Goal: Transaction & Acquisition: Purchase product/service

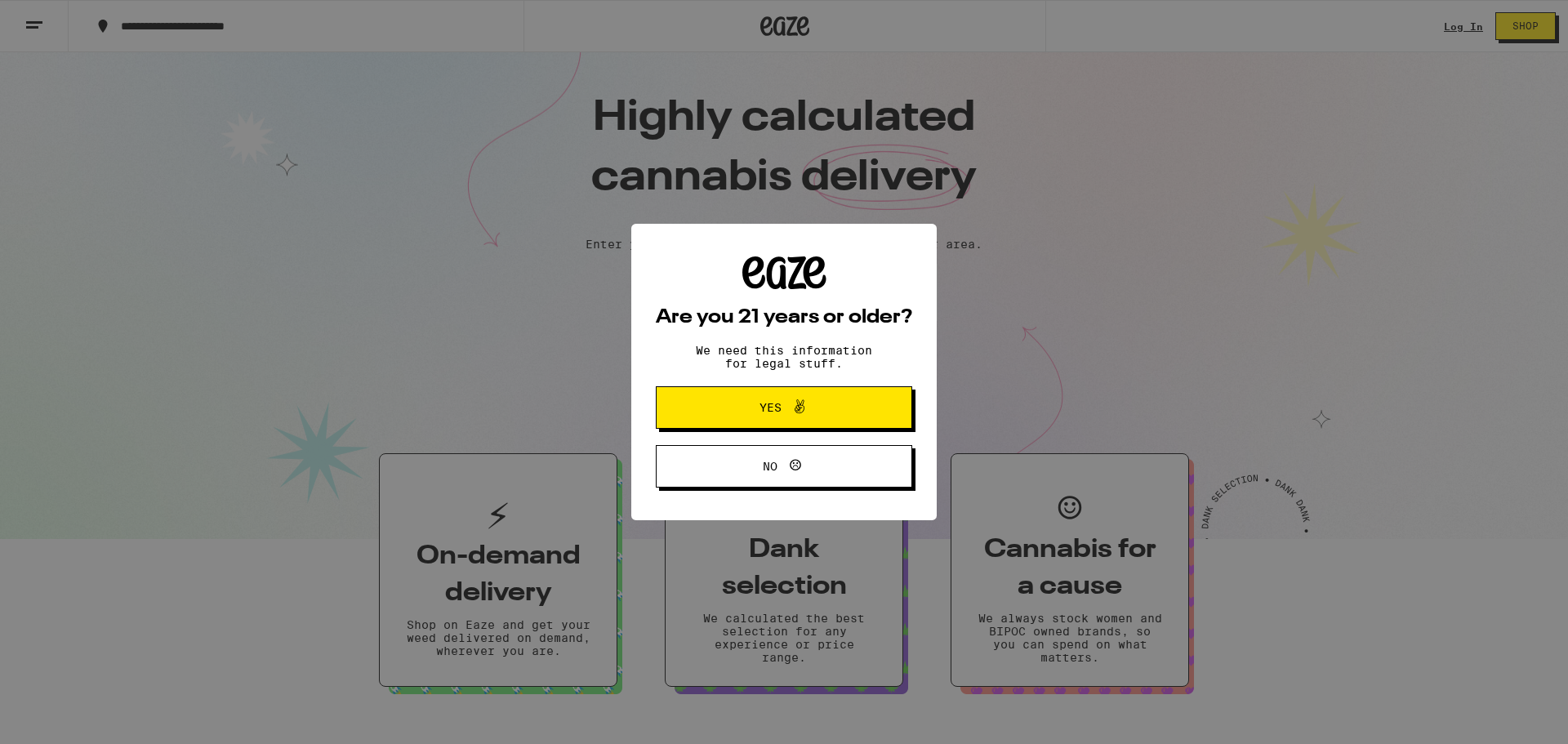
click at [1452, 25] on div "Are you 21 years or older? We need this information for legal stuff. Yes No" at bounding box center [784, 372] width 1568 height 744
click at [783, 399] on span at bounding box center [795, 407] width 27 height 21
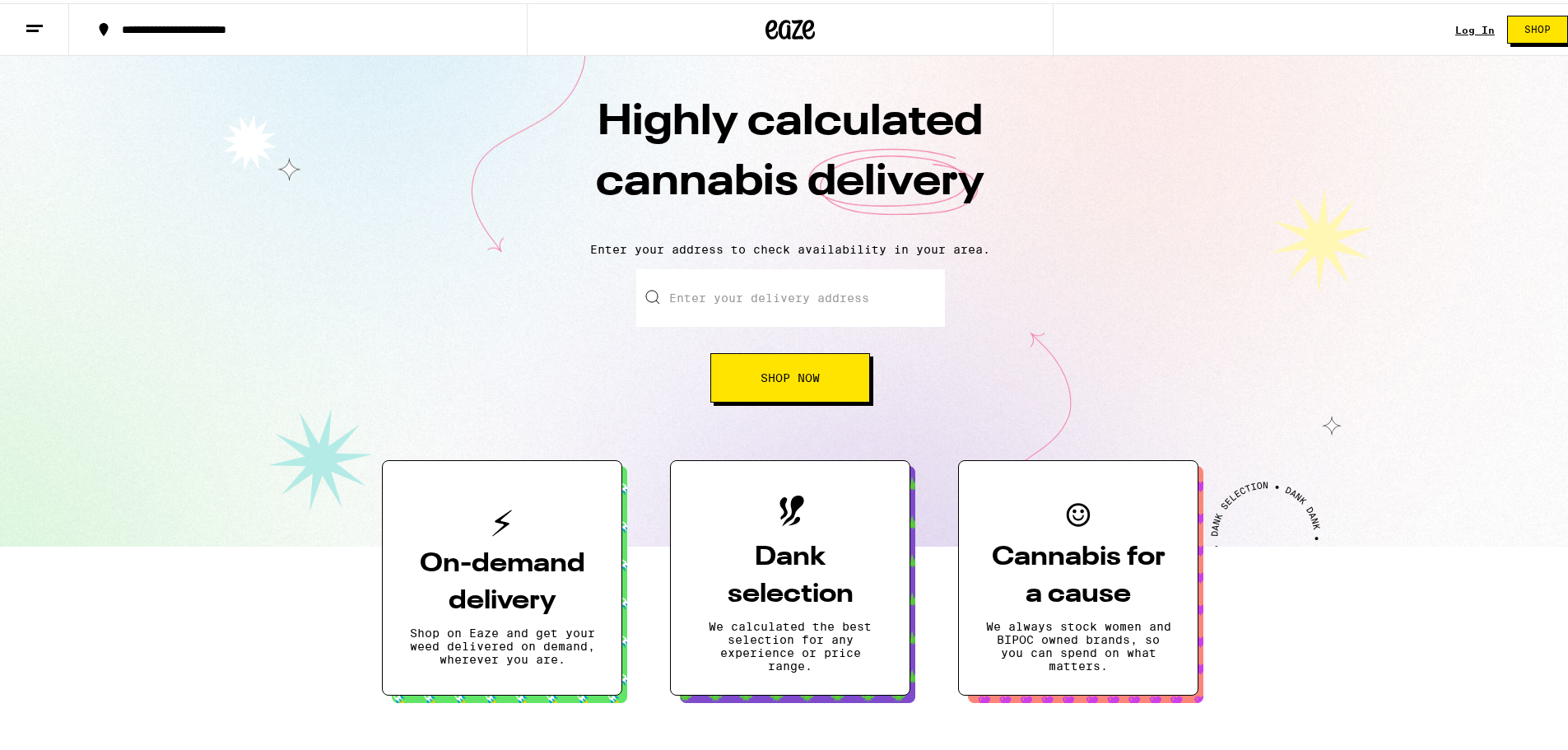
click at [1467, 25] on link "Log In" at bounding box center [1474, 27] width 40 height 11
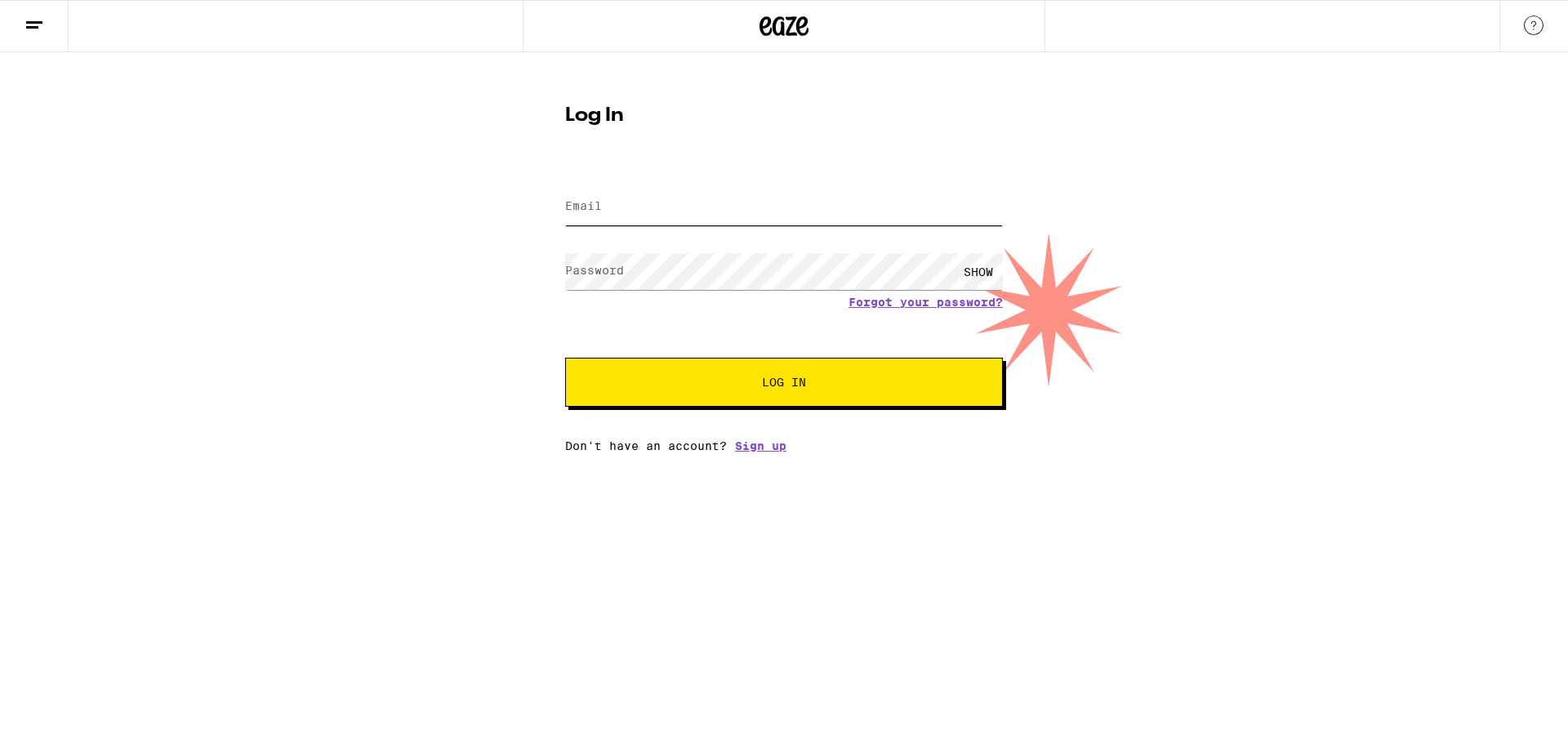
type input "[EMAIL_ADDRESS][DOMAIN_NAME]"
click at [762, 380] on span "Log In" at bounding box center [784, 382] width 44 height 12
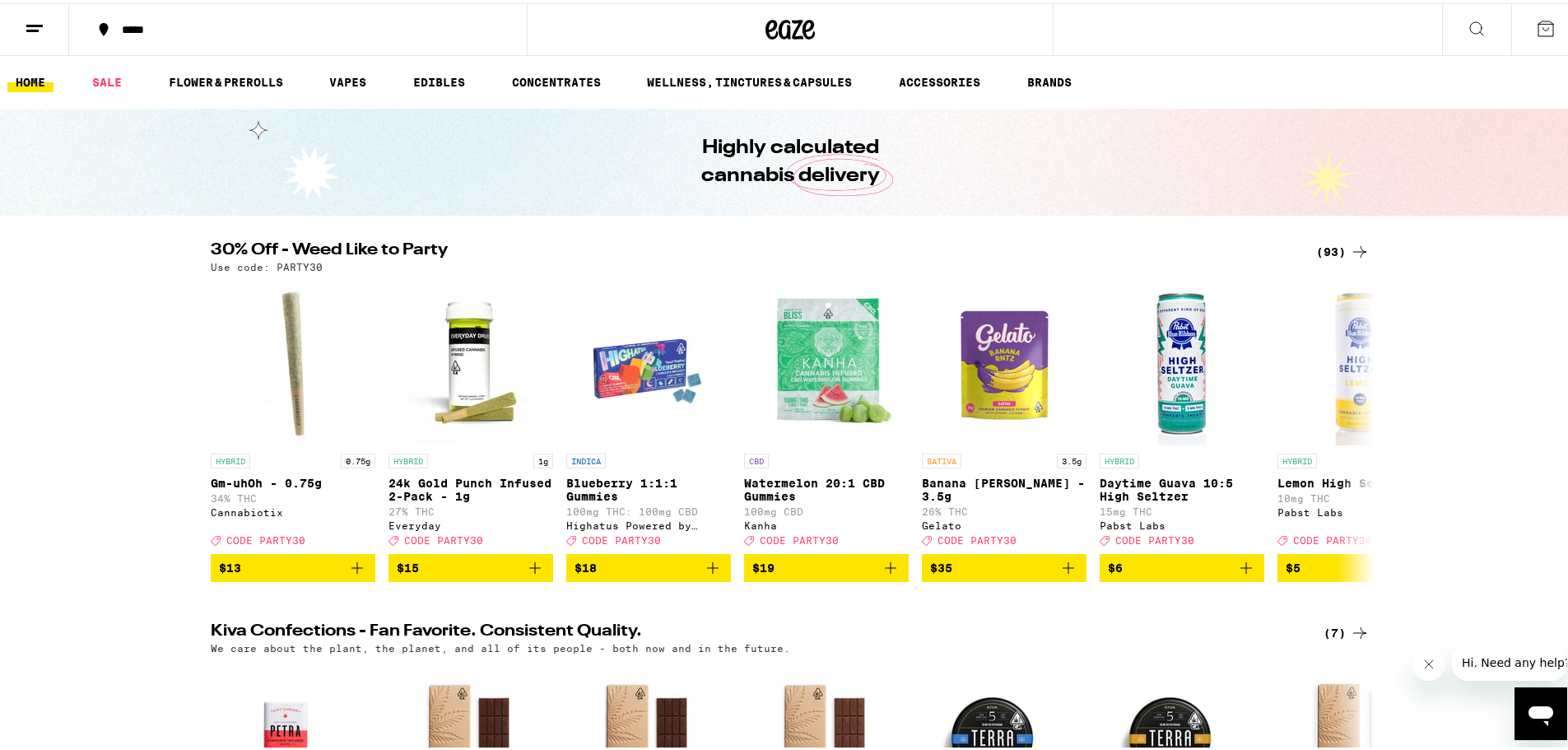
click at [323, 252] on h2 "30% Off - Weed Like to Party" at bounding box center [749, 248] width 1078 height 19
click at [268, 514] on div "Cannabiotix" at bounding box center [293, 509] width 165 height 11
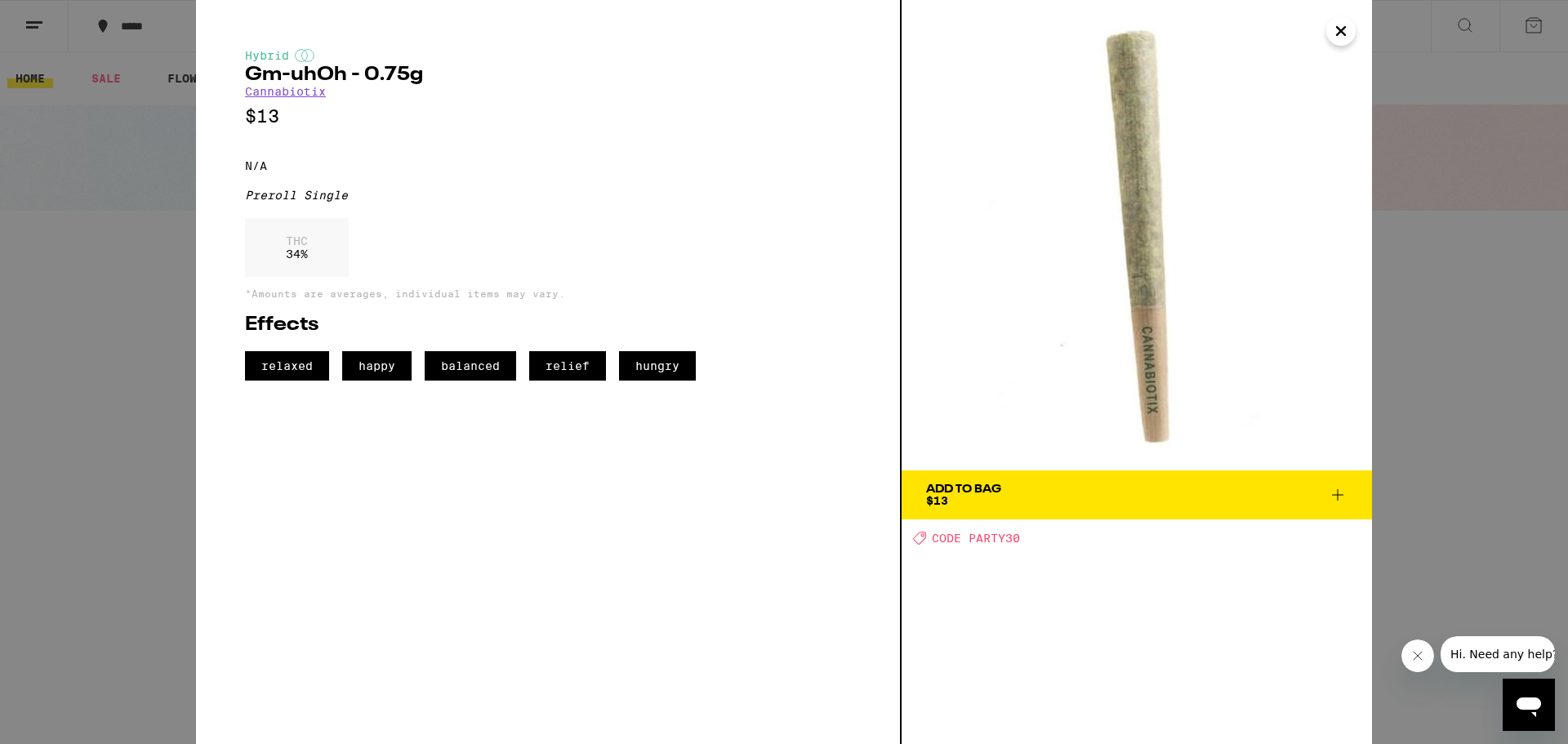
click at [1344, 33] on icon "Close" at bounding box center [1341, 31] width 19 height 25
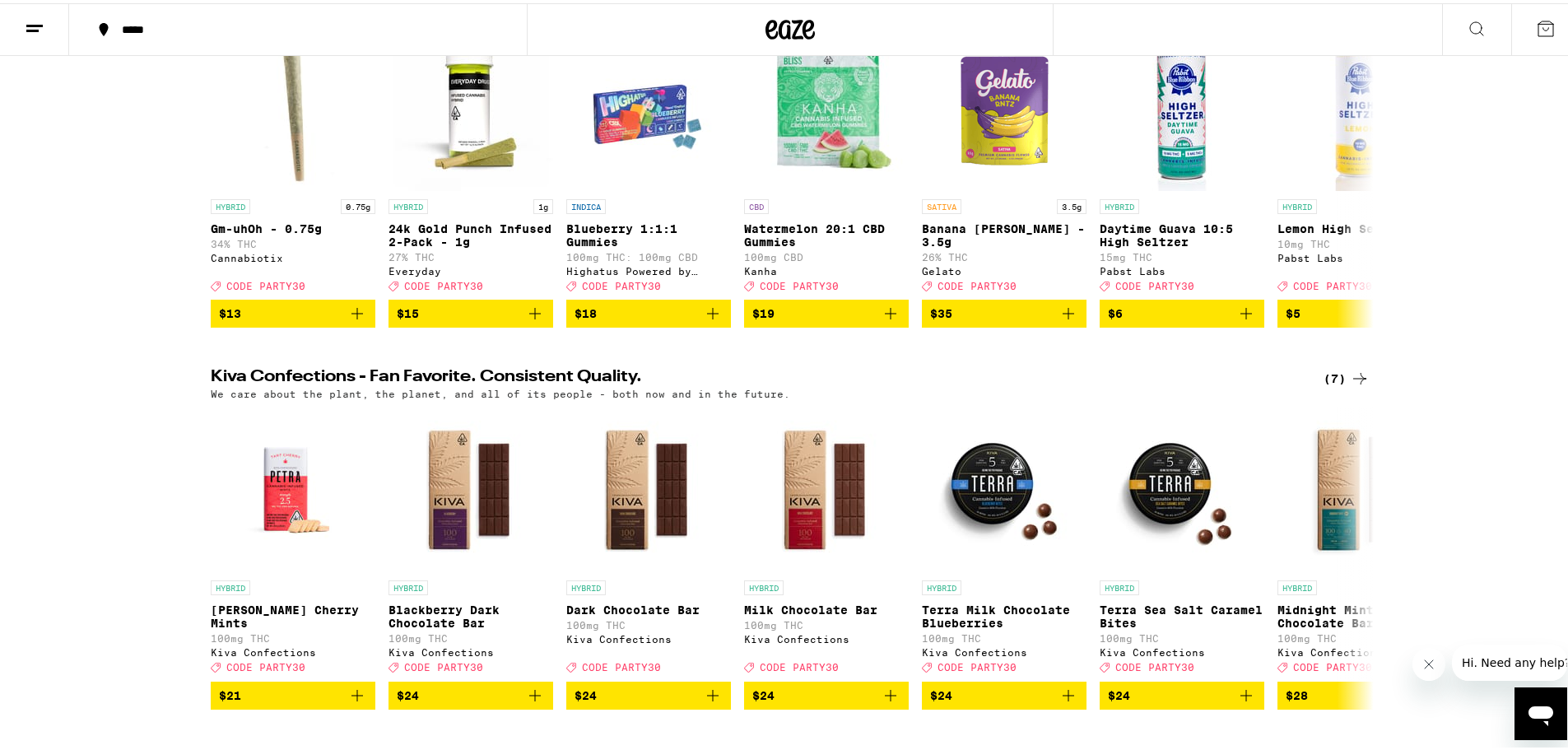
scroll to position [385, 0]
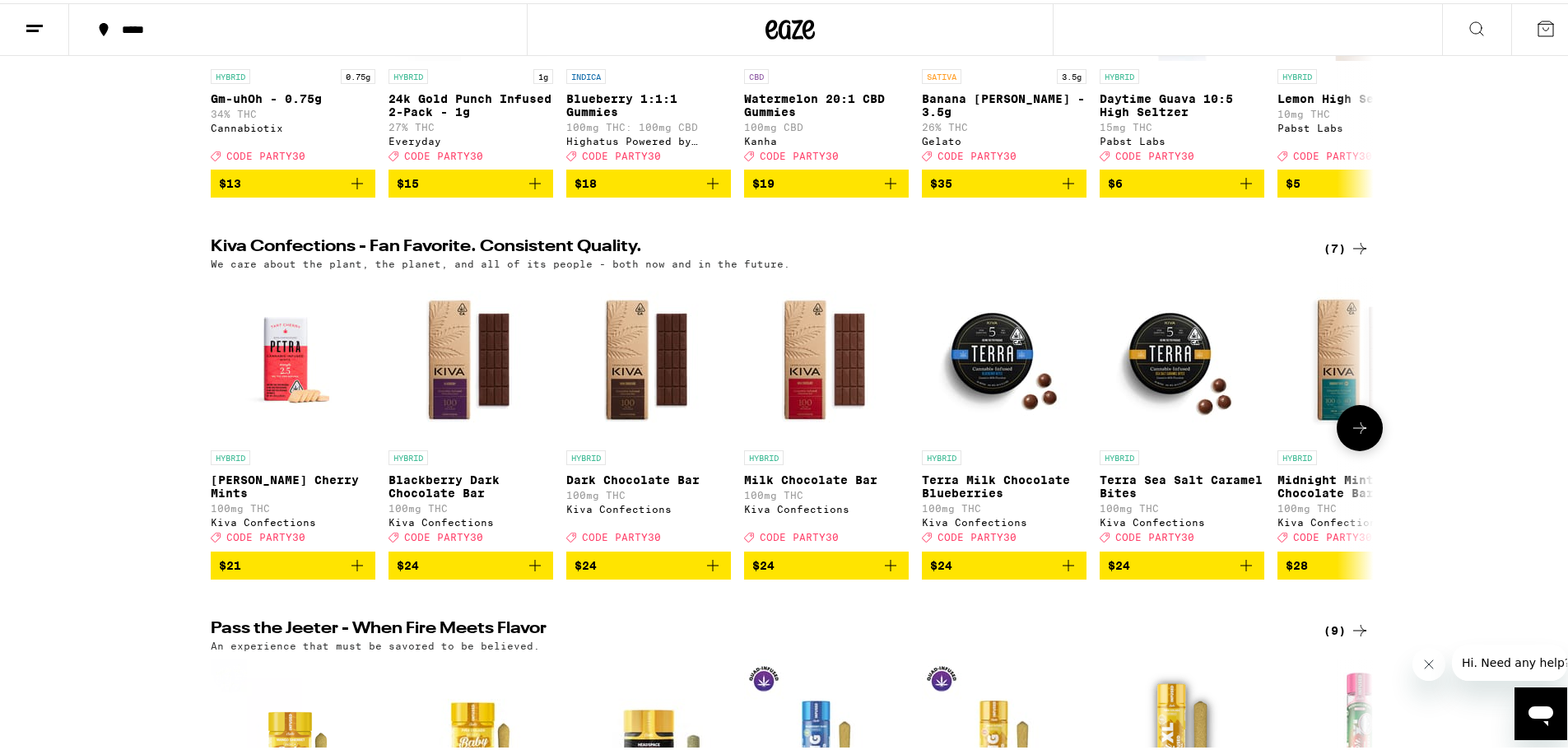
click at [310, 491] on p "[PERSON_NAME] Cherry Mints" at bounding box center [293, 483] width 165 height 27
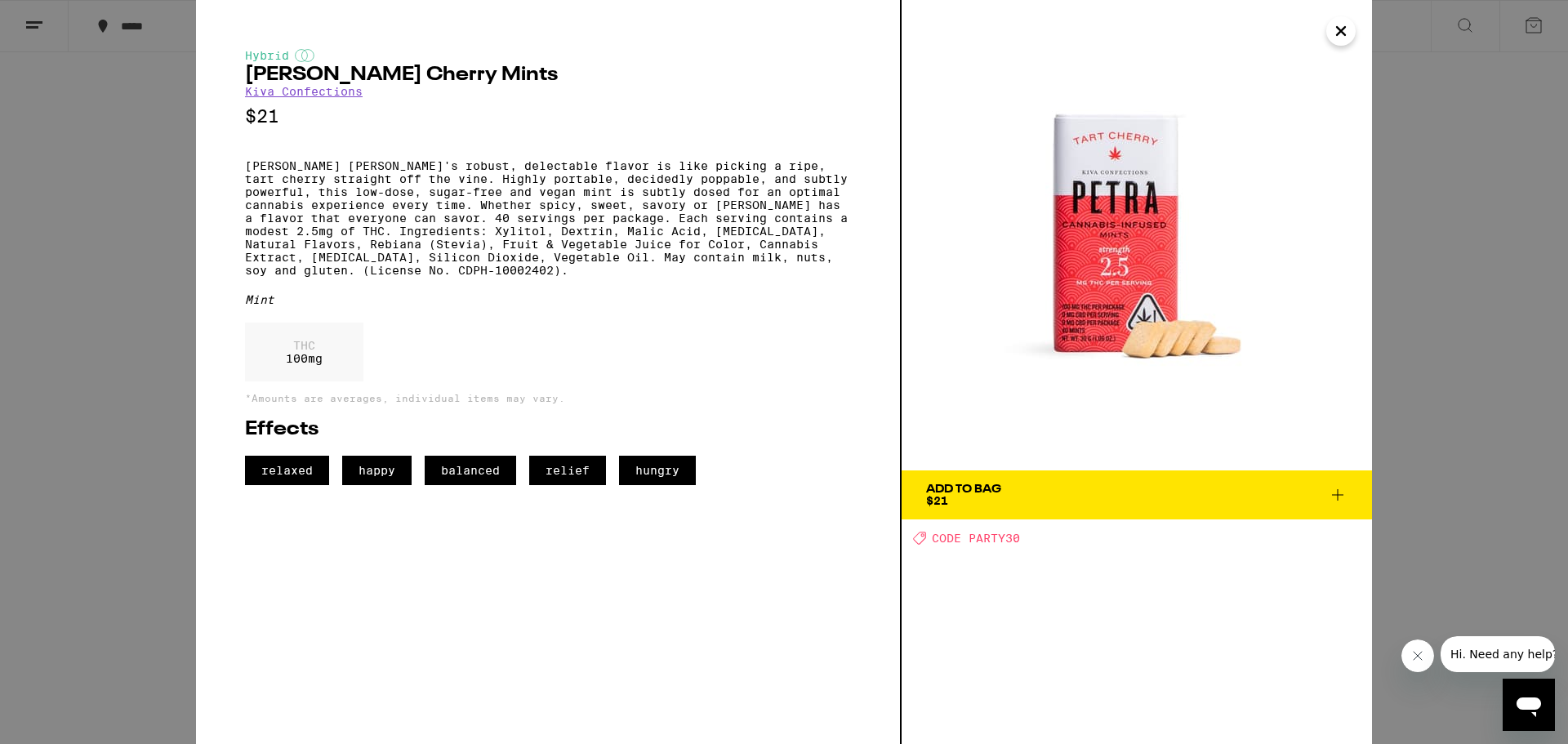
click at [1336, 31] on icon "Close" at bounding box center [1341, 31] width 19 height 25
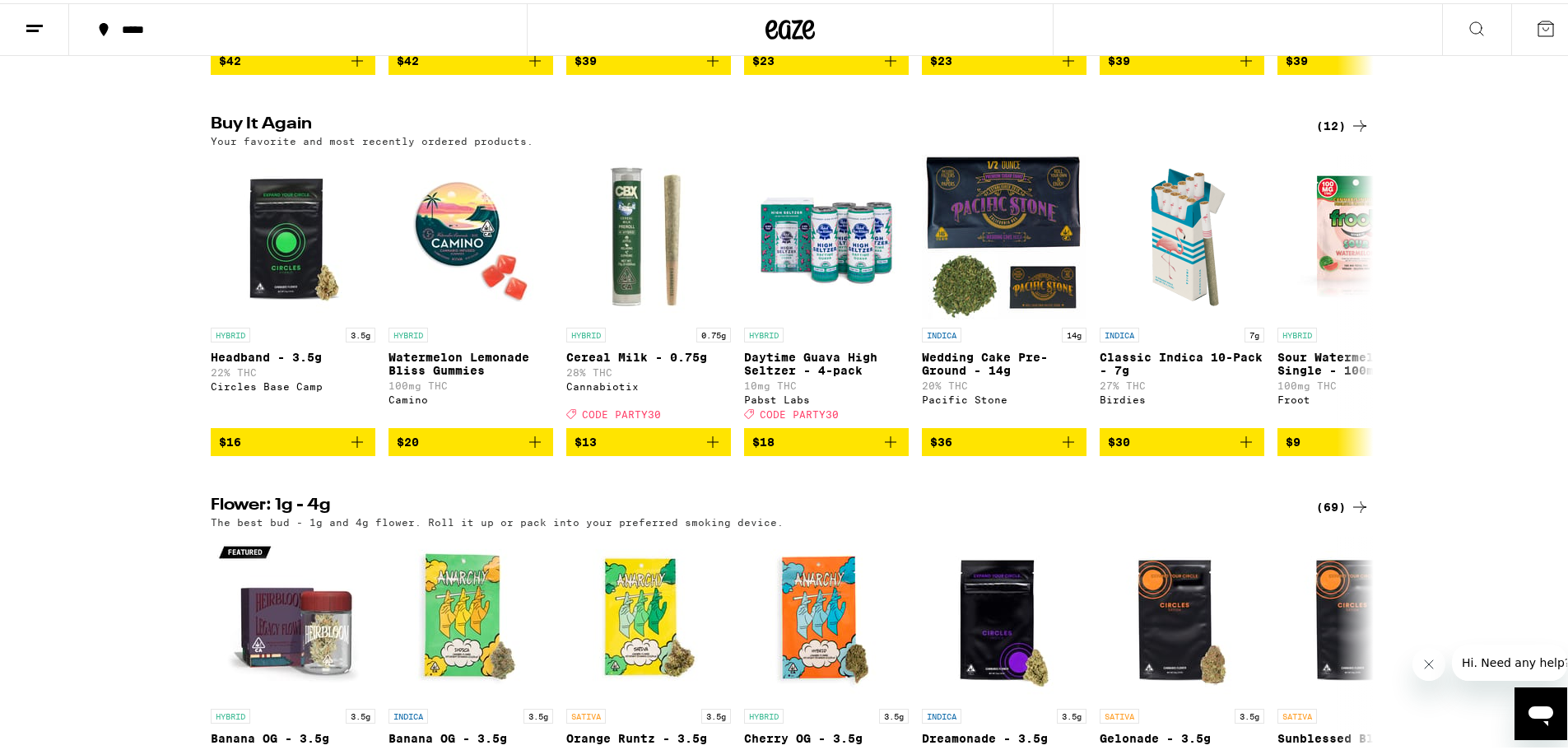
scroll to position [1344, 0]
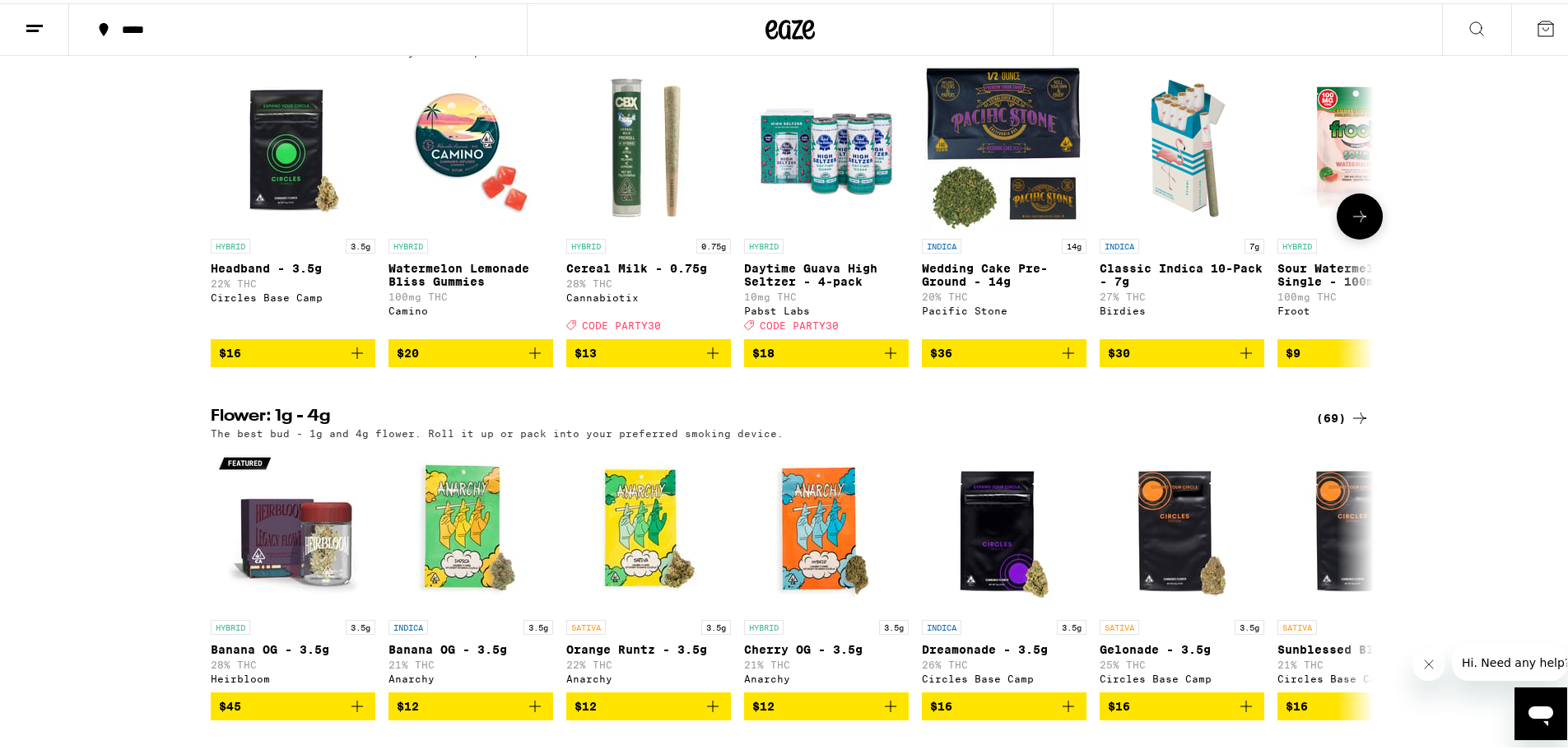
click at [340, 360] on span "$16" at bounding box center [293, 349] width 148 height 19
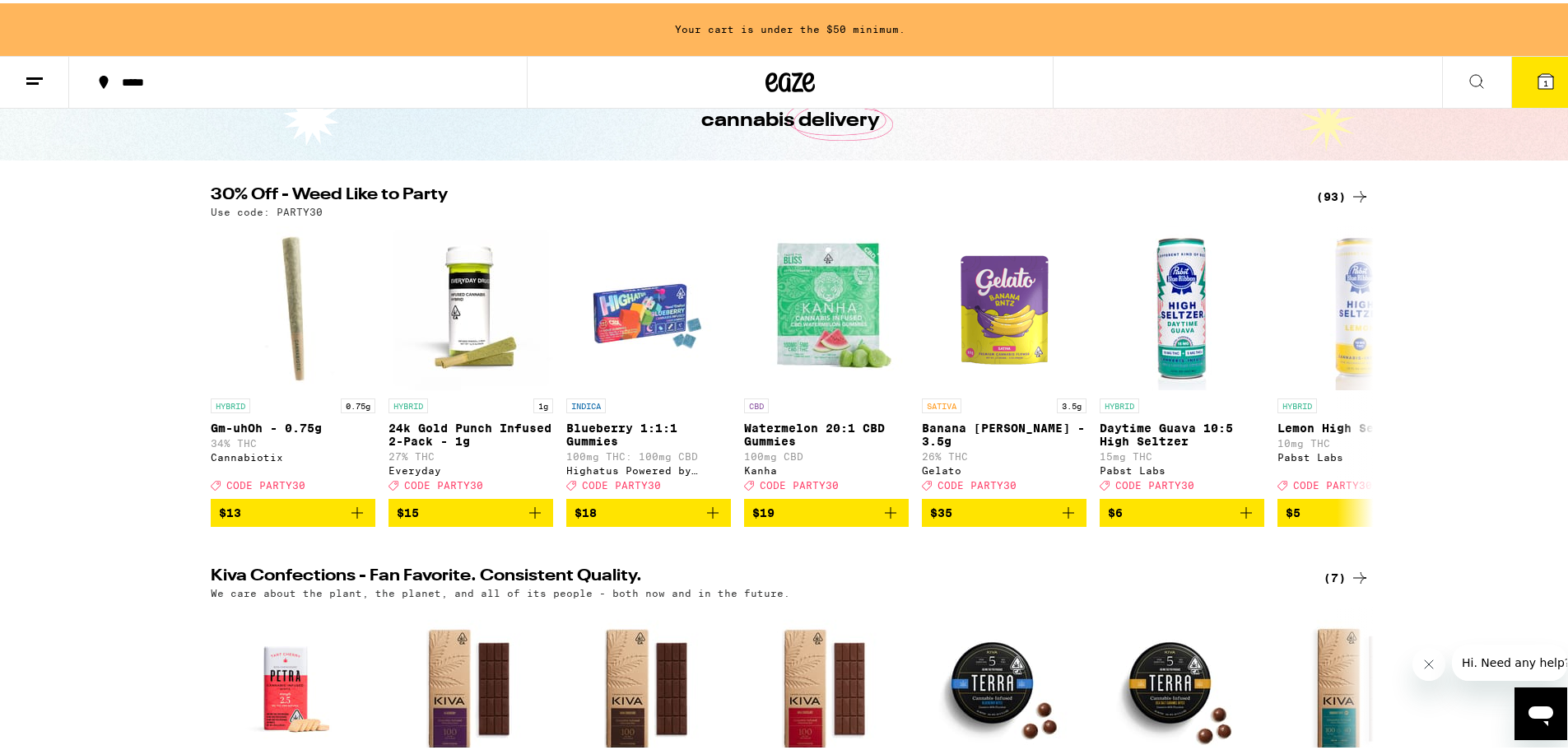
scroll to position [0, 0]
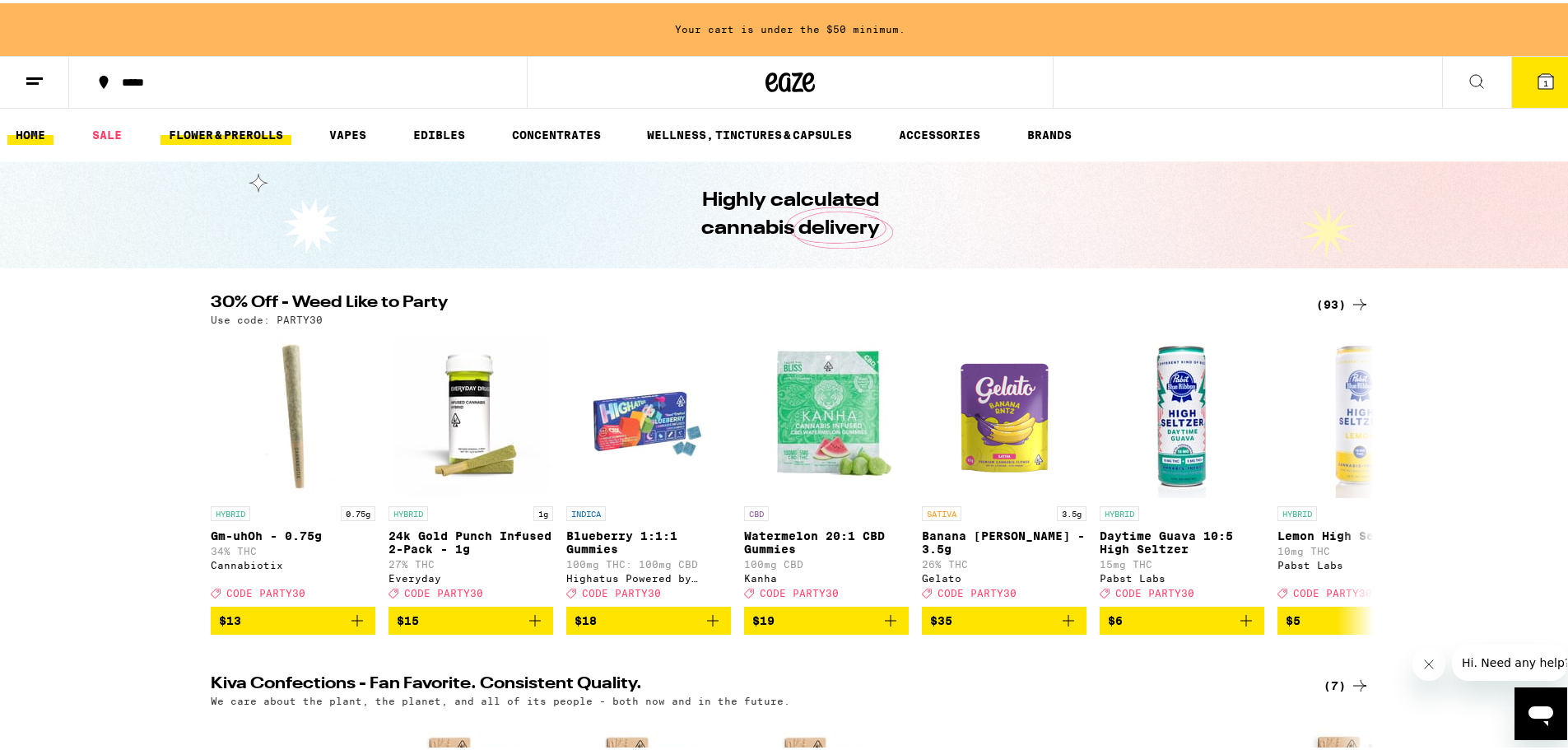
click at [237, 122] on link "FLOWER & PREROLLS" at bounding box center [225, 131] width 131 height 19
click at [238, 129] on link "FLOWER & PREROLLS" at bounding box center [225, 131] width 131 height 19
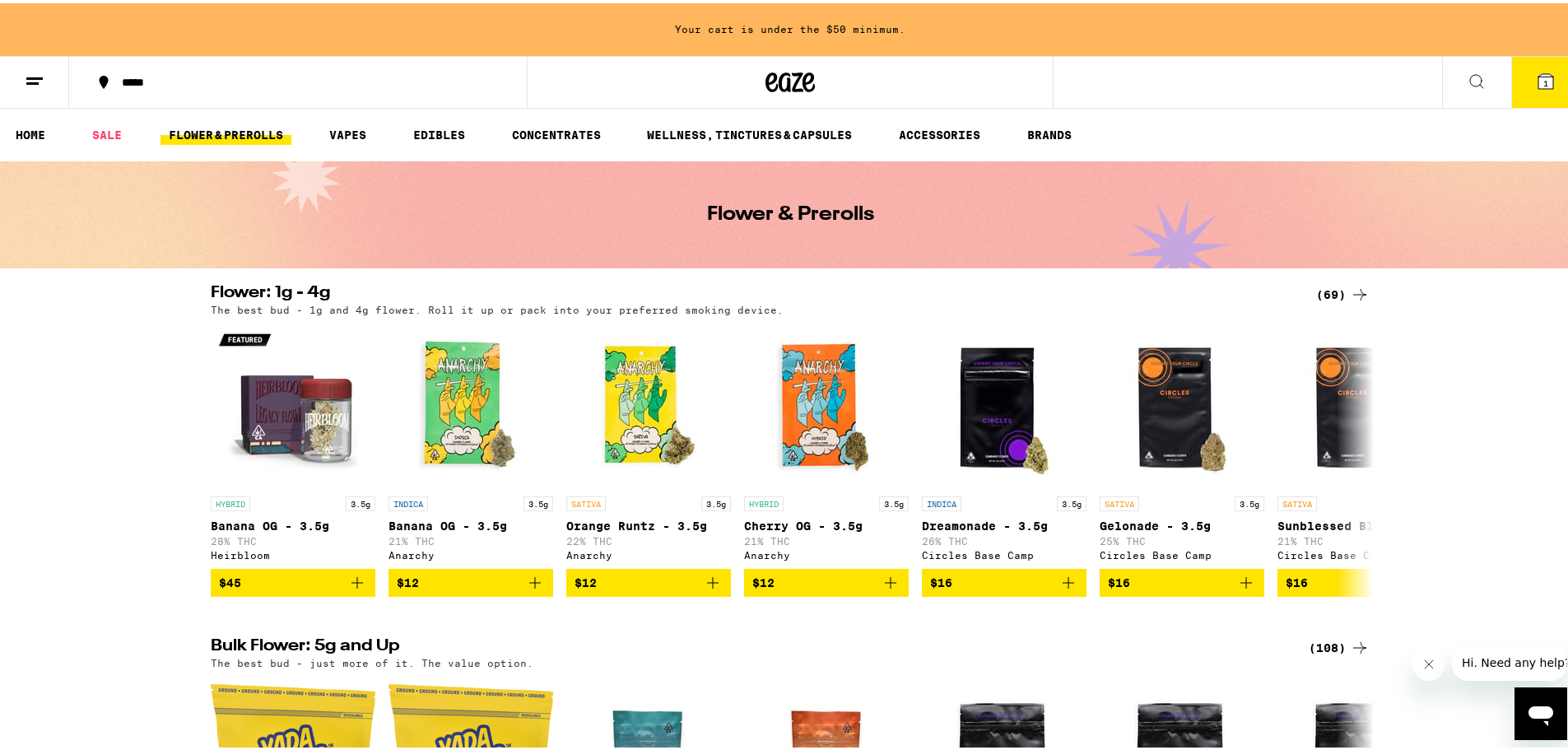
click at [1538, 76] on icon at bounding box center [1545, 78] width 15 height 15
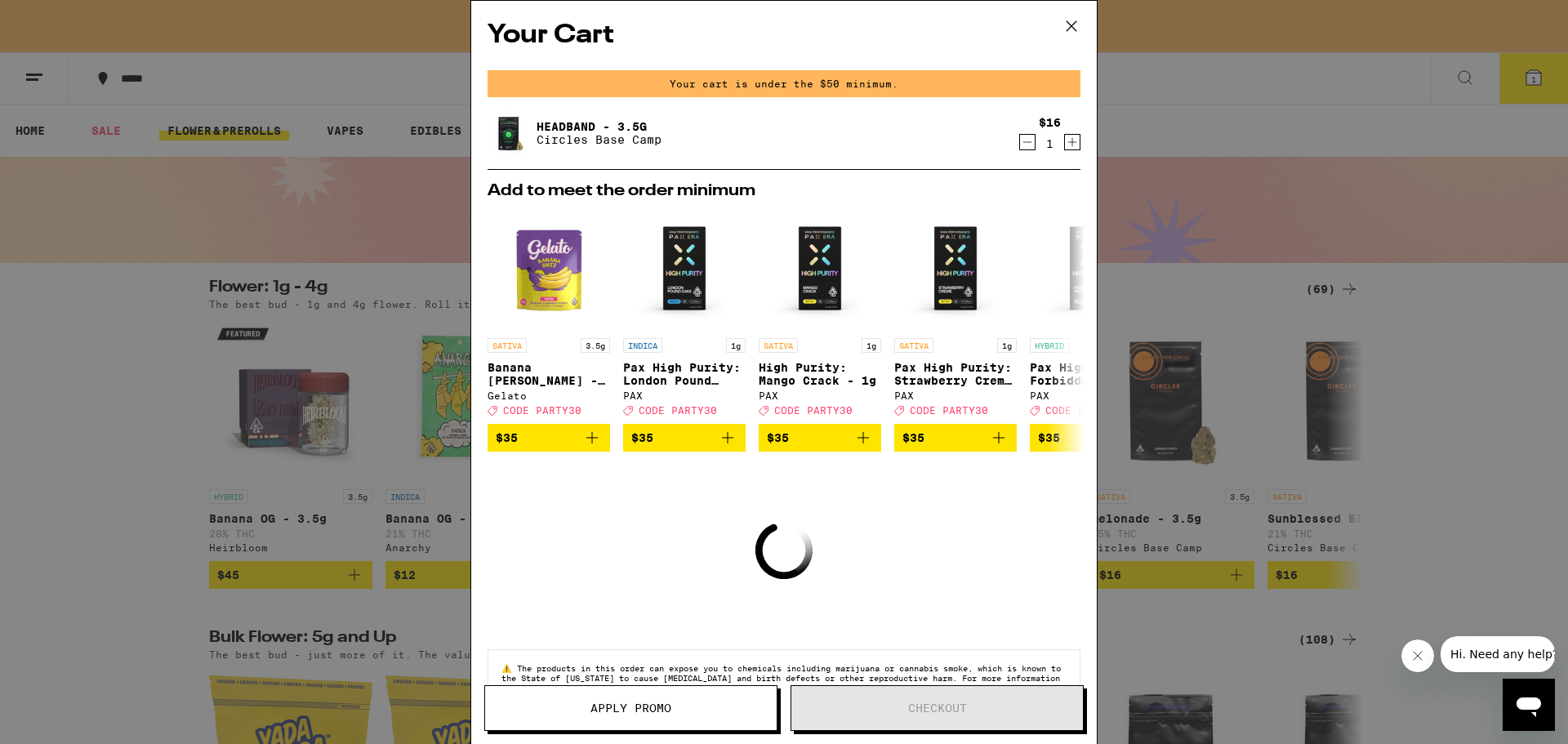
click at [1068, 22] on icon at bounding box center [1071, 26] width 10 height 10
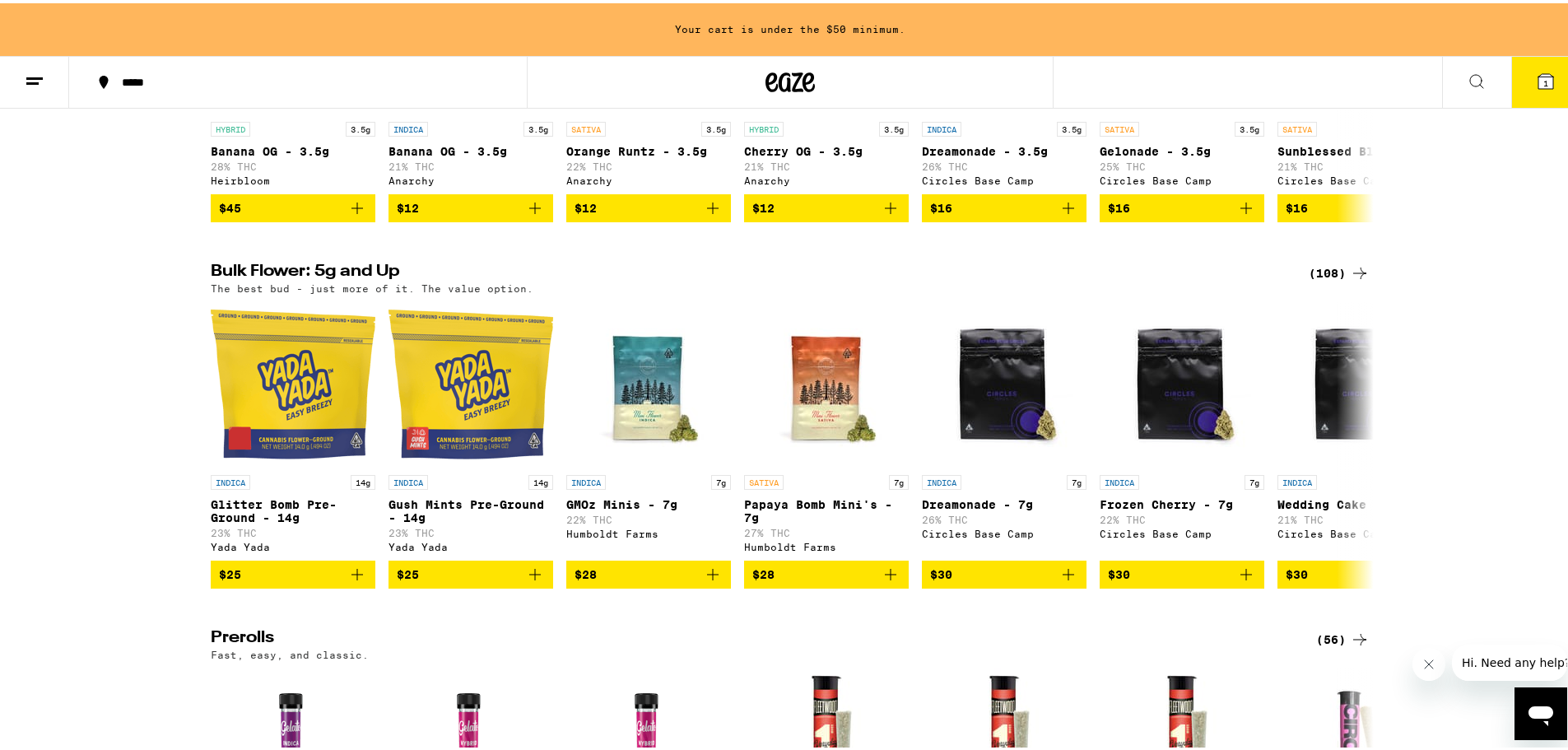
scroll to position [385, 0]
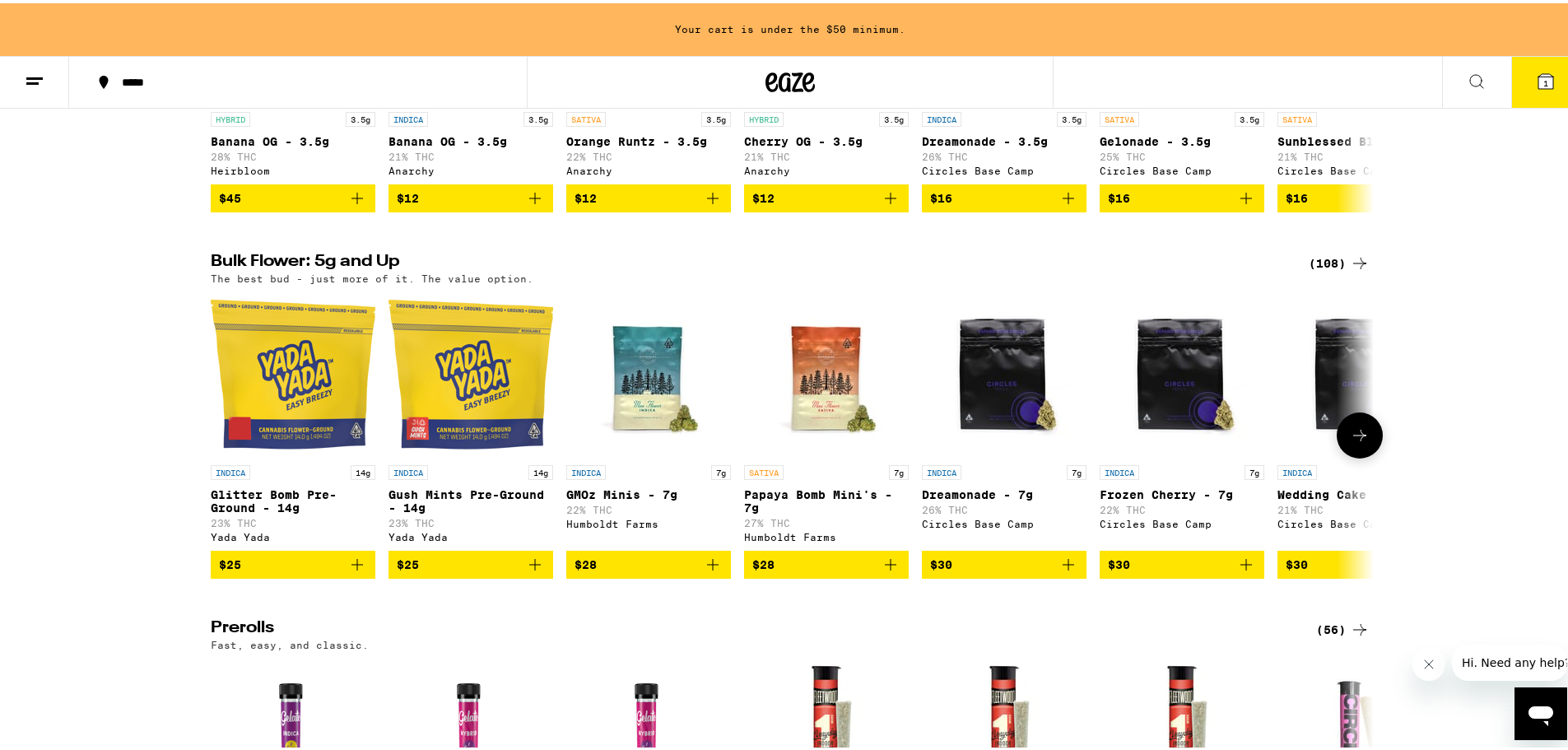
click at [1354, 440] on icon at bounding box center [1359, 432] width 19 height 19
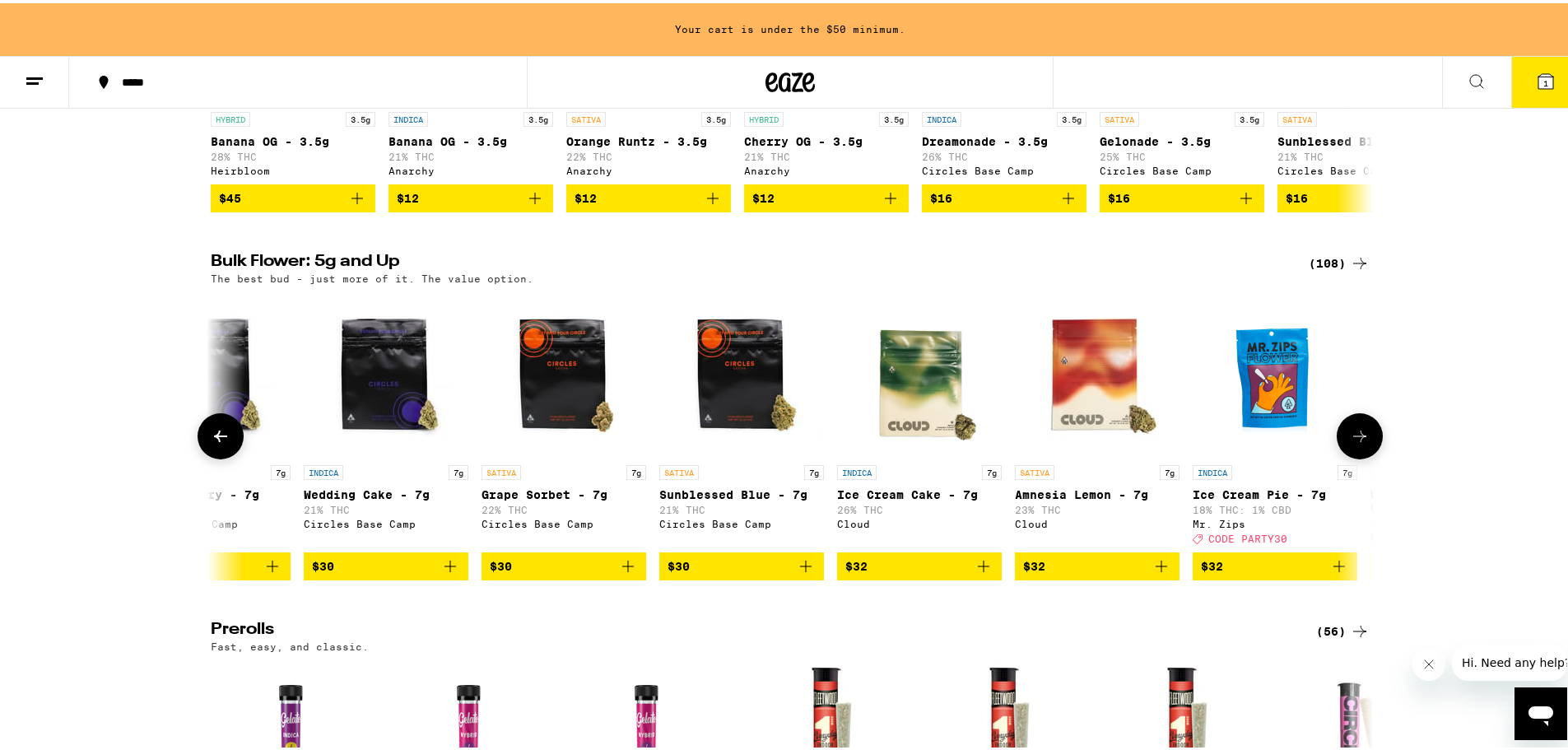
scroll to position [0, 979]
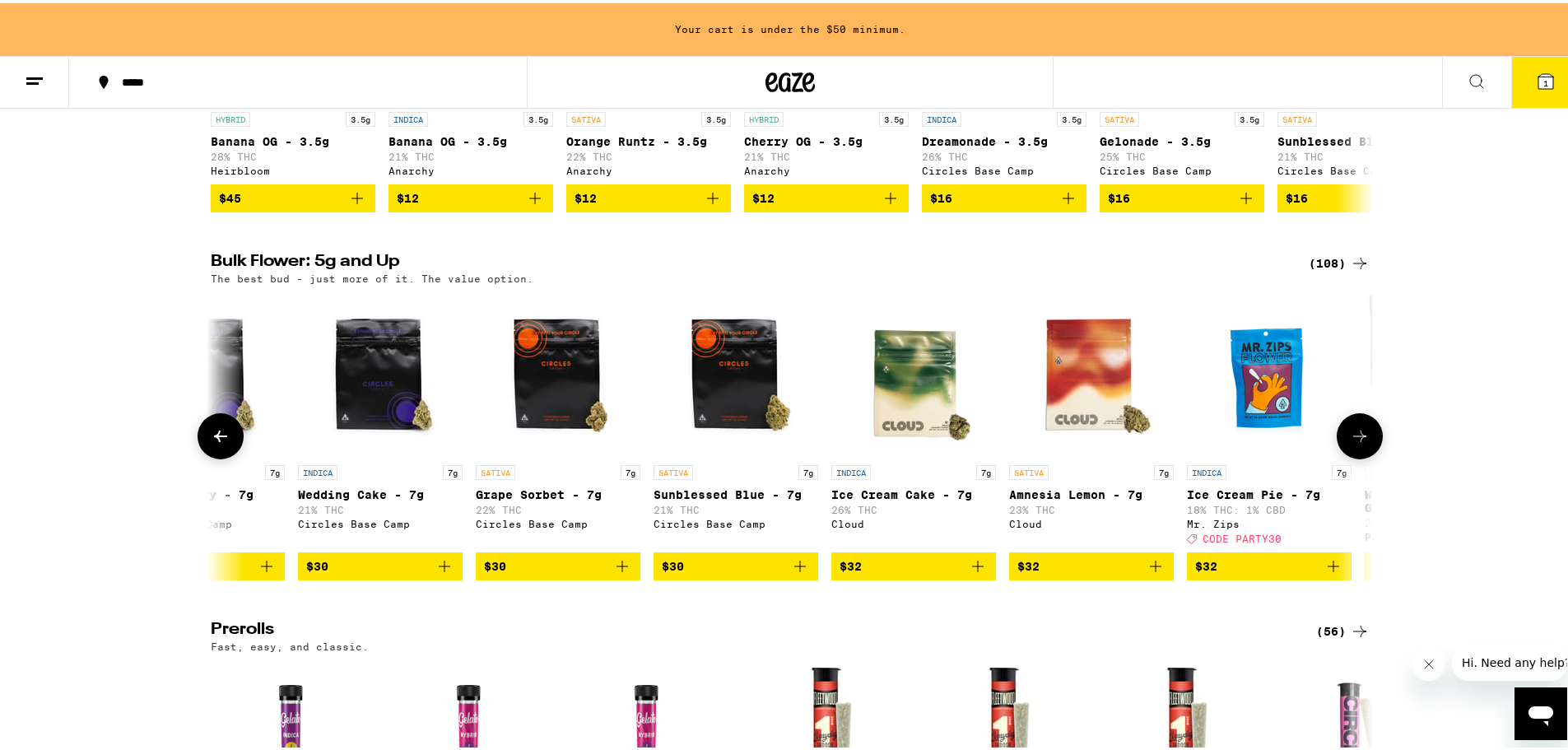
click at [225, 449] on button at bounding box center [221, 433] width 46 height 46
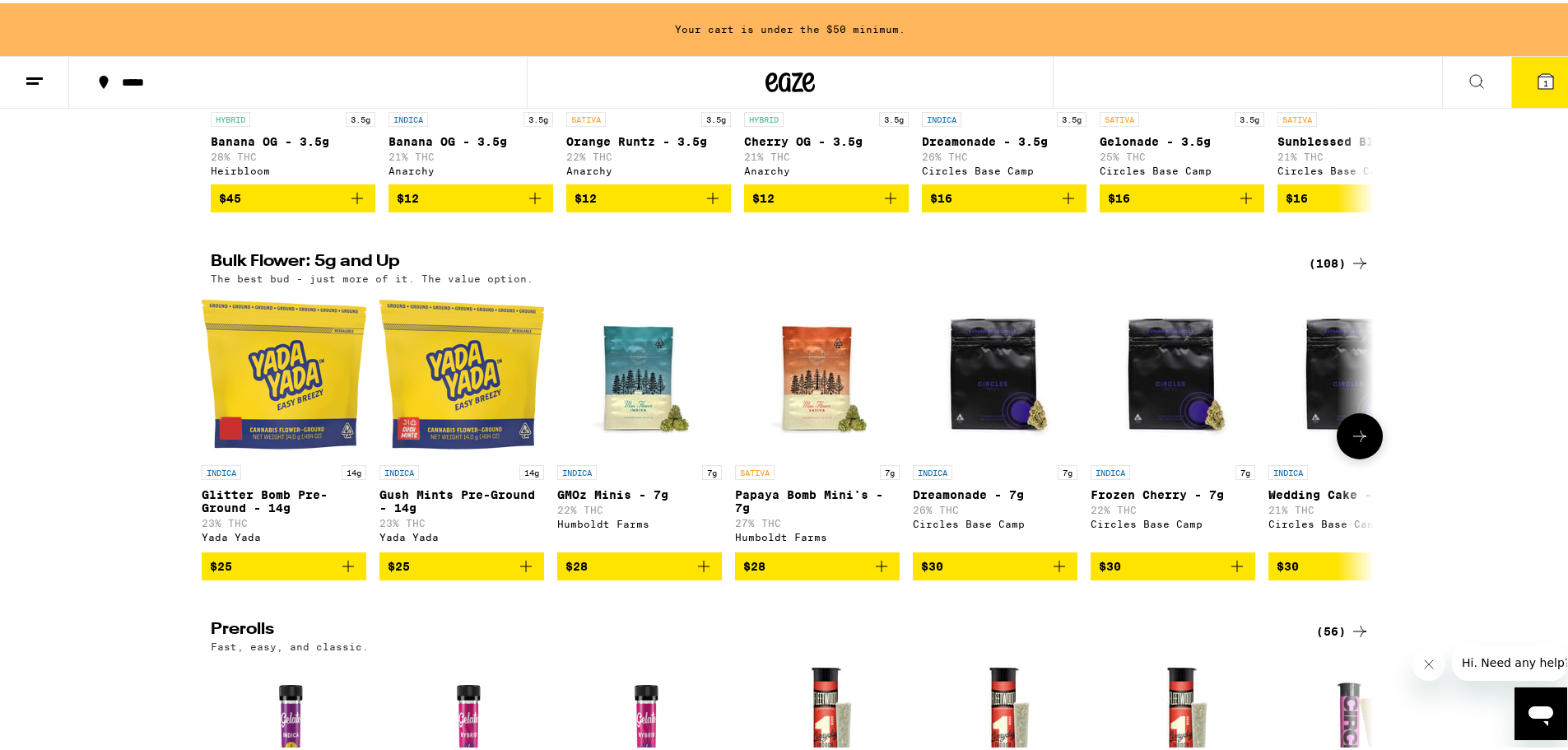
scroll to position [0, 0]
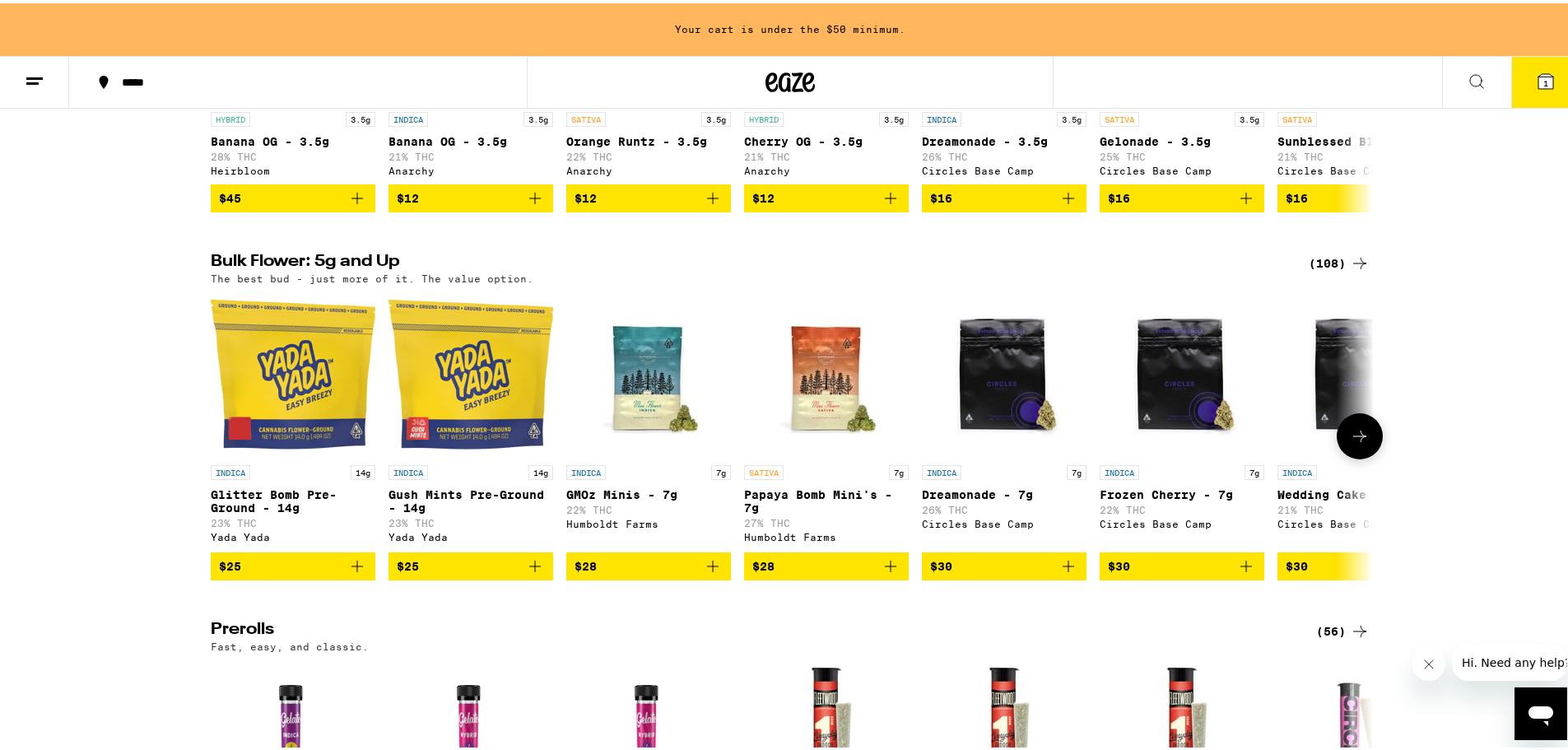
click at [1355, 443] on icon at bounding box center [1359, 433] width 19 height 19
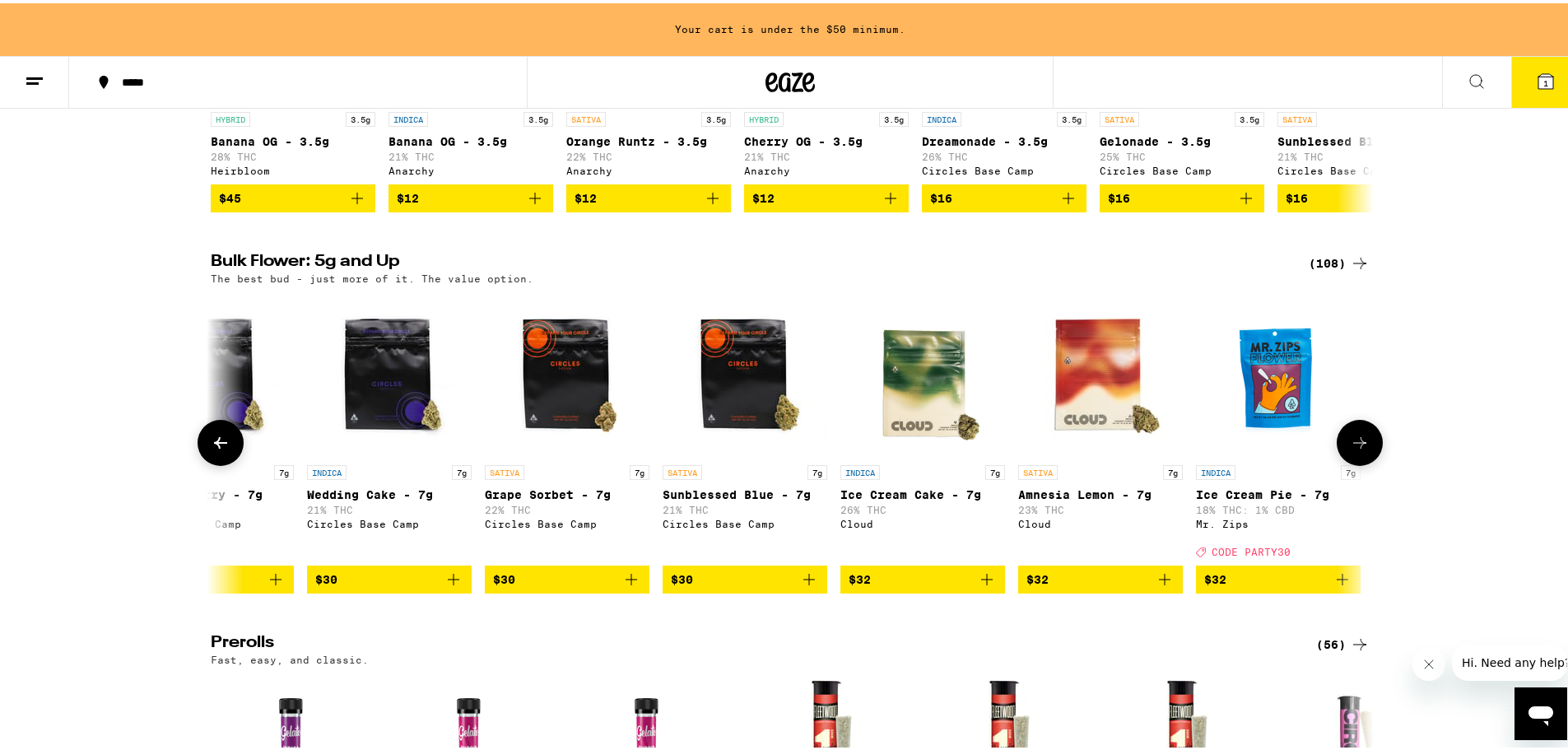
scroll to position [0, 979]
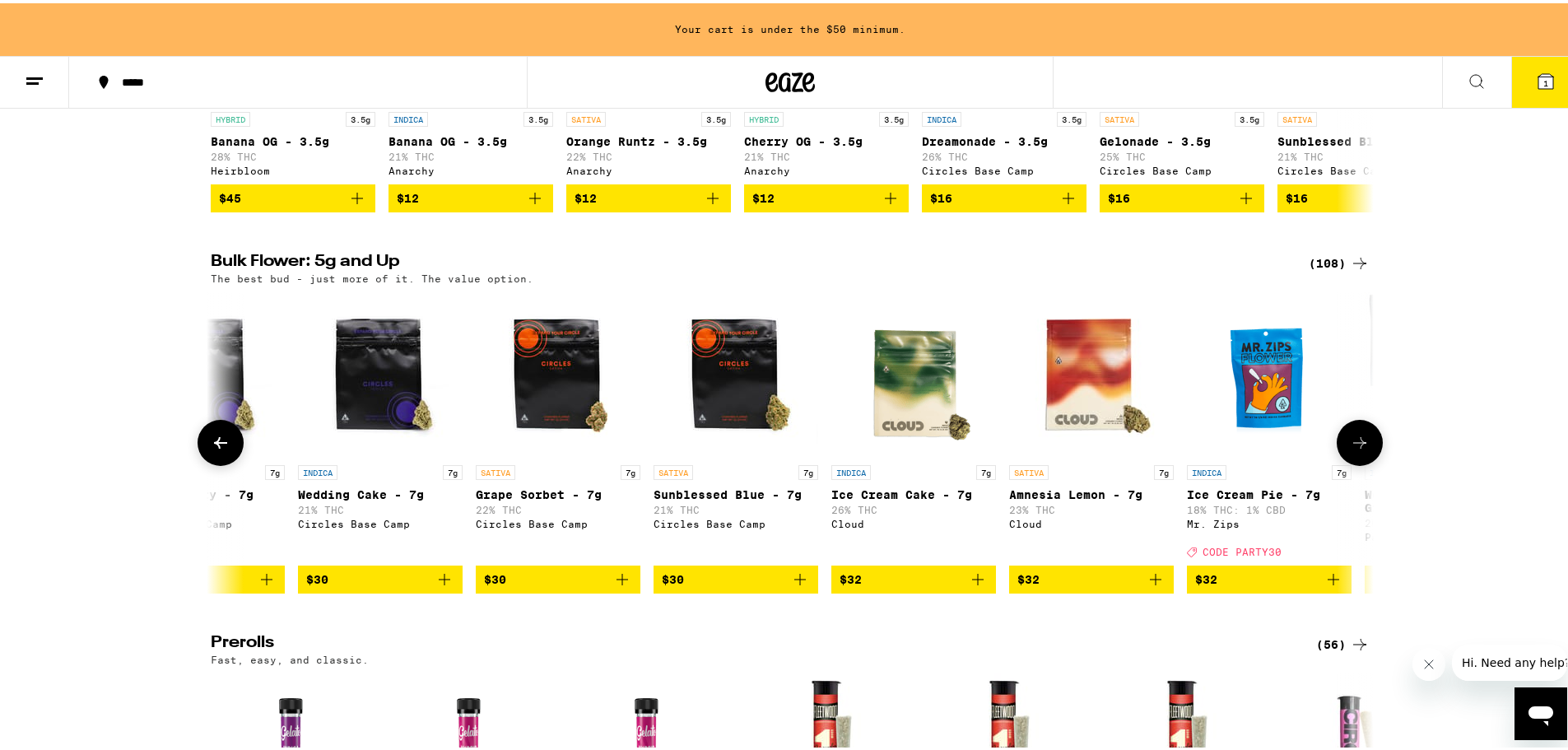
click at [234, 460] on button at bounding box center [221, 439] width 46 height 46
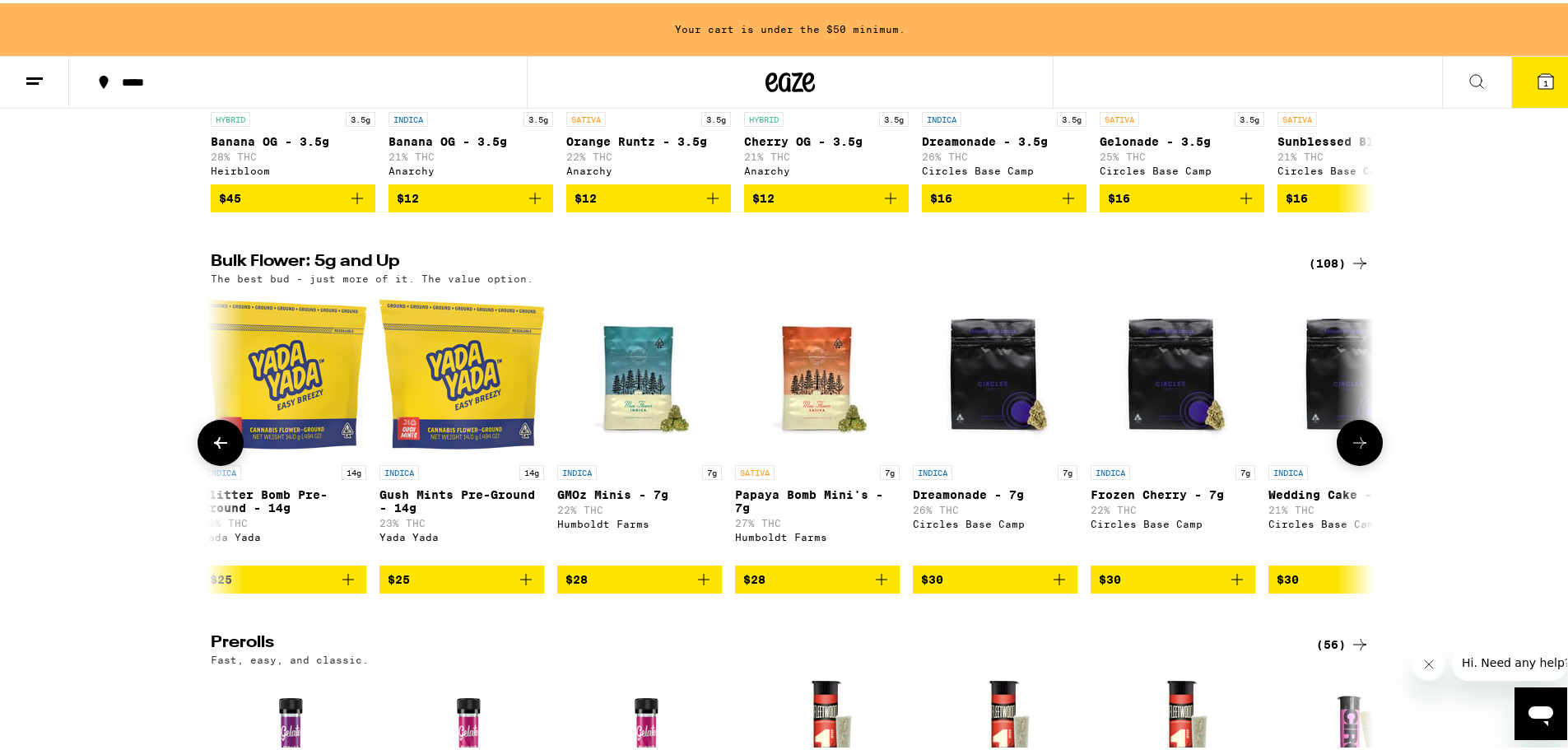
scroll to position [0, 0]
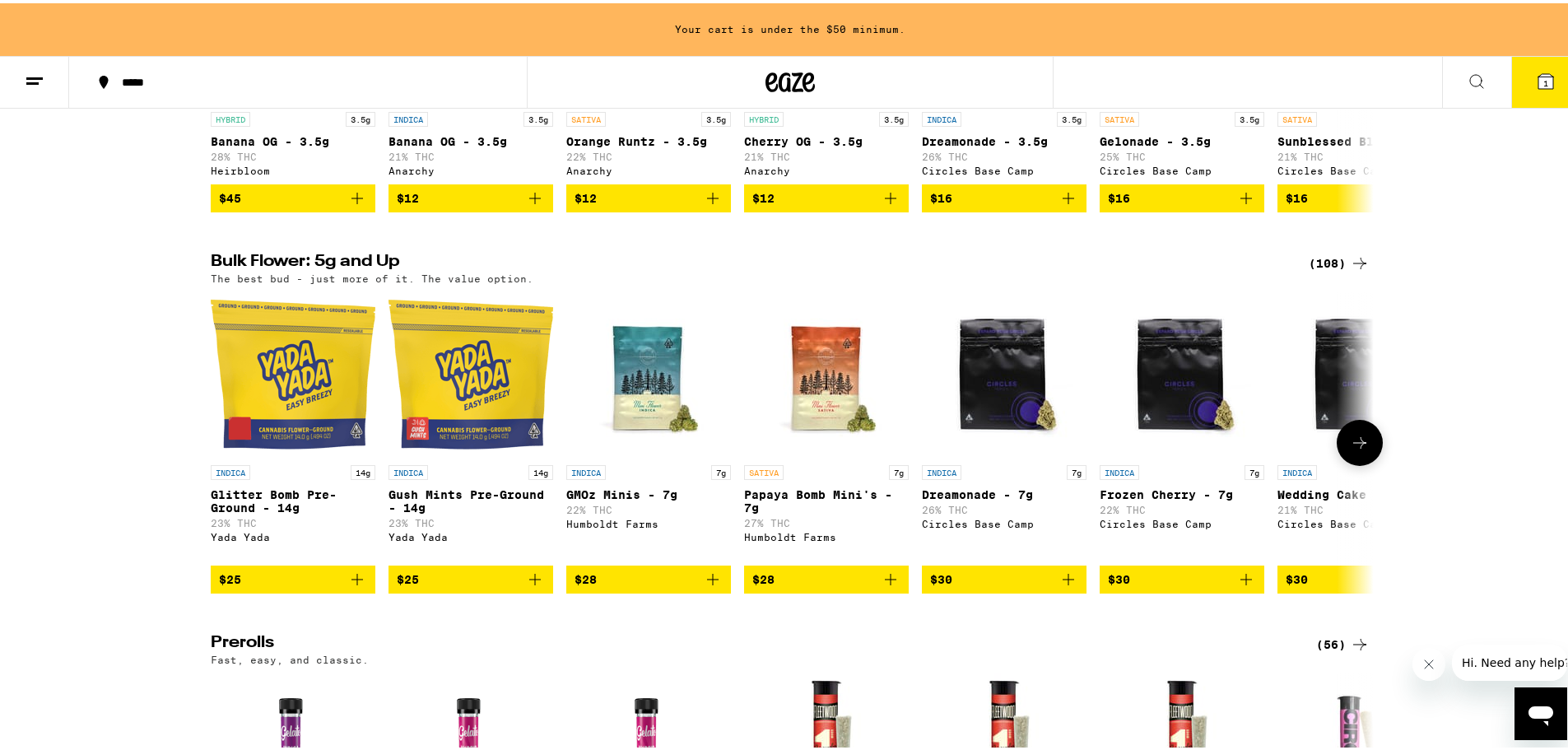
click at [1350, 449] on icon at bounding box center [1359, 439] width 19 height 19
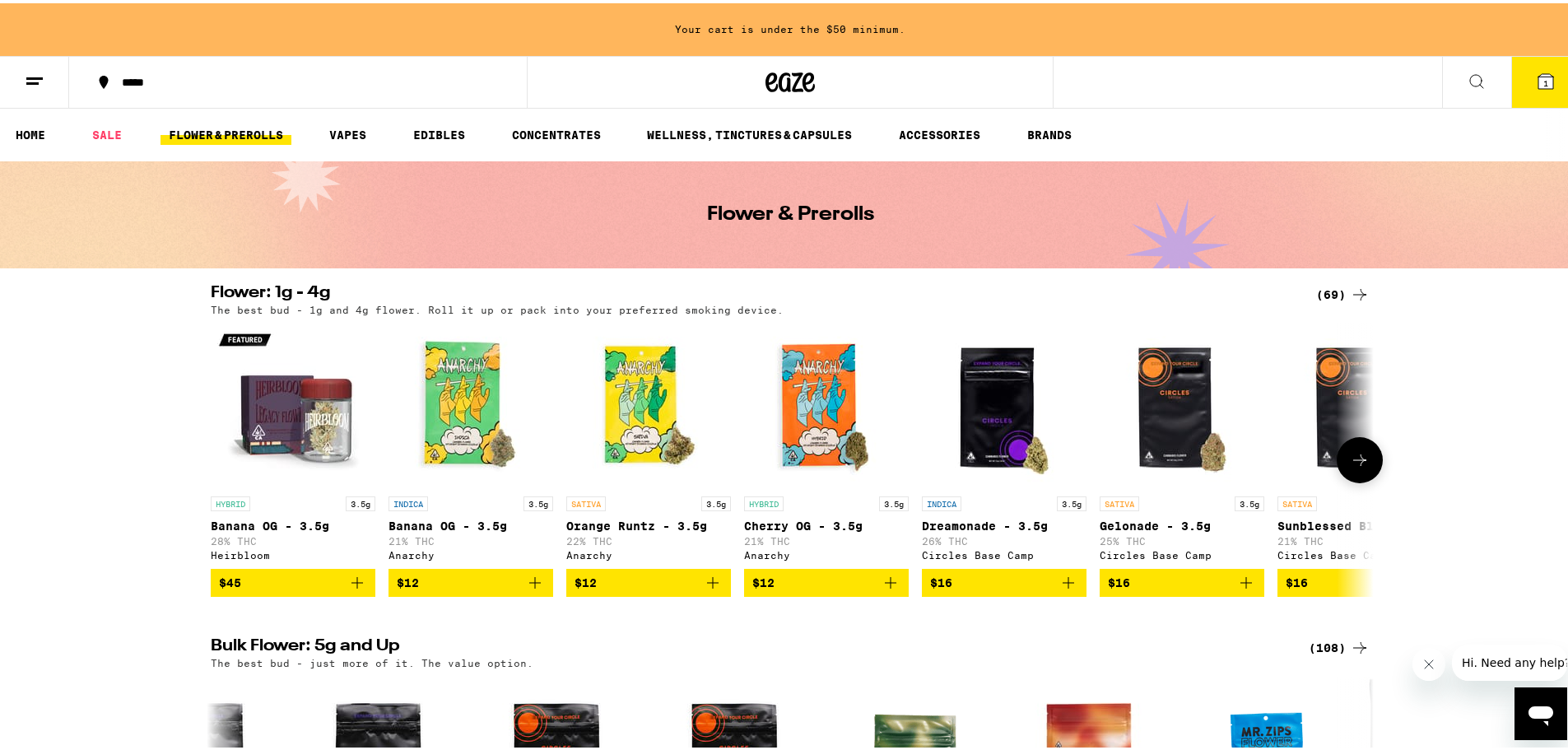
click at [1362, 467] on icon at bounding box center [1359, 456] width 19 height 19
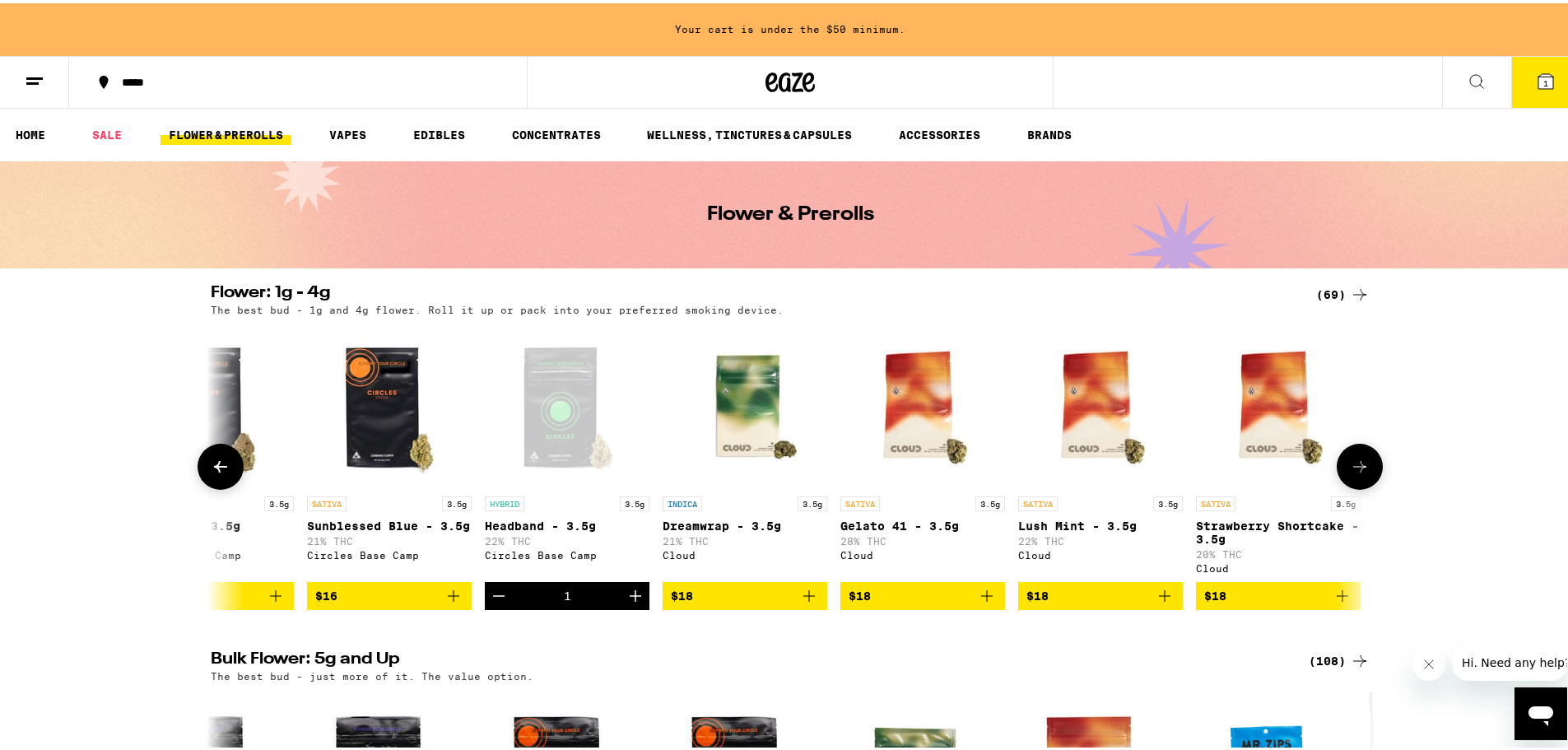
scroll to position [0, 979]
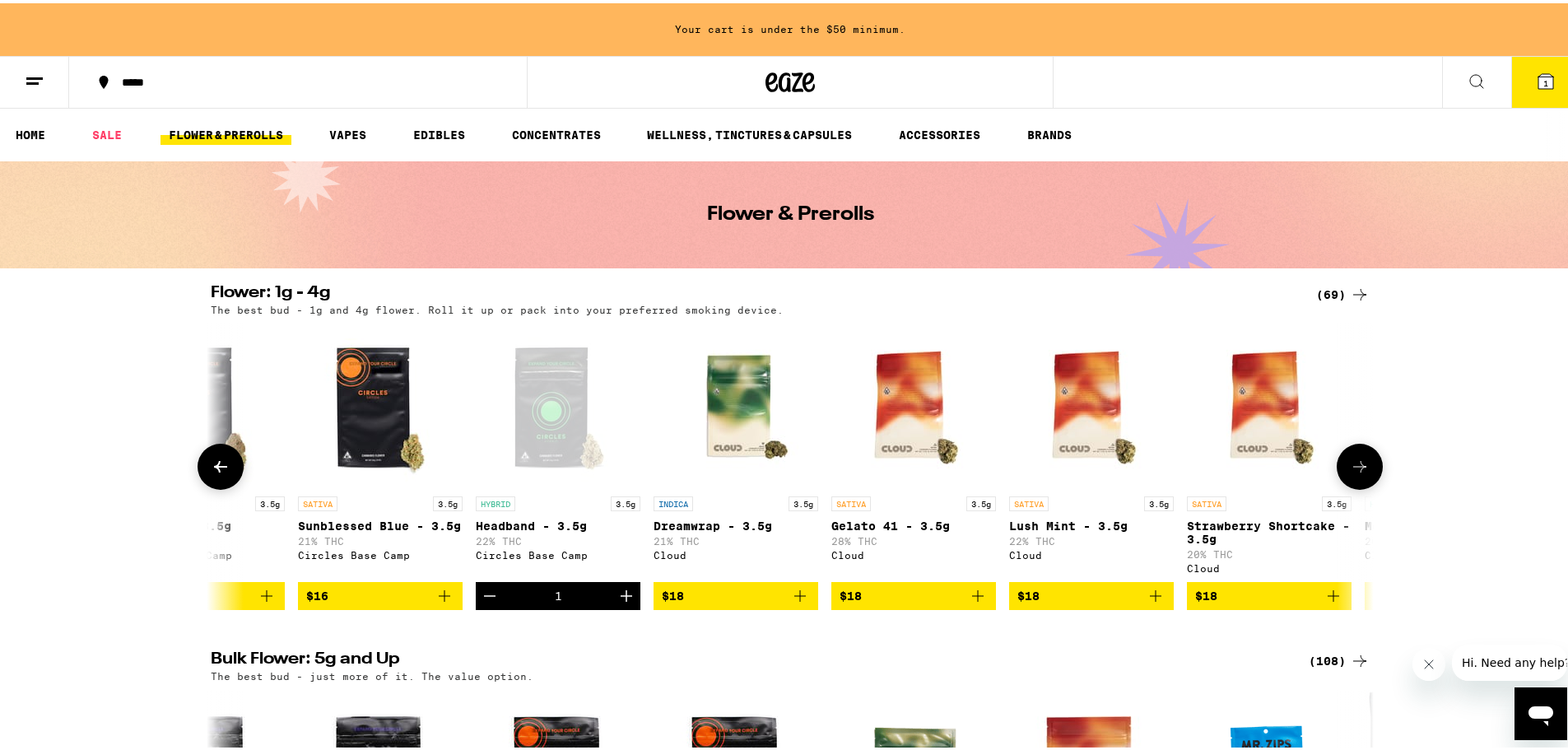
click at [1372, 474] on button at bounding box center [1359, 463] width 46 height 46
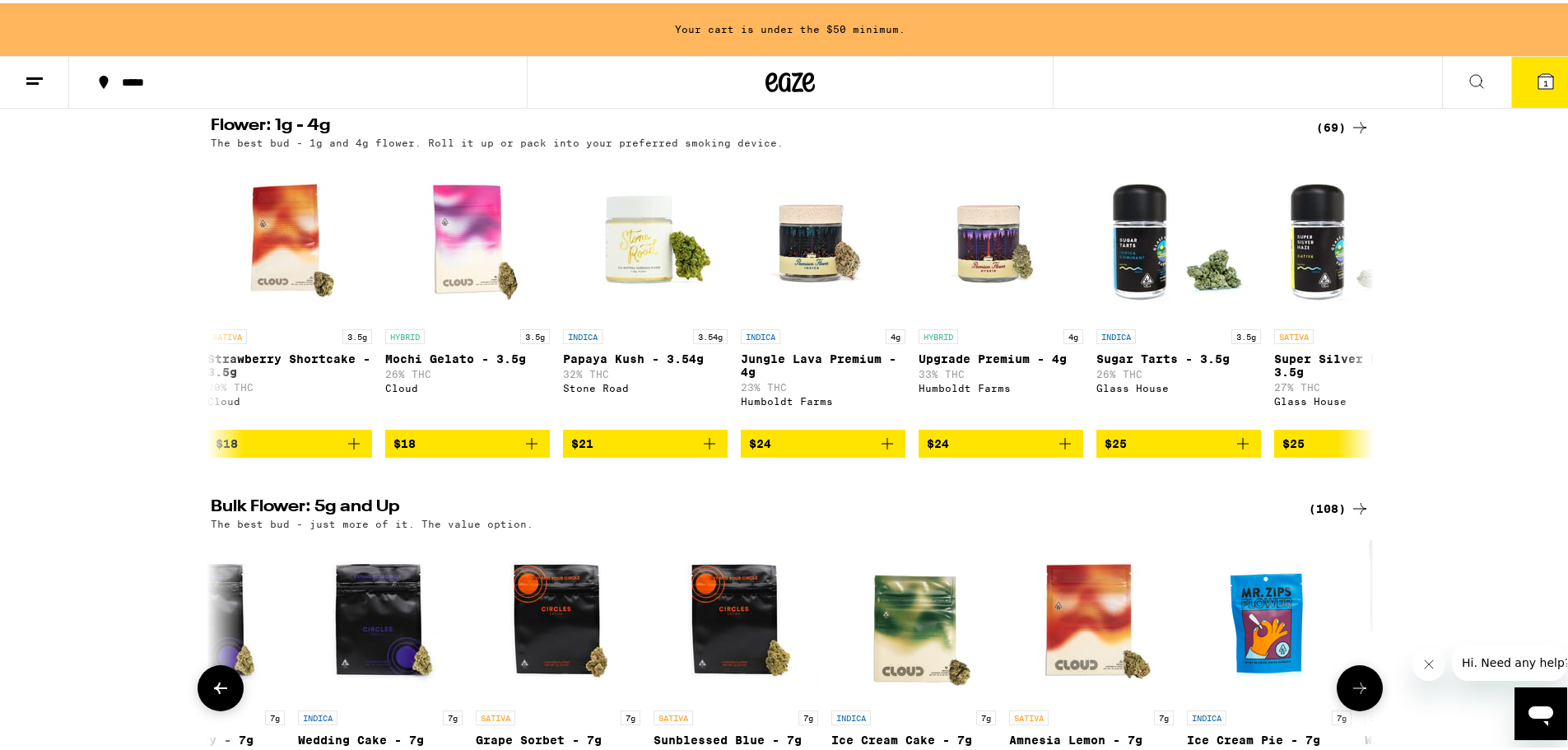
scroll to position [385, 0]
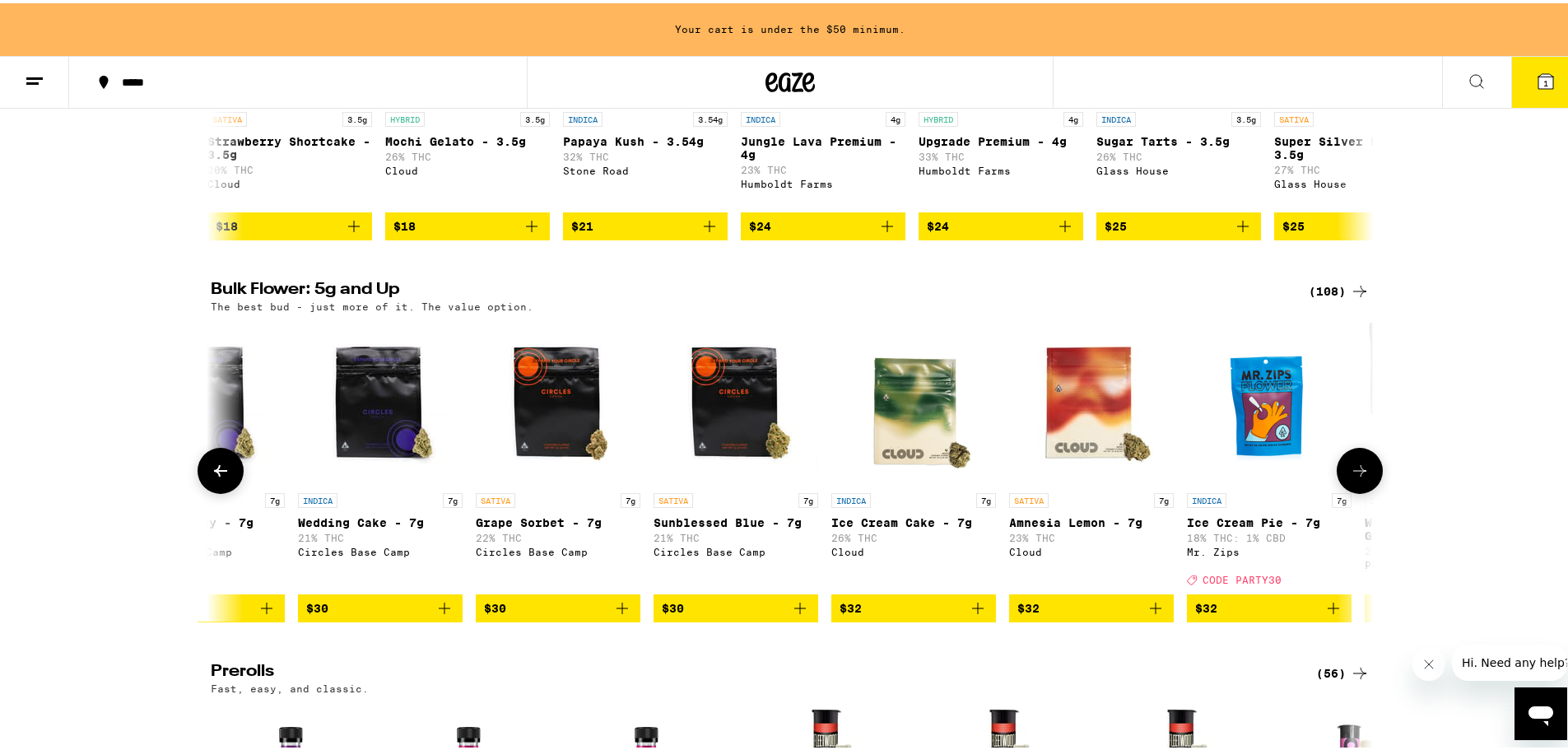
click at [1359, 478] on icon at bounding box center [1359, 467] width 19 height 19
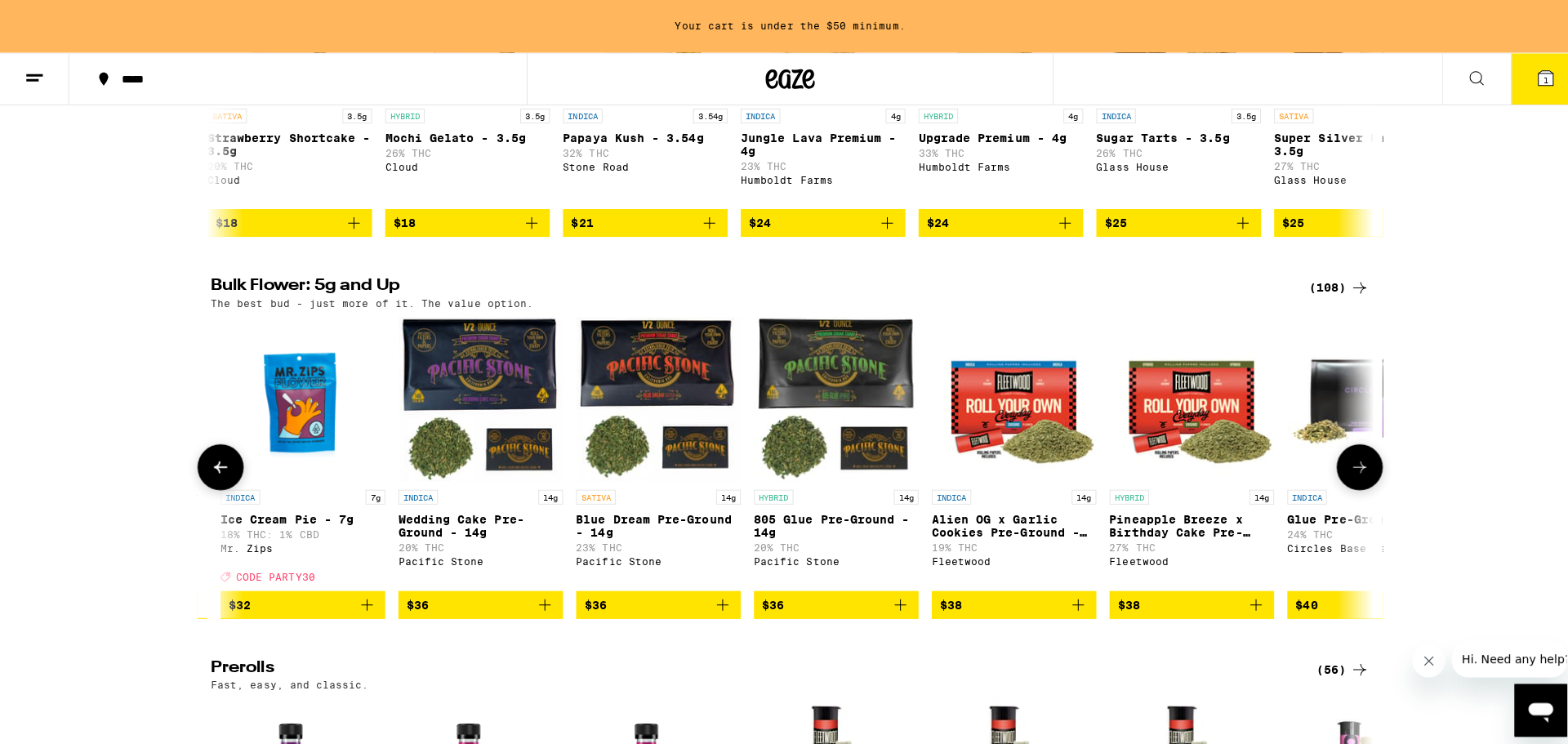
scroll to position [0, 1943]
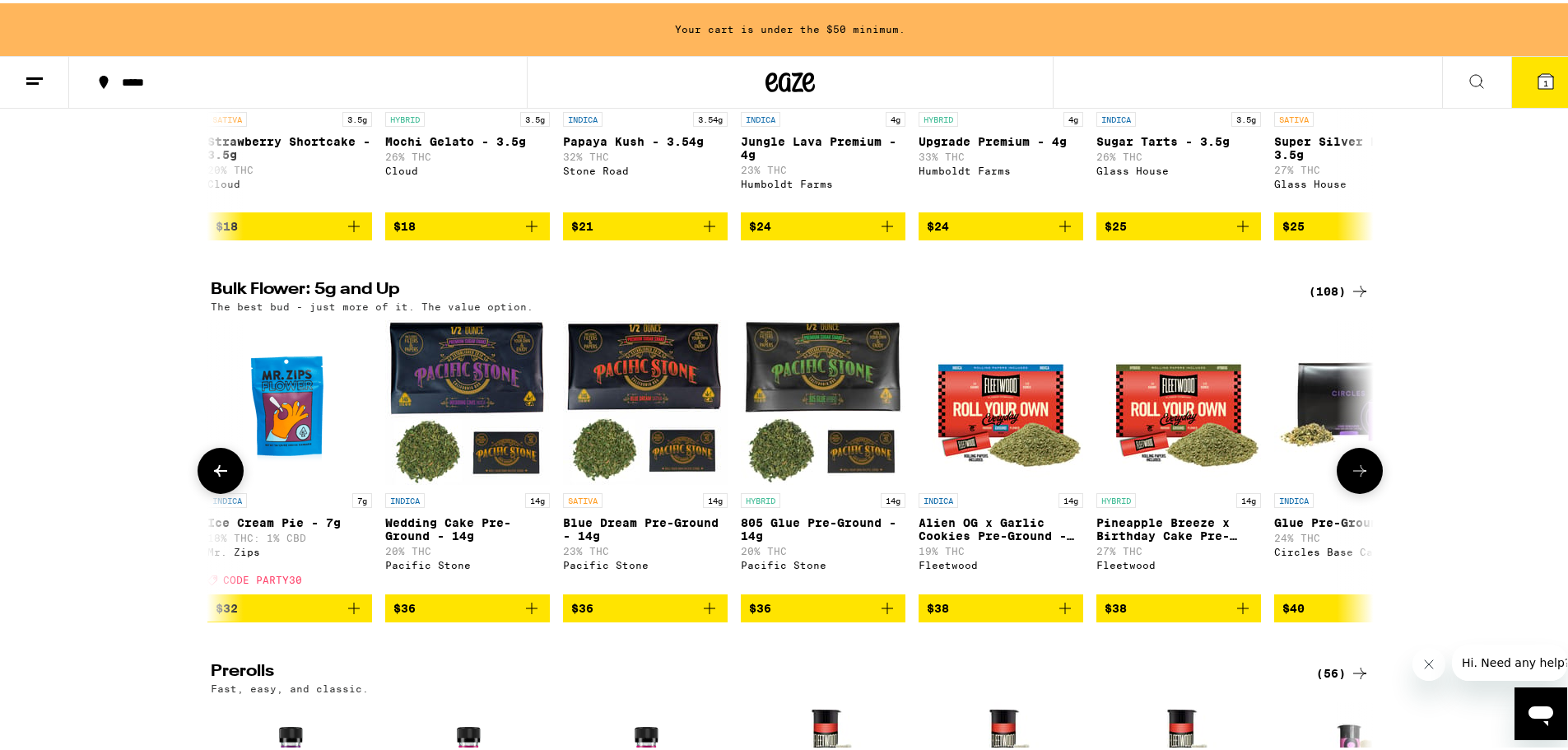
click at [803, 398] on img "Open page for 805 Glue Pre-Ground - 14g from Pacific Stone" at bounding box center [823, 398] width 165 height 165
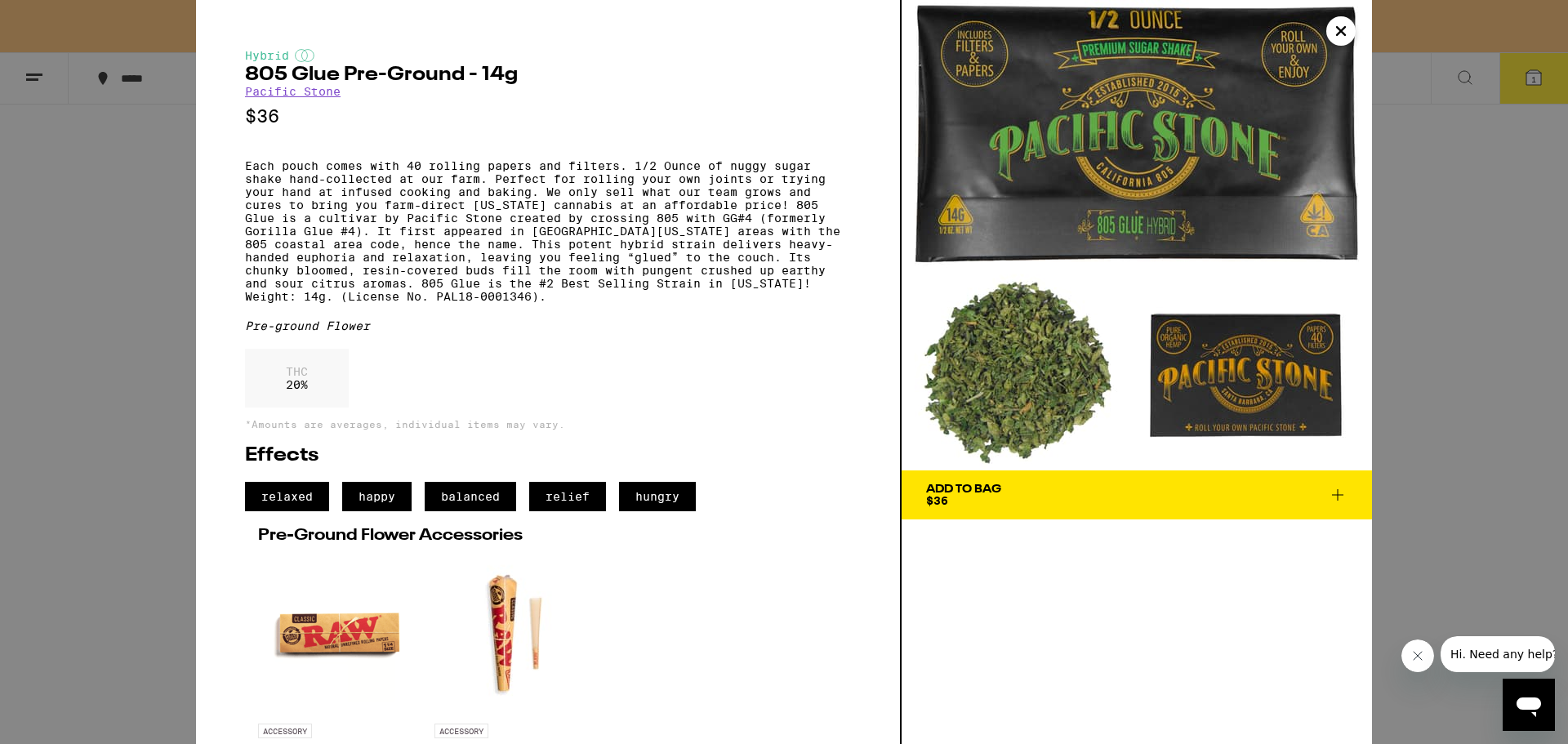
click at [1333, 35] on icon "Close" at bounding box center [1341, 31] width 19 height 25
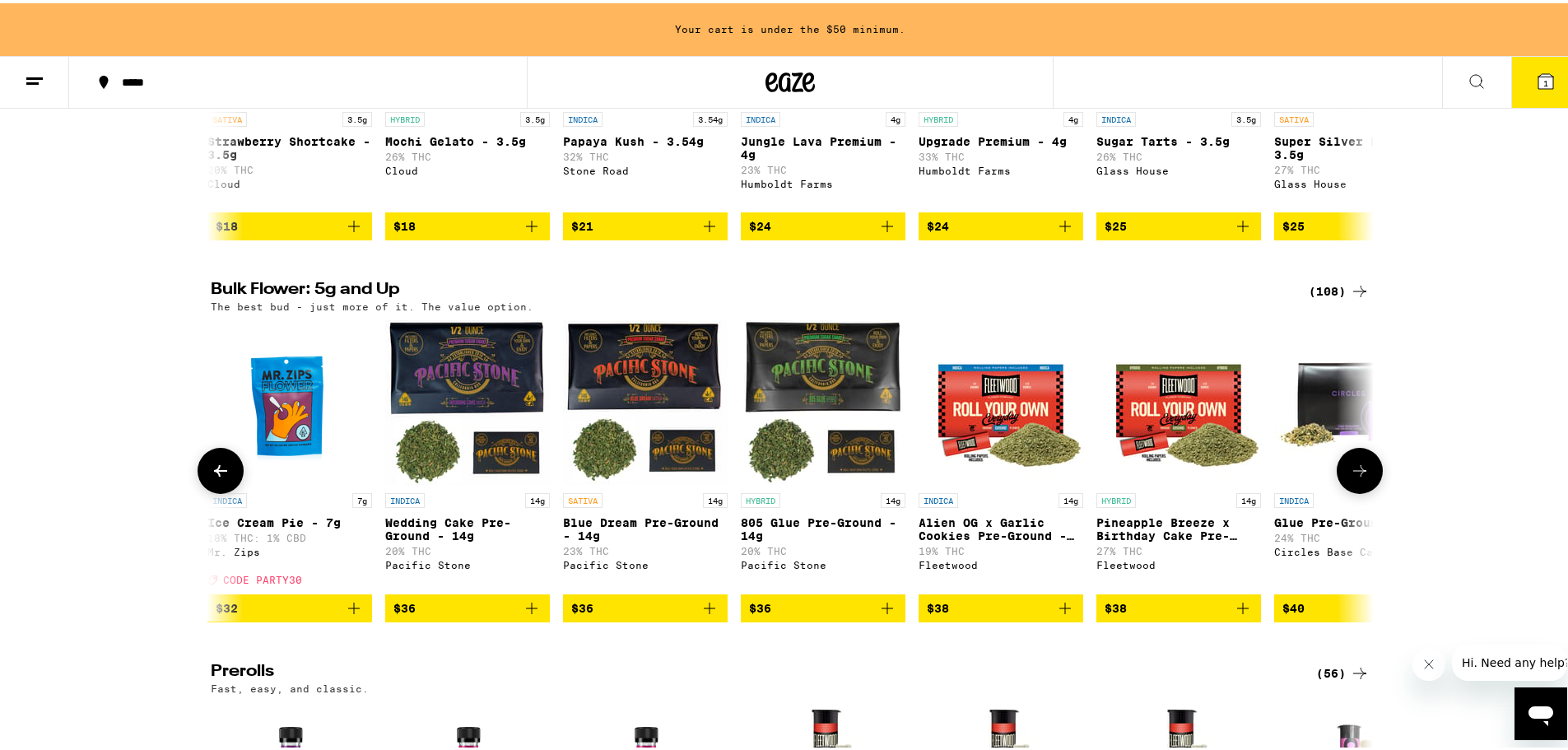
click at [1162, 522] on p "Pineapple Breeze x Birthday Cake Pre-Ground - 14g" at bounding box center [1178, 525] width 165 height 27
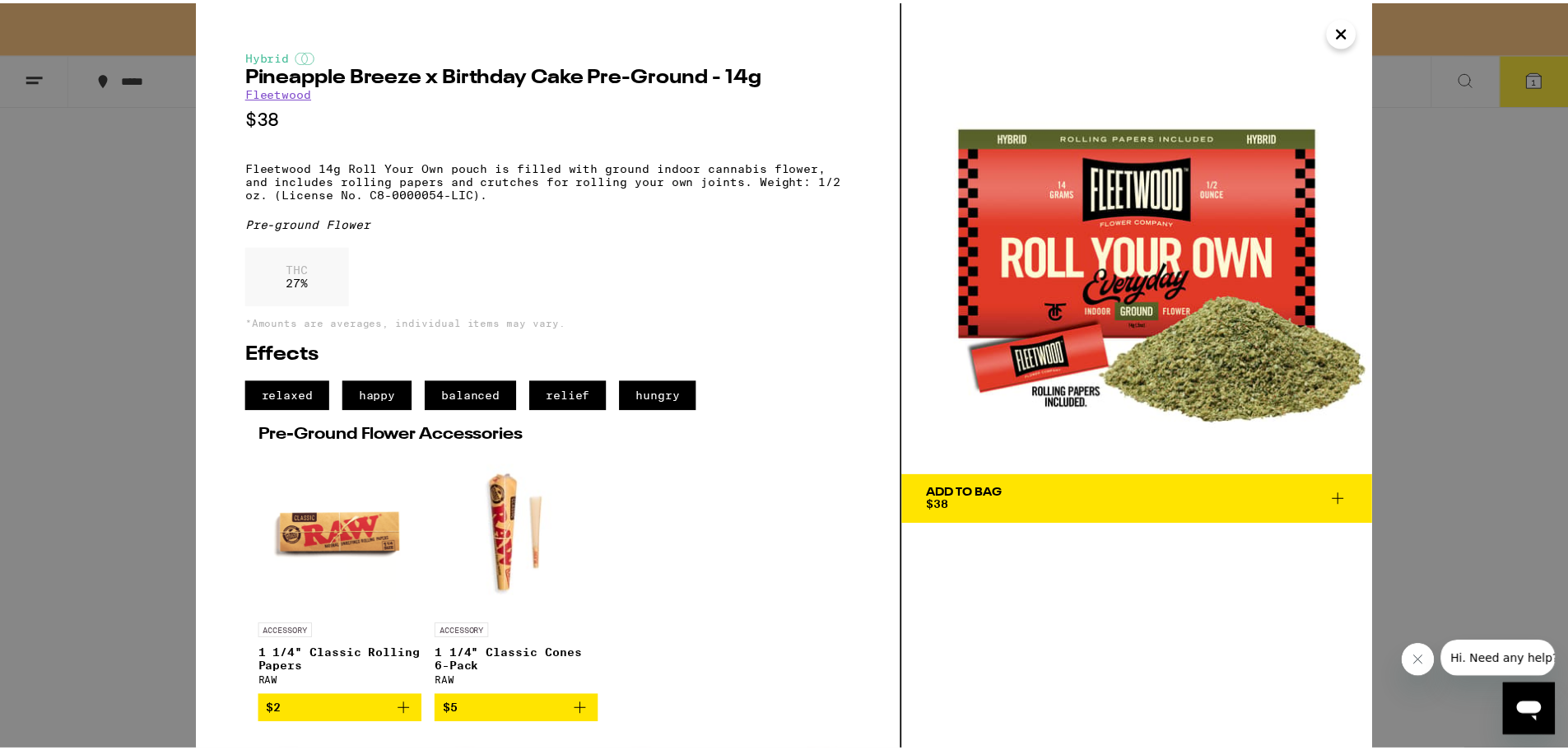
scroll to position [1, 0]
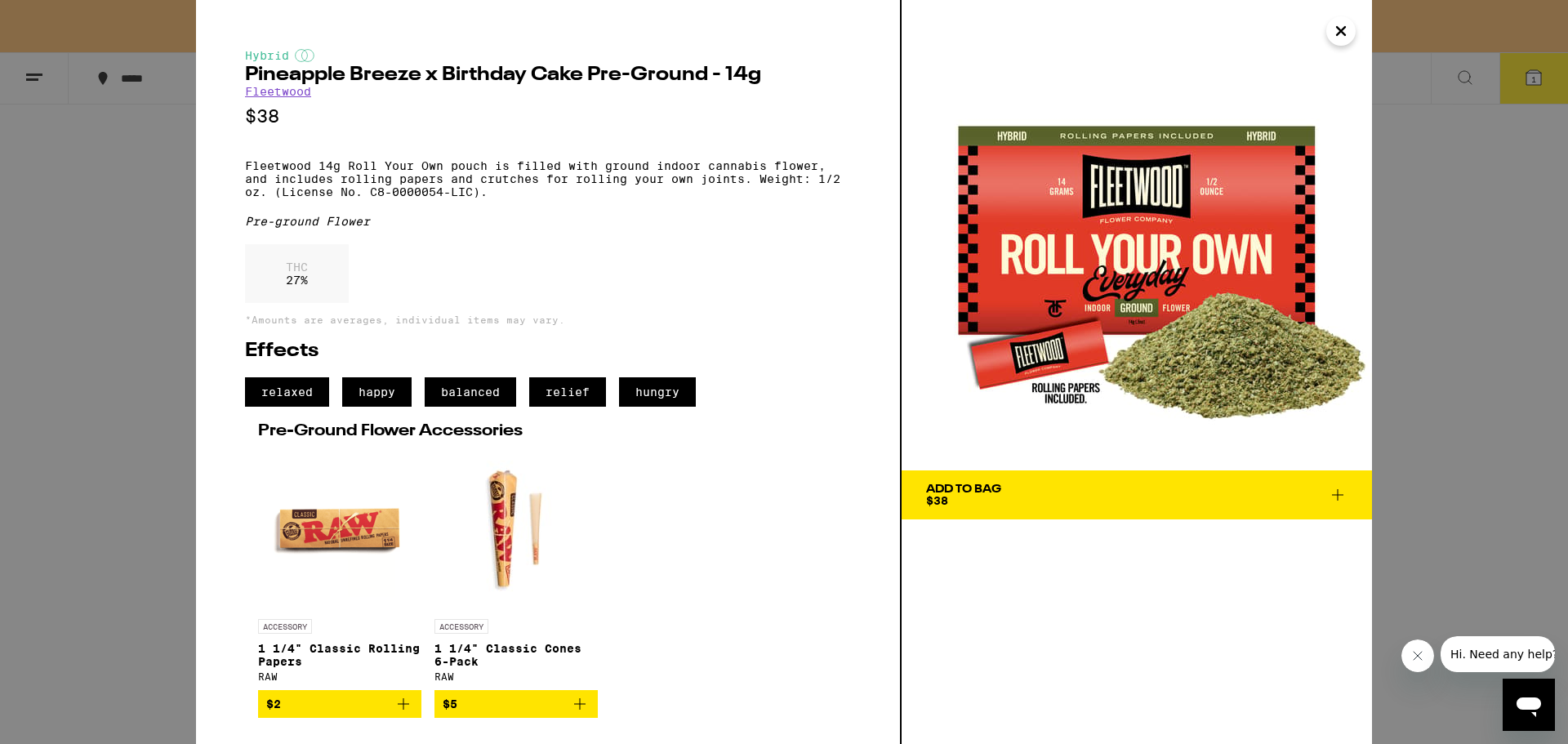
click at [1345, 27] on icon "Close" at bounding box center [1341, 31] width 8 height 8
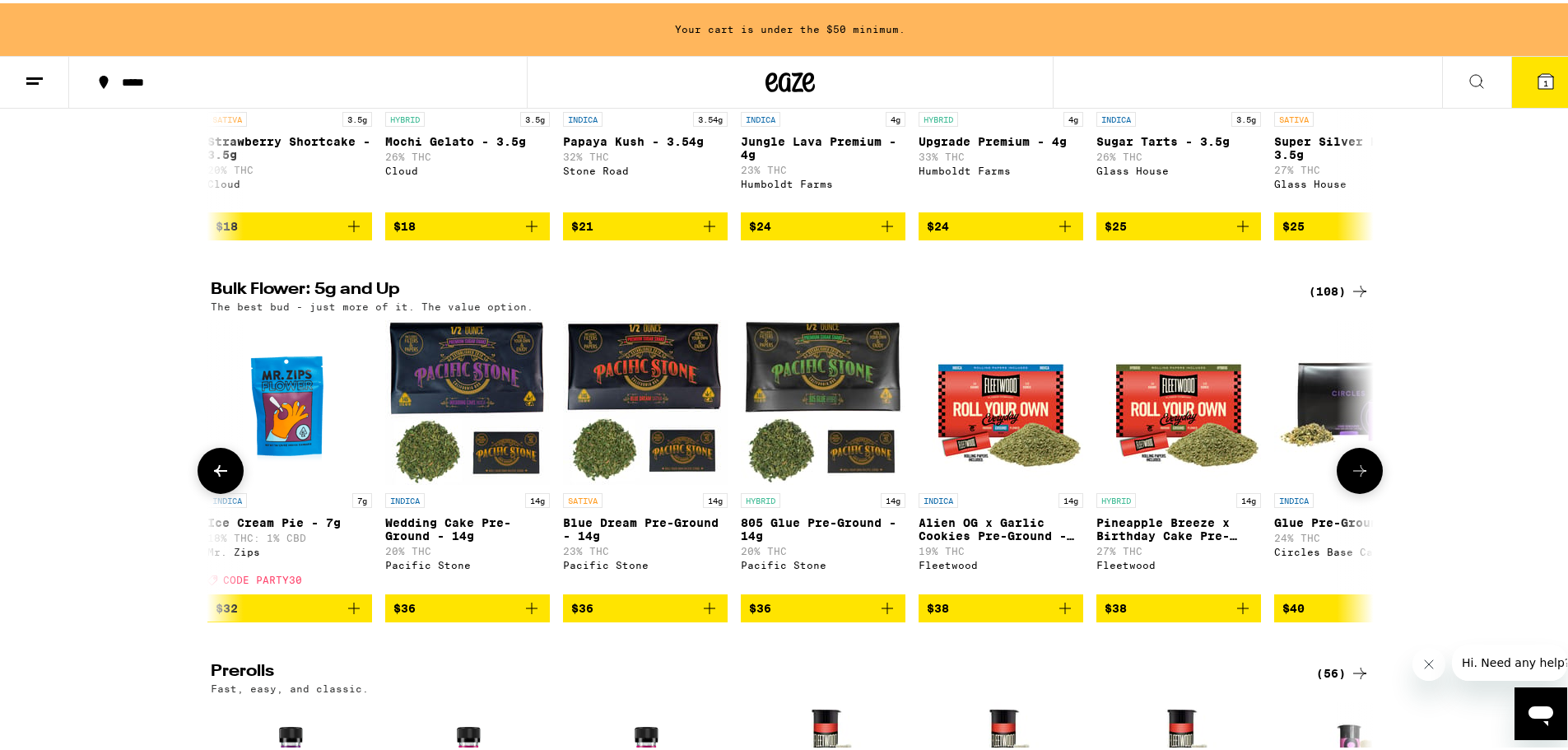
click at [1366, 482] on button at bounding box center [1359, 467] width 46 height 46
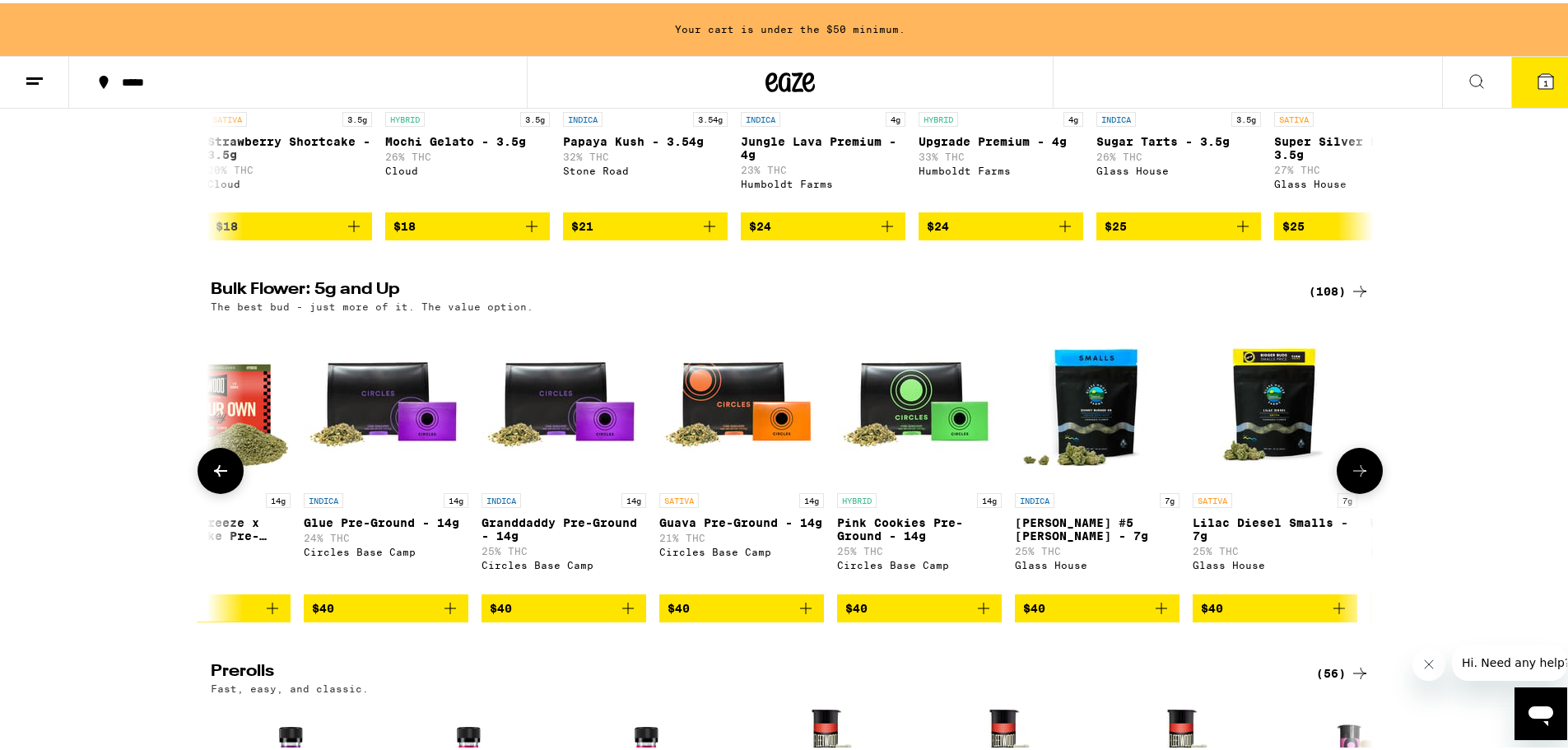
scroll to position [0, 2937]
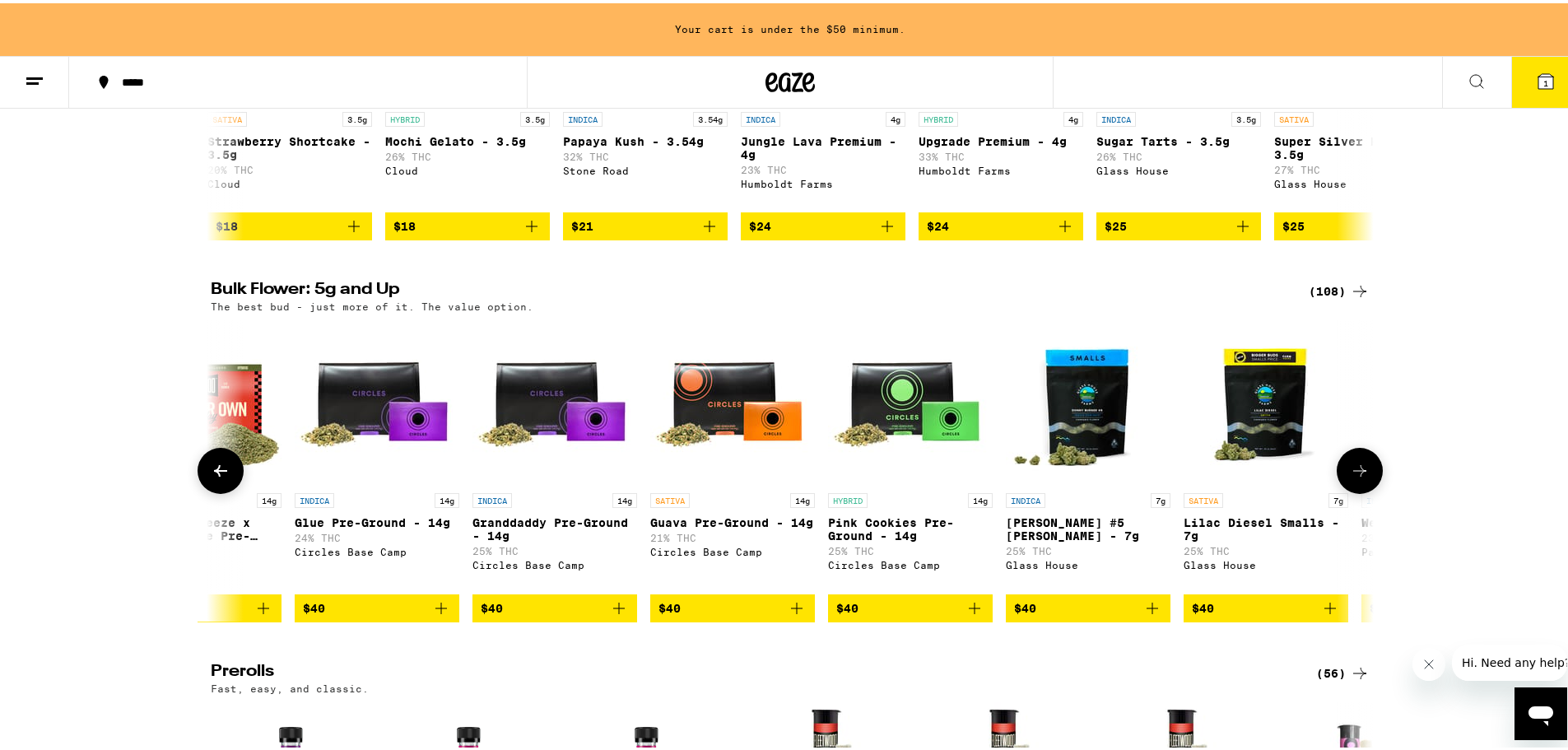
click at [916, 396] on img "Open page for Pink Cookies Pre-Ground - 14g from Circles Base Camp" at bounding box center [910, 398] width 165 height 165
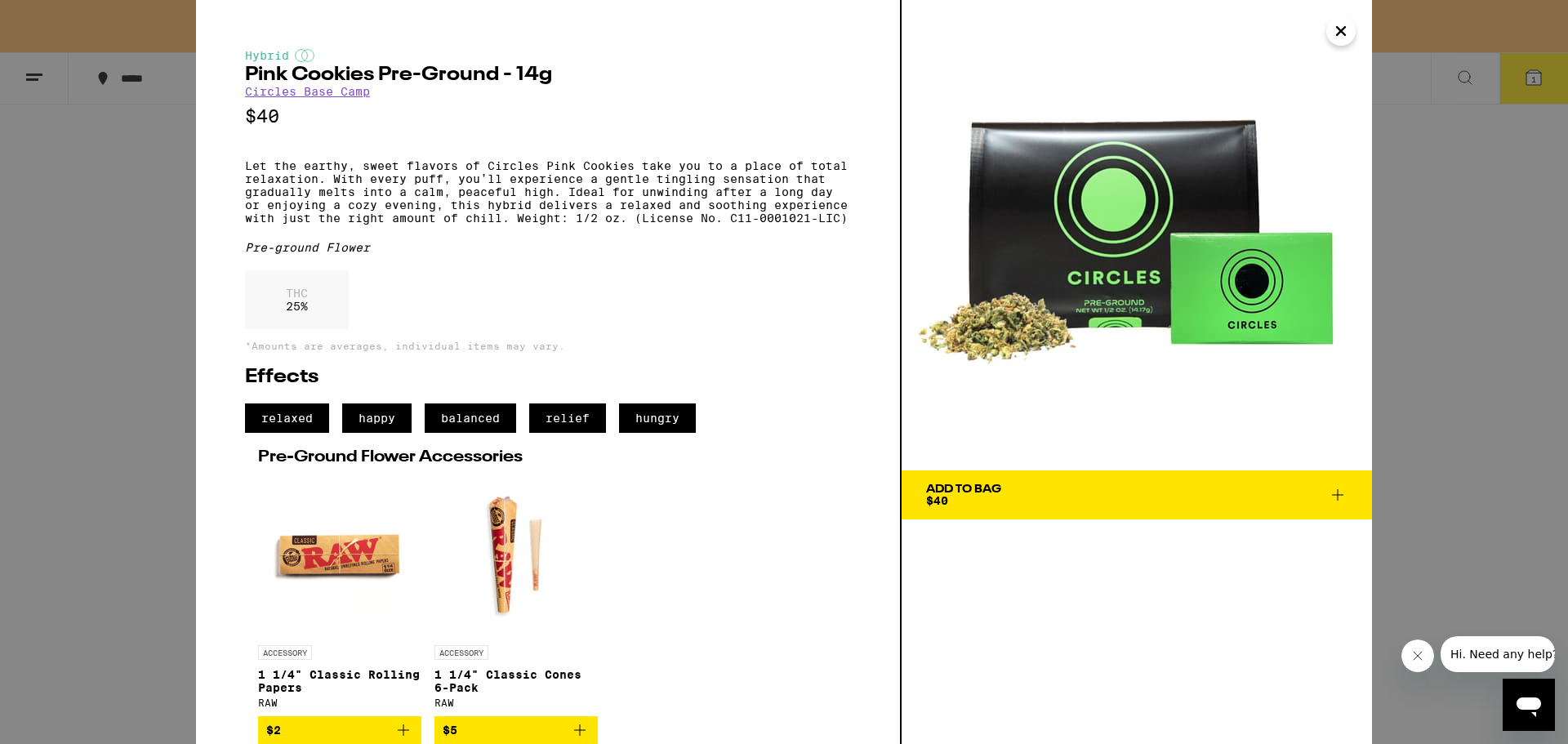
click at [1020, 503] on span "Add To Bag $40" at bounding box center [1136, 494] width 421 height 23
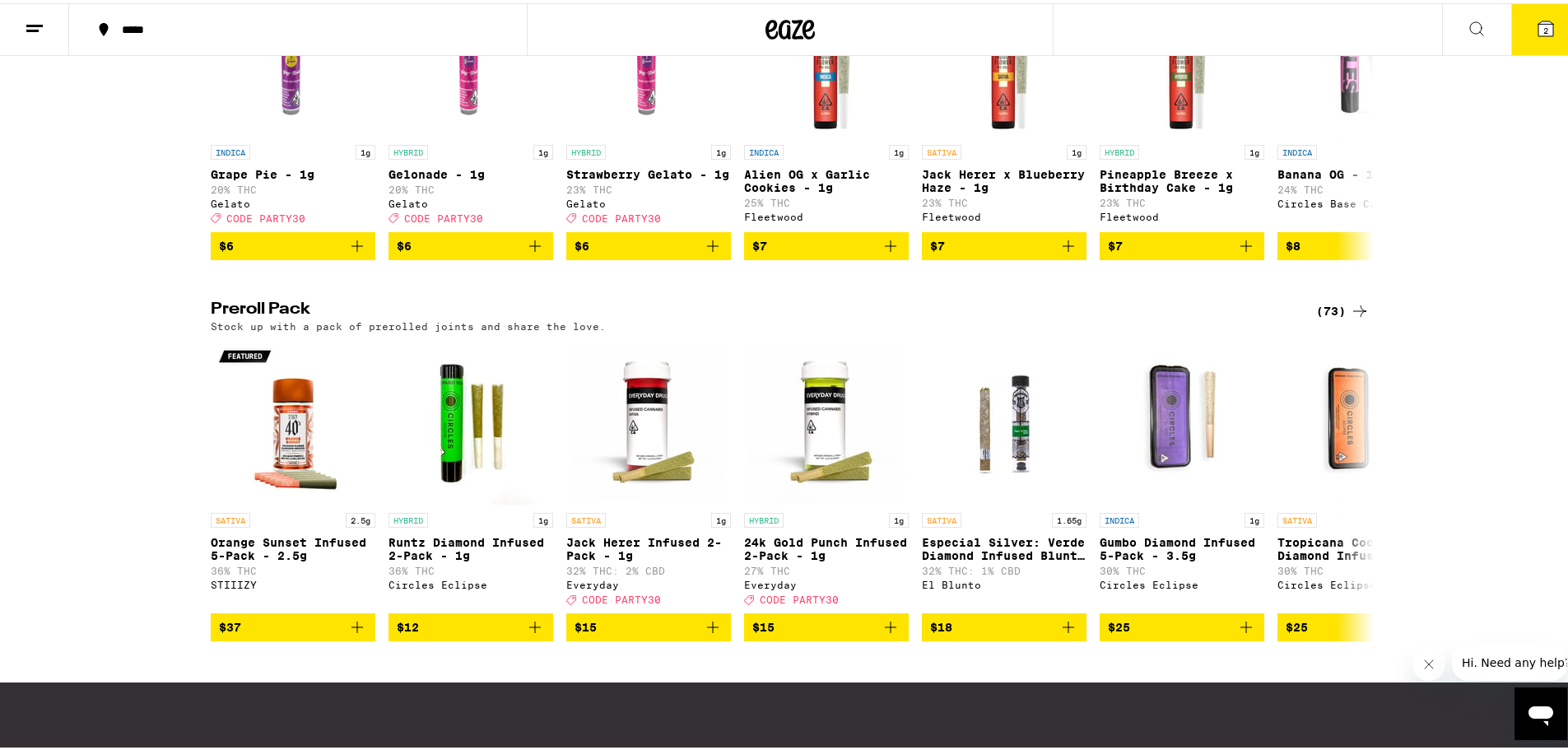
scroll to position [1100, 0]
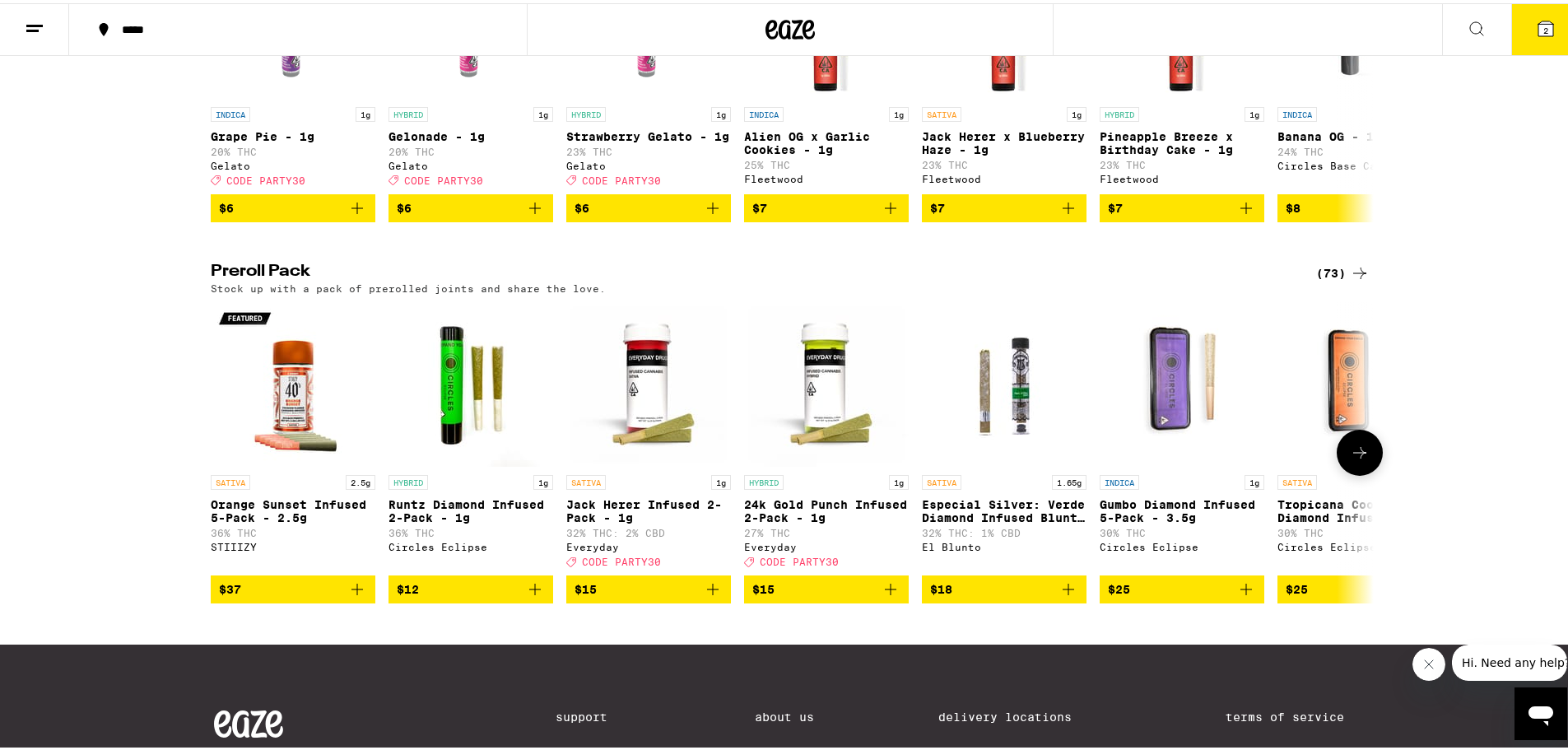
click at [1373, 472] on button at bounding box center [1359, 449] width 46 height 46
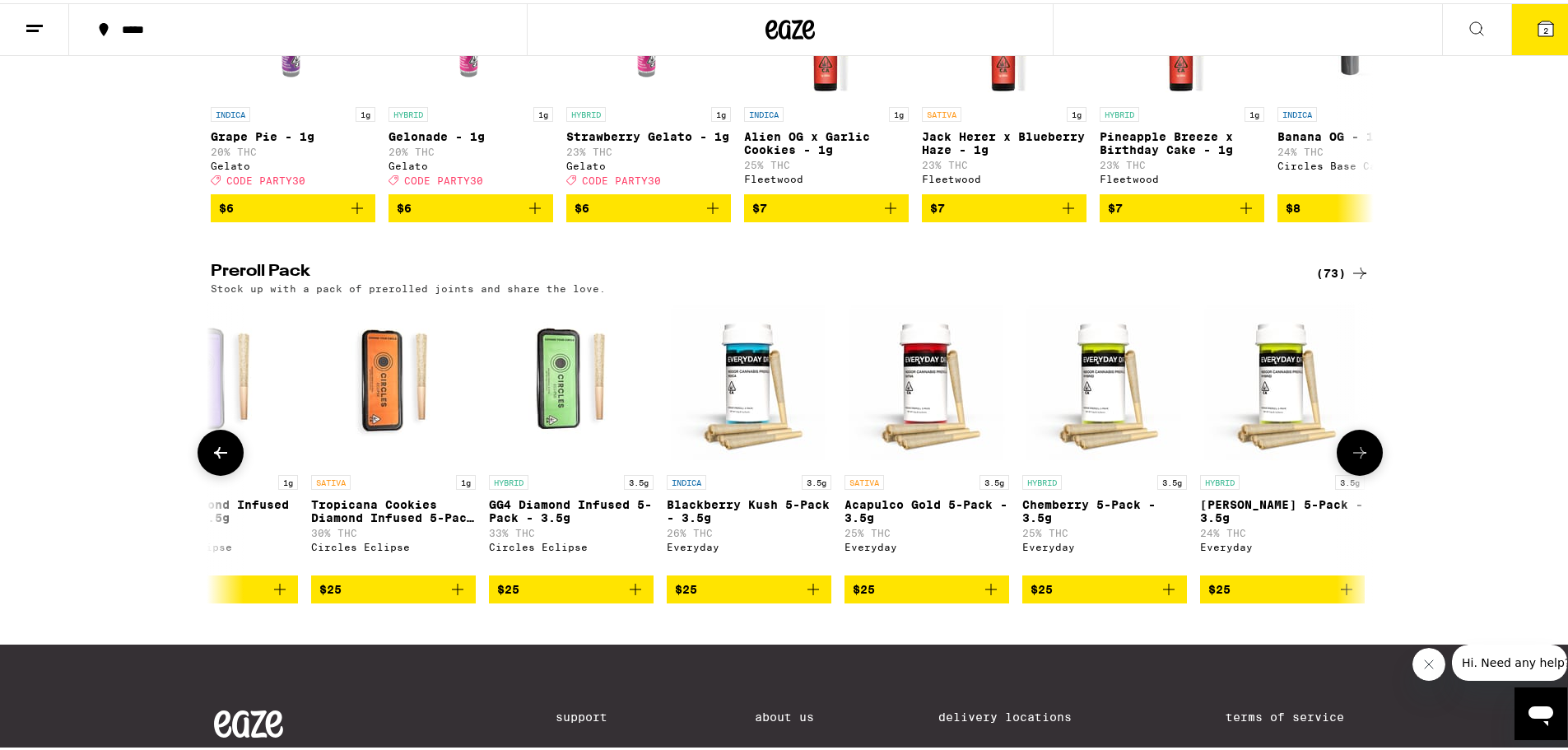
scroll to position [0, 979]
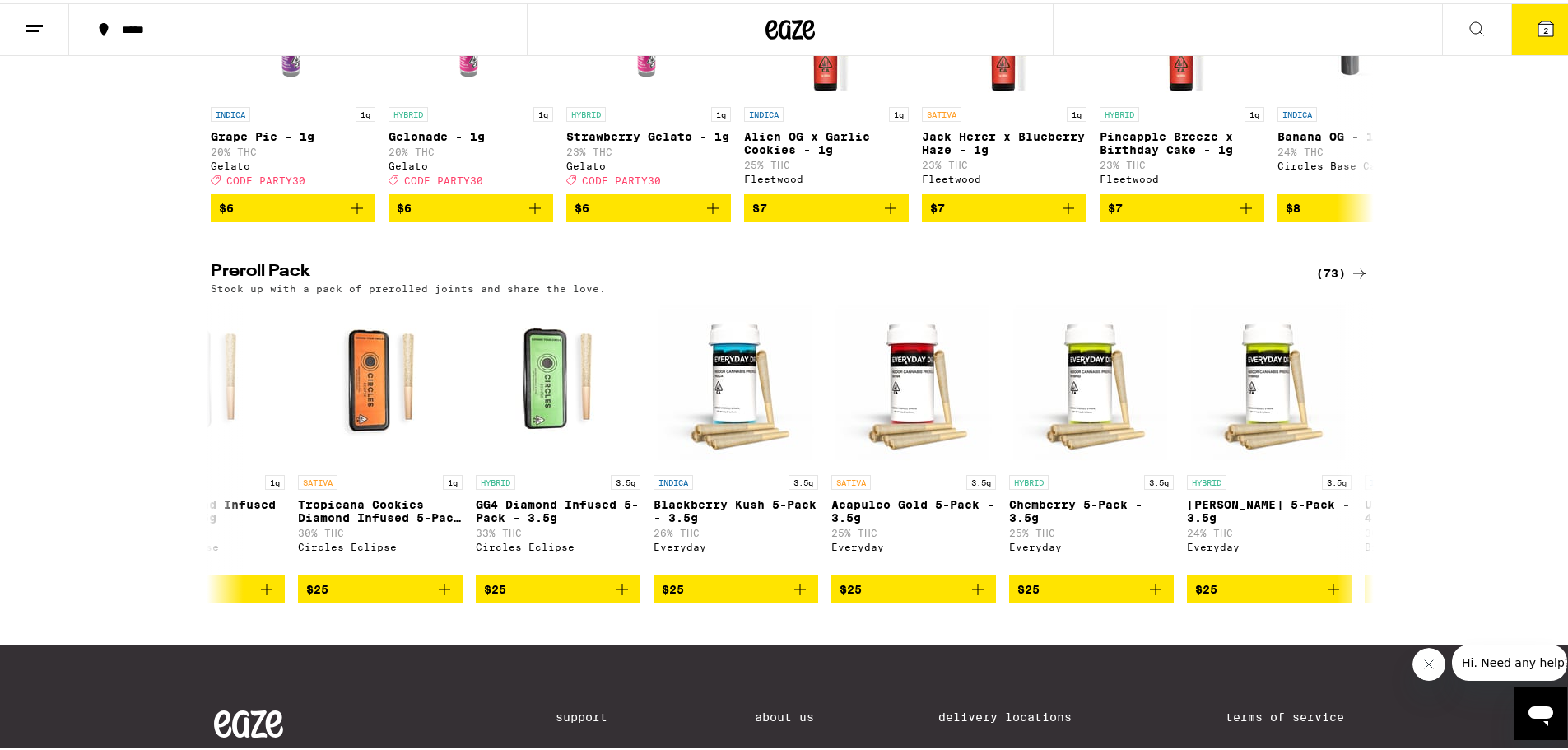
click at [1541, 29] on icon at bounding box center [1545, 25] width 19 height 19
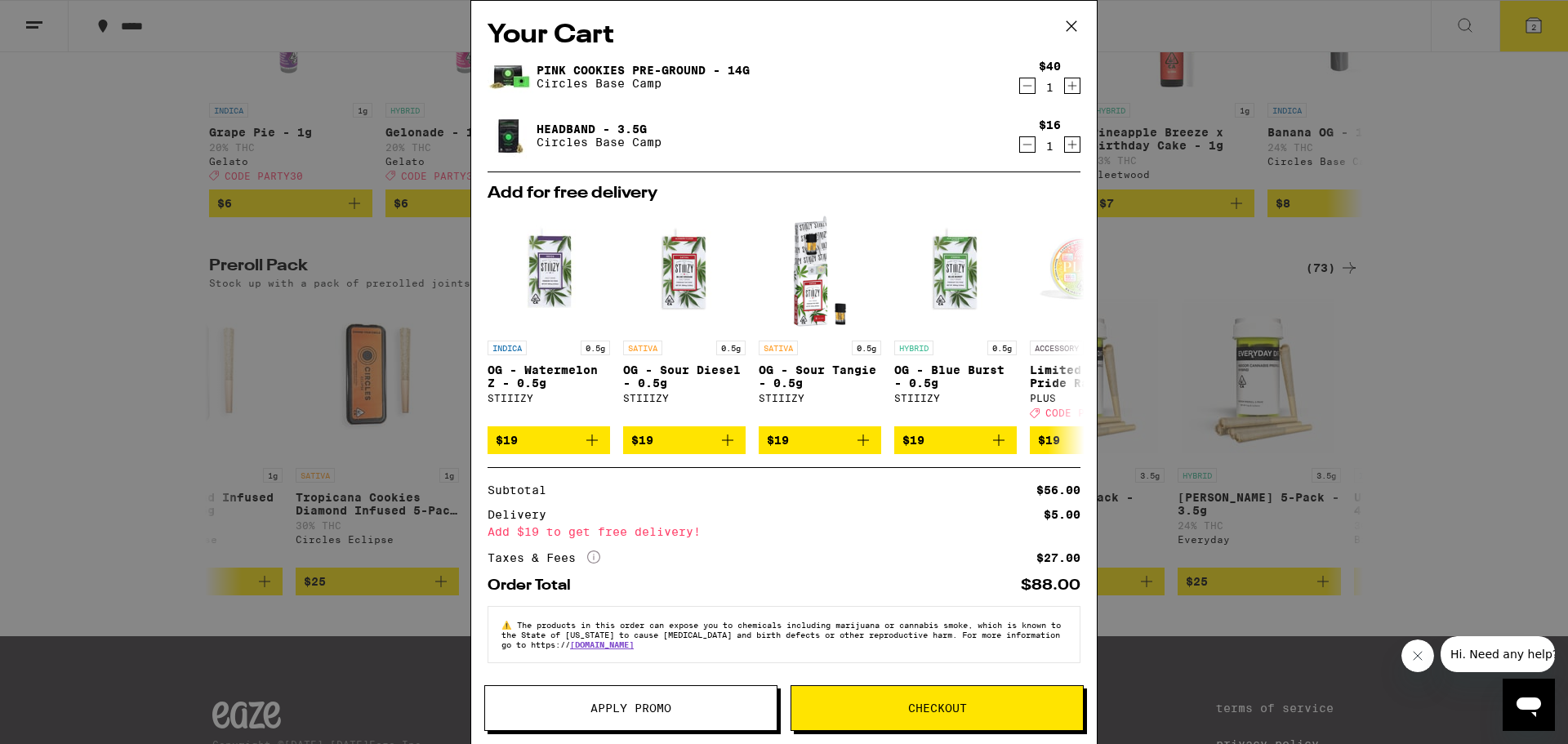
click at [1069, 22] on icon at bounding box center [1071, 26] width 25 height 25
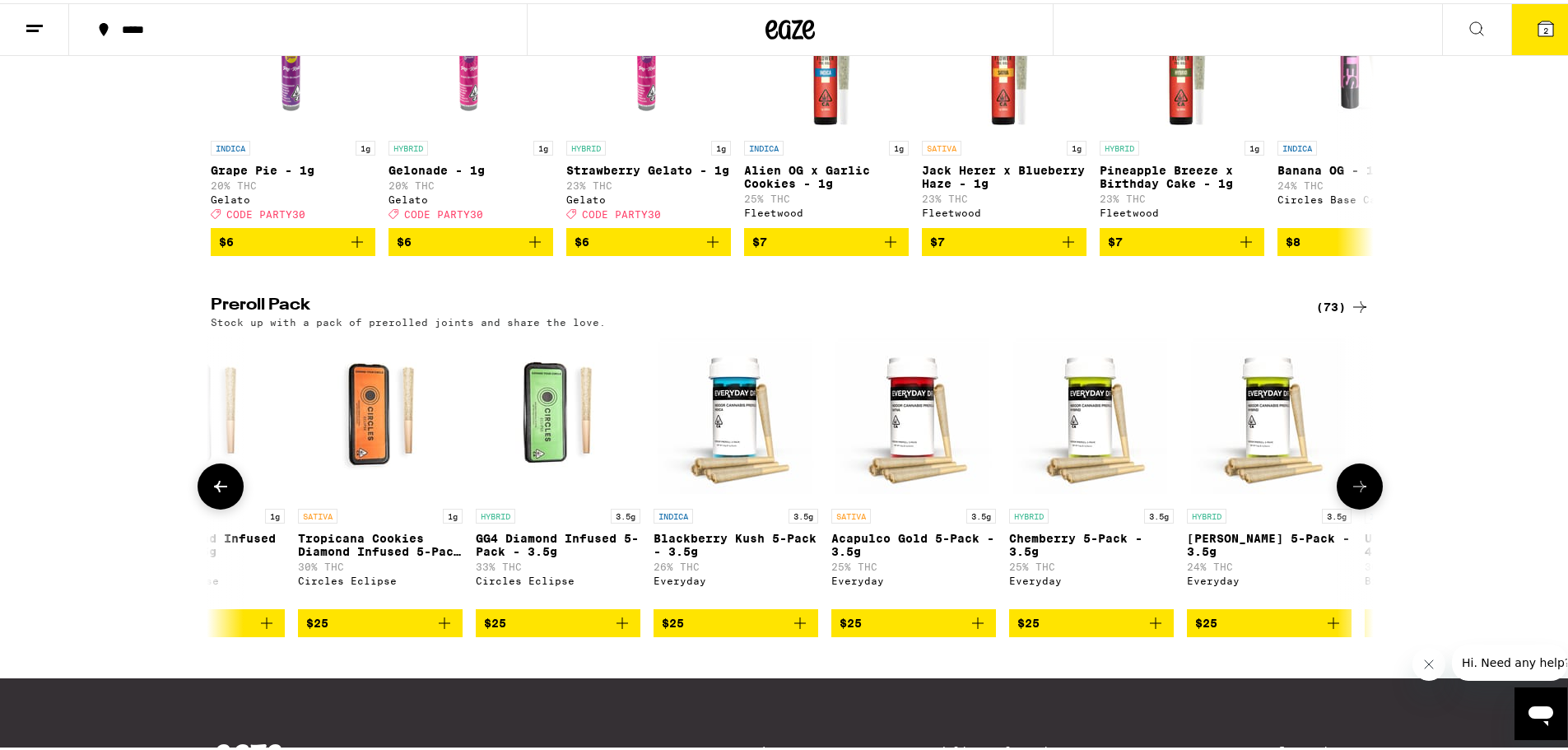
scroll to position [1103, 0]
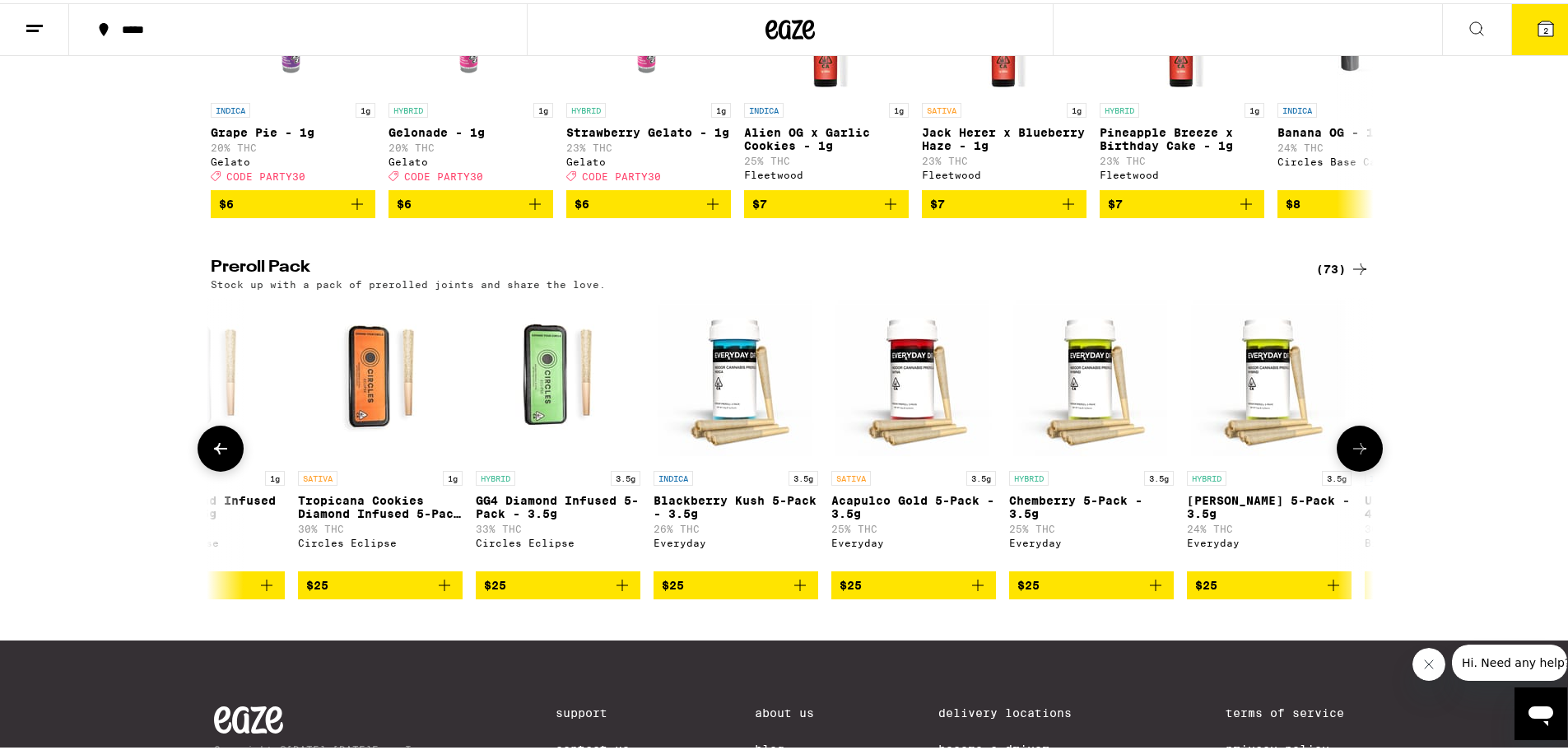
click at [213, 456] on icon at bounding box center [220, 444] width 19 height 19
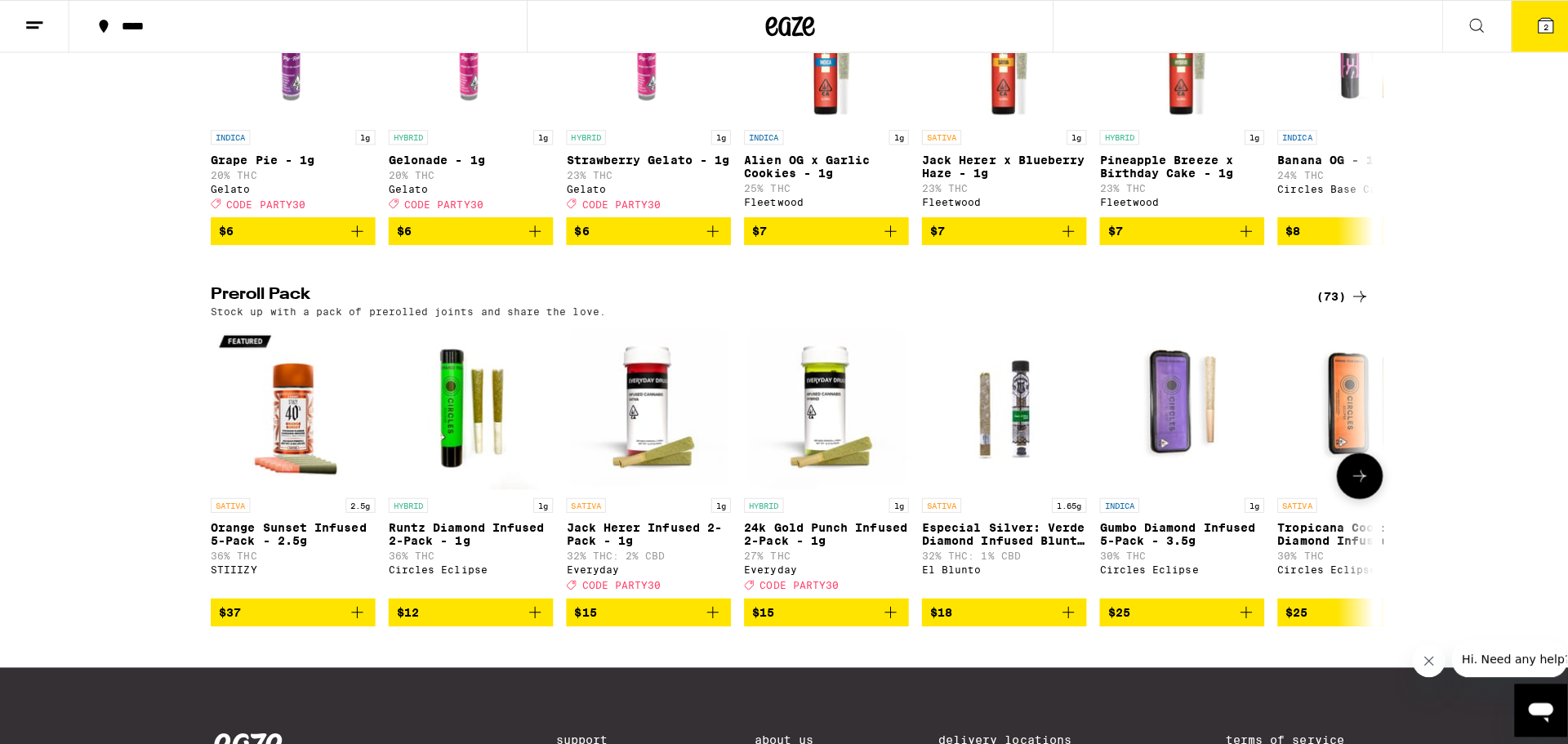
scroll to position [1285, 0]
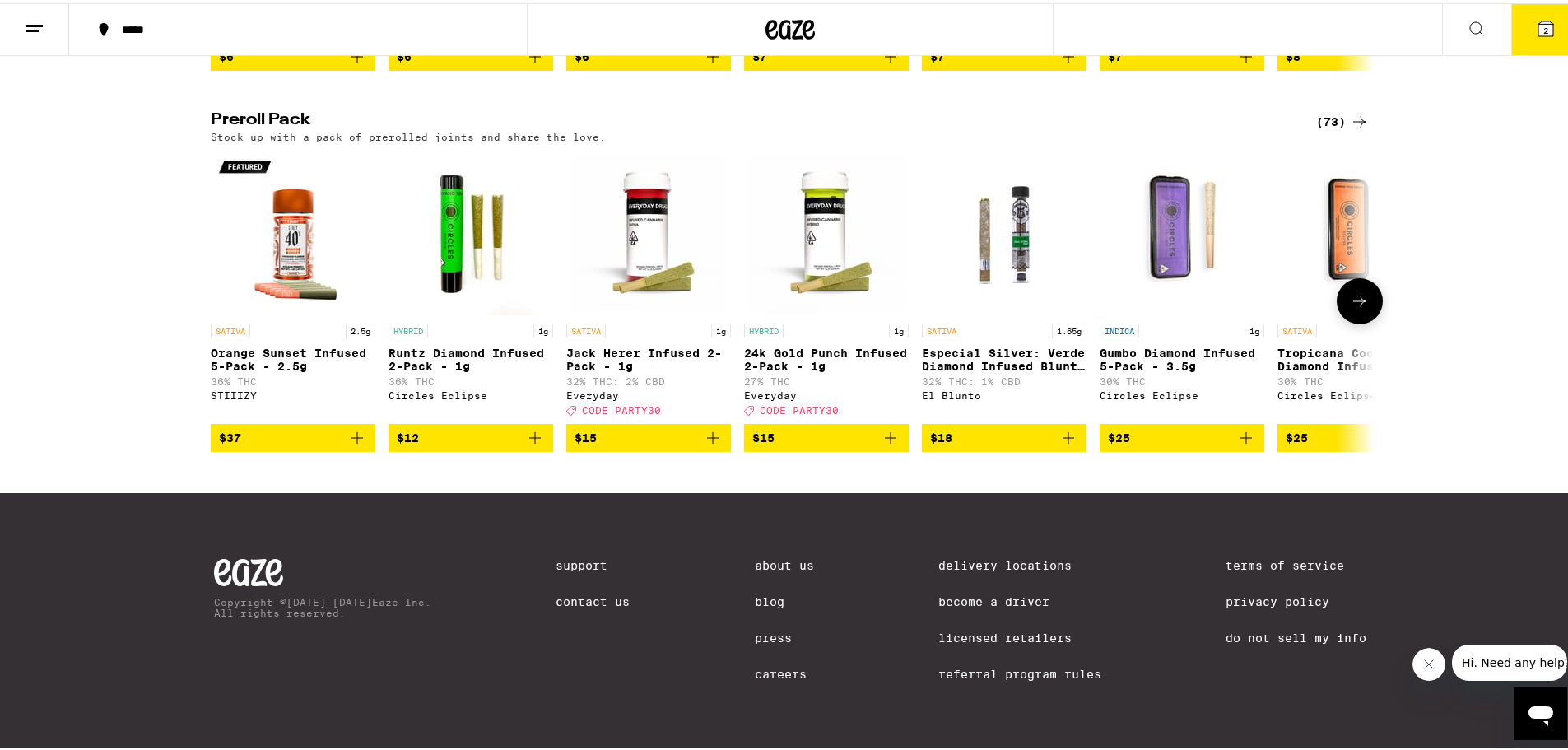
click at [812, 424] on span "$15" at bounding box center [825, 433] width 148 height 19
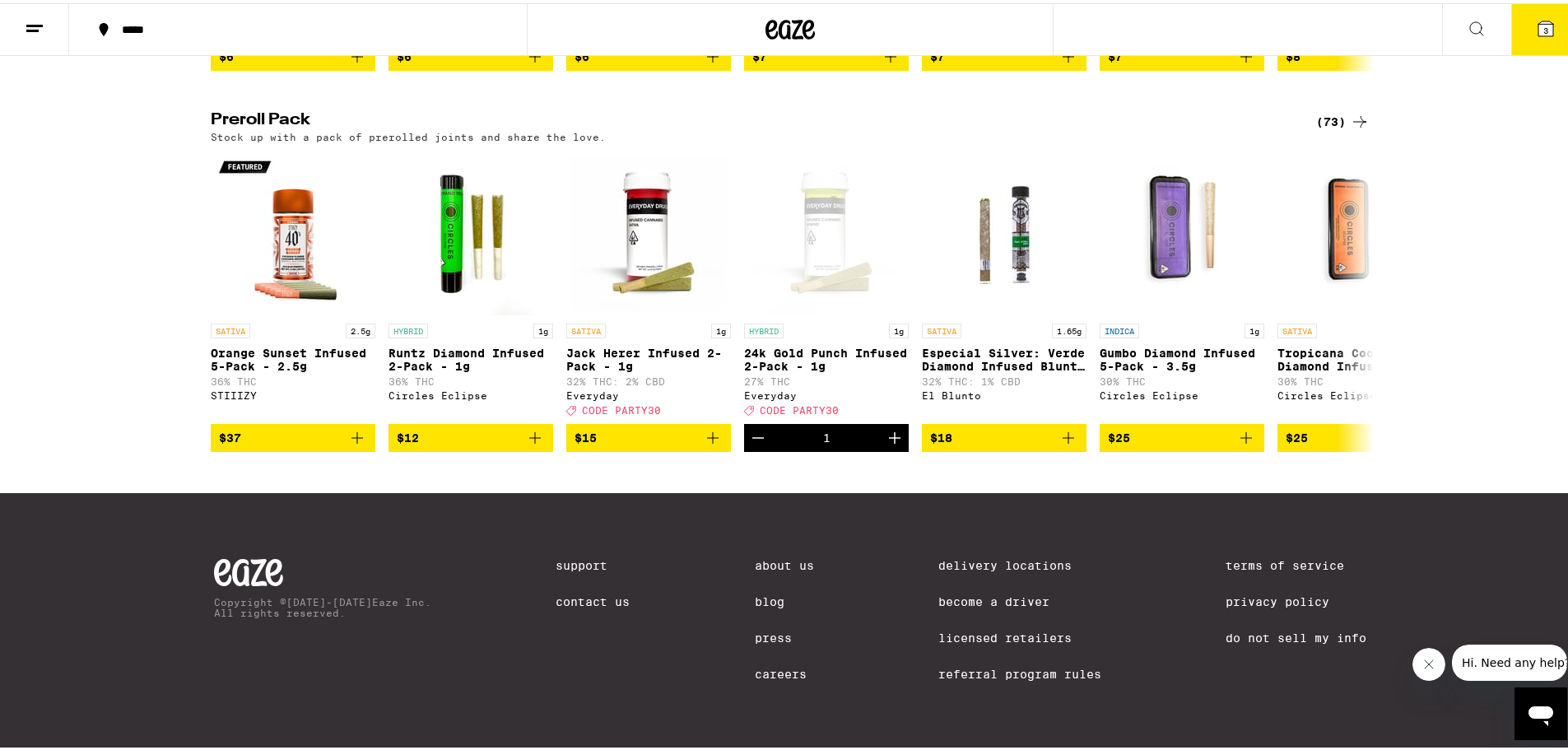
click at [1536, 35] on icon at bounding box center [1545, 25] width 19 height 19
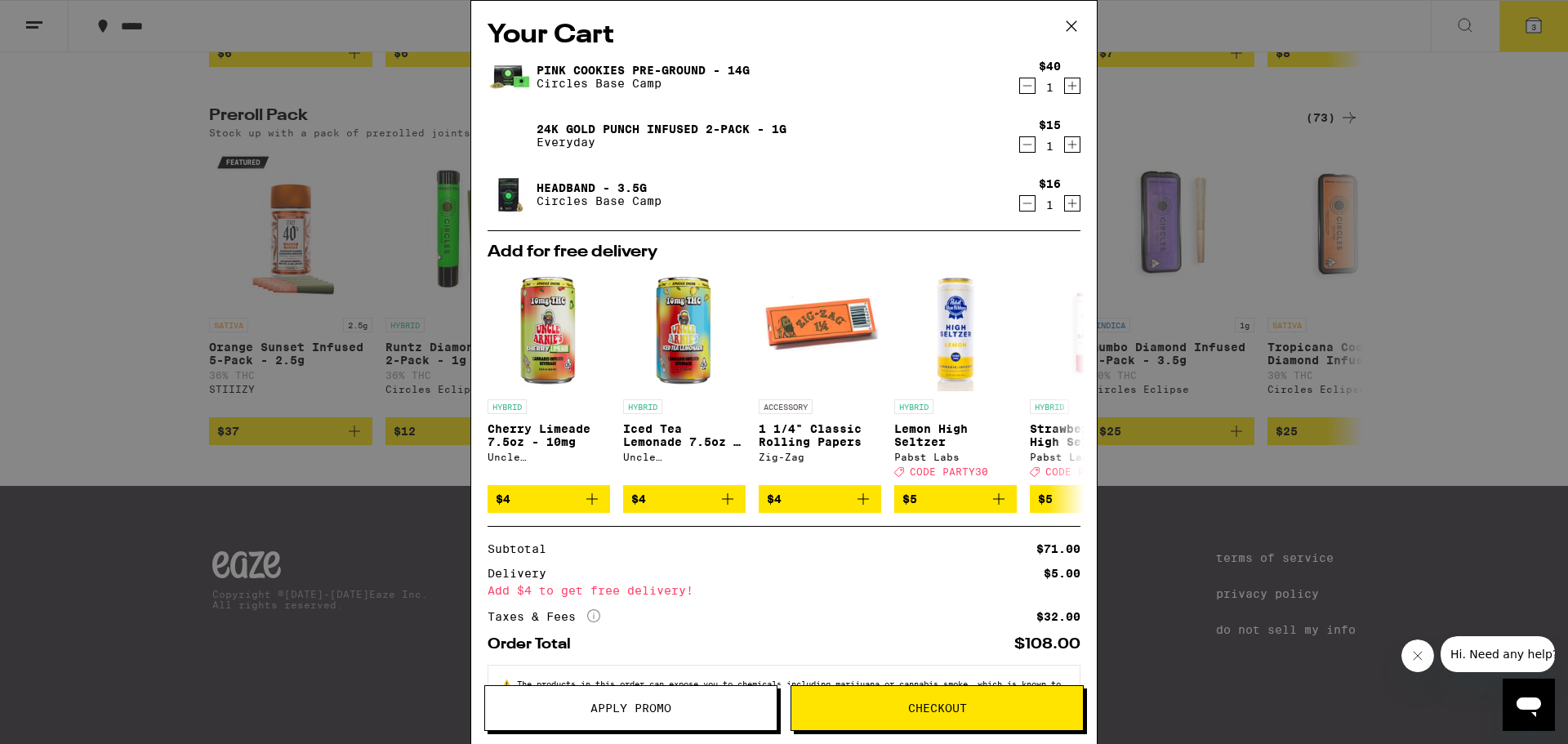
click at [1069, 28] on icon at bounding box center [1071, 26] width 25 height 25
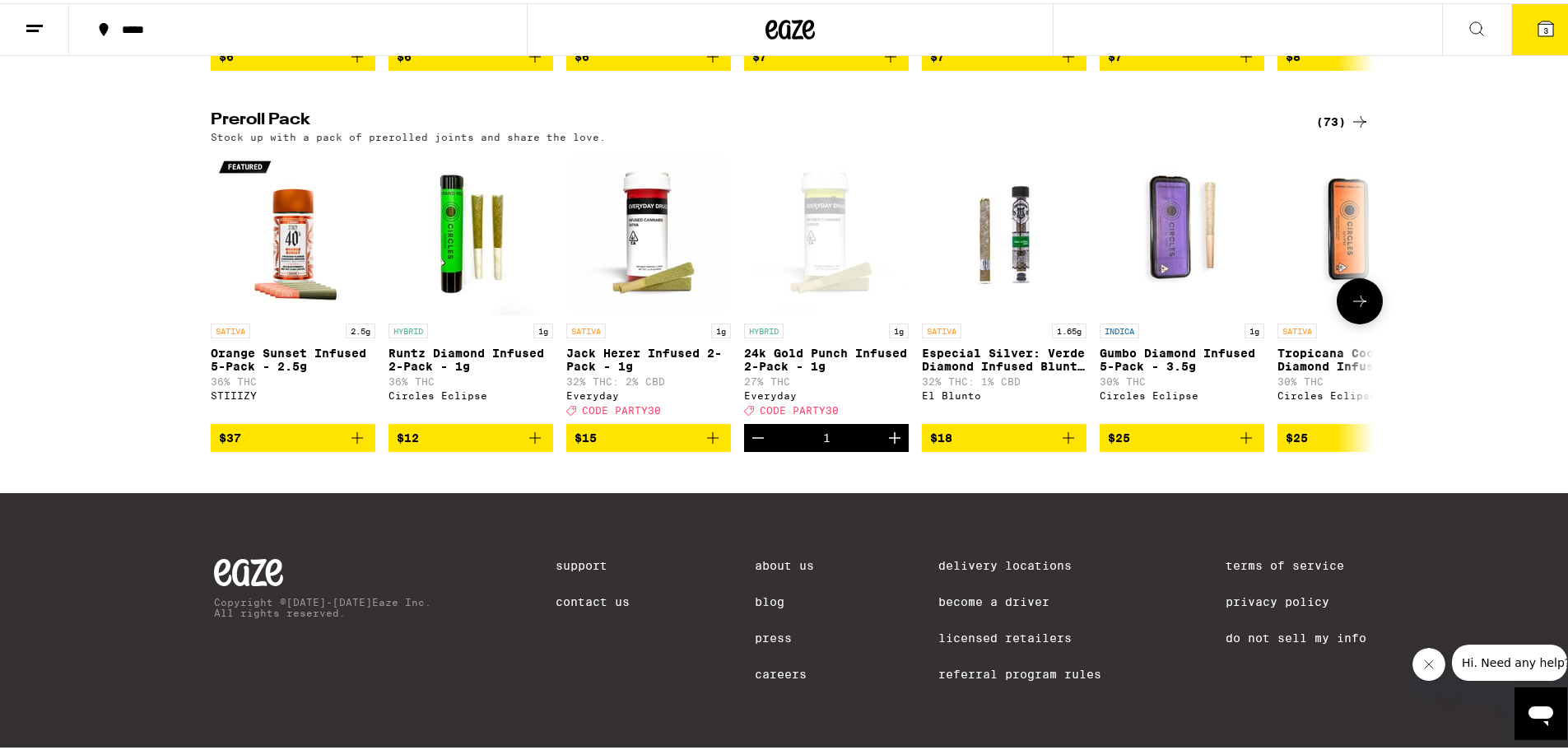
scroll to position [720, 0]
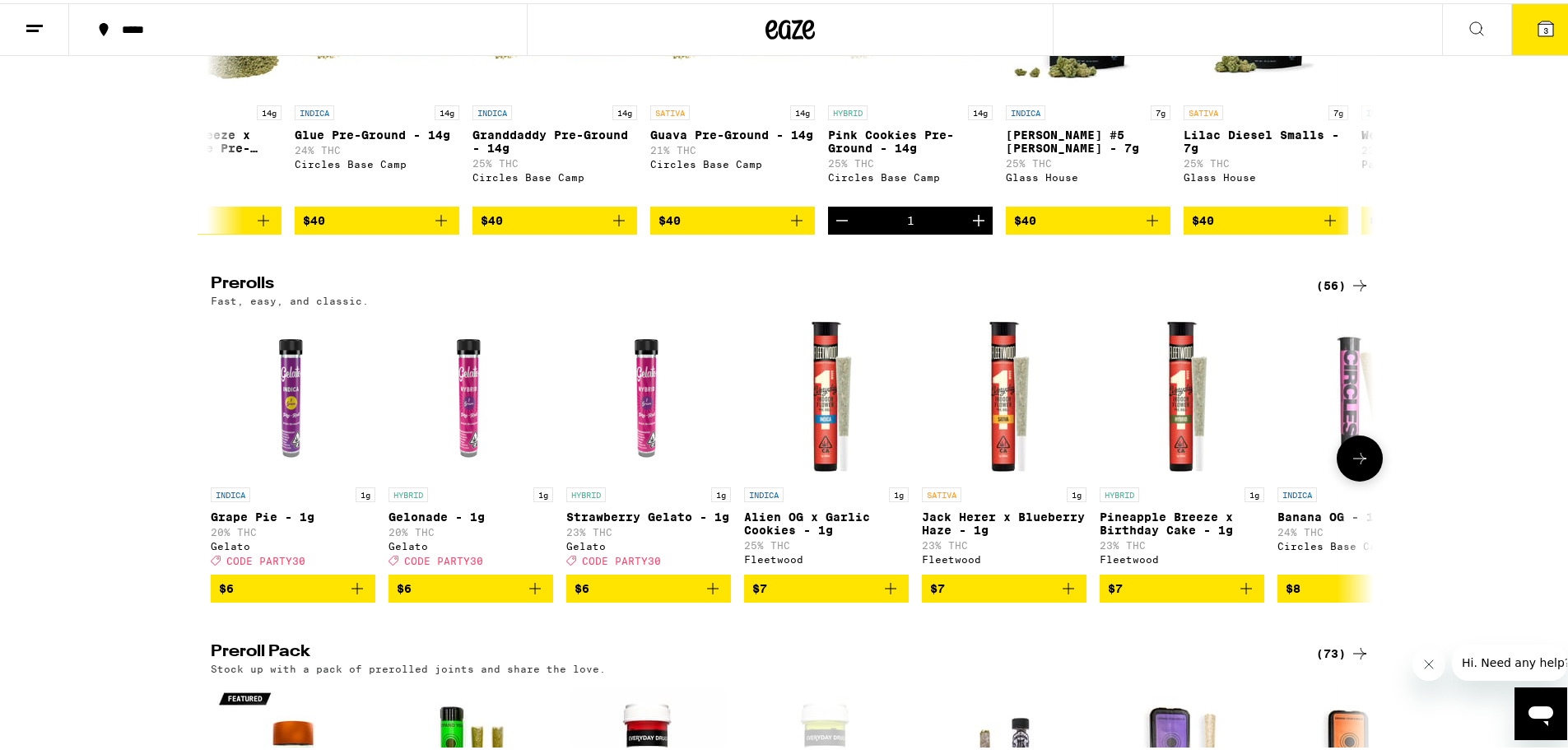
click at [1350, 465] on icon at bounding box center [1359, 455] width 19 height 19
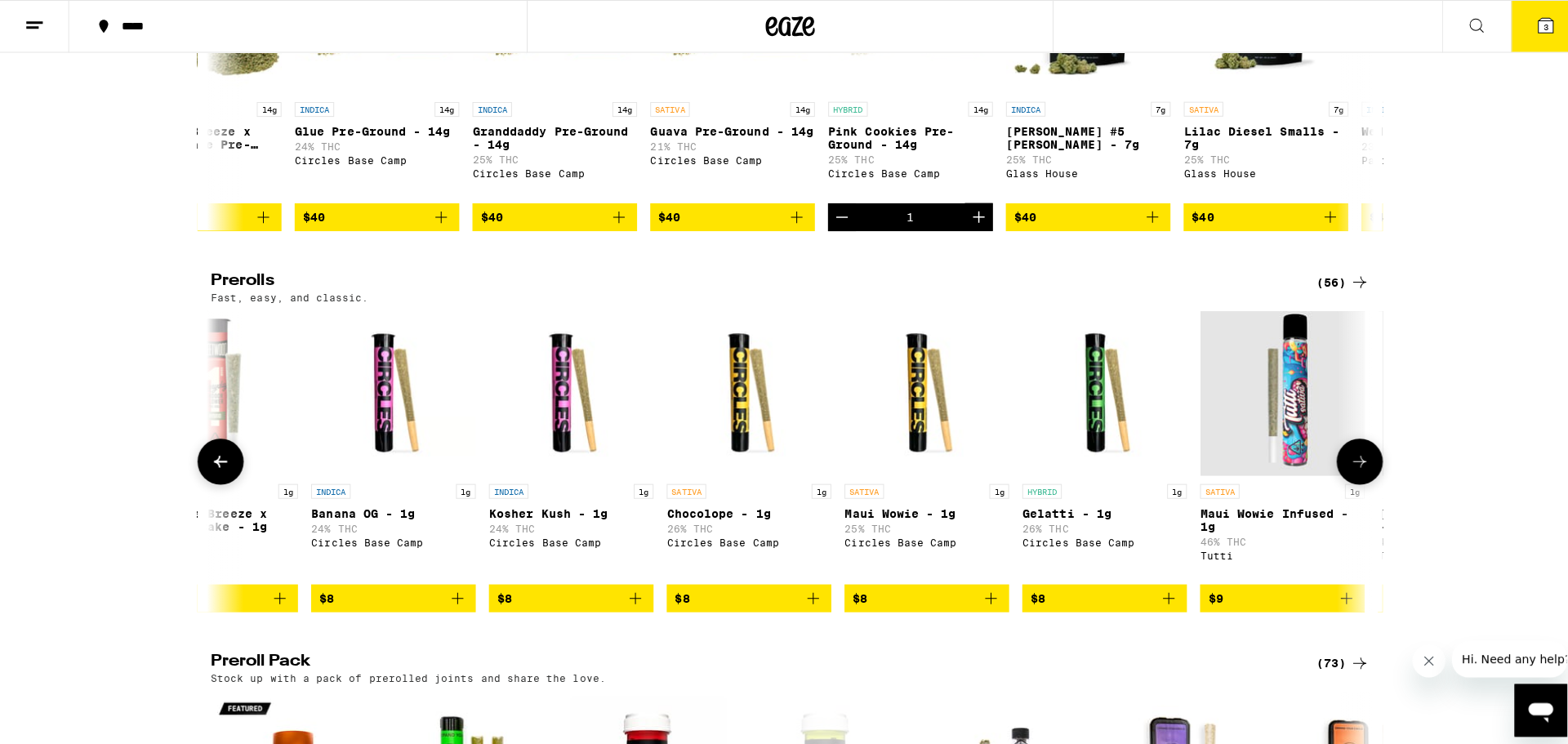
scroll to position [0, 972]
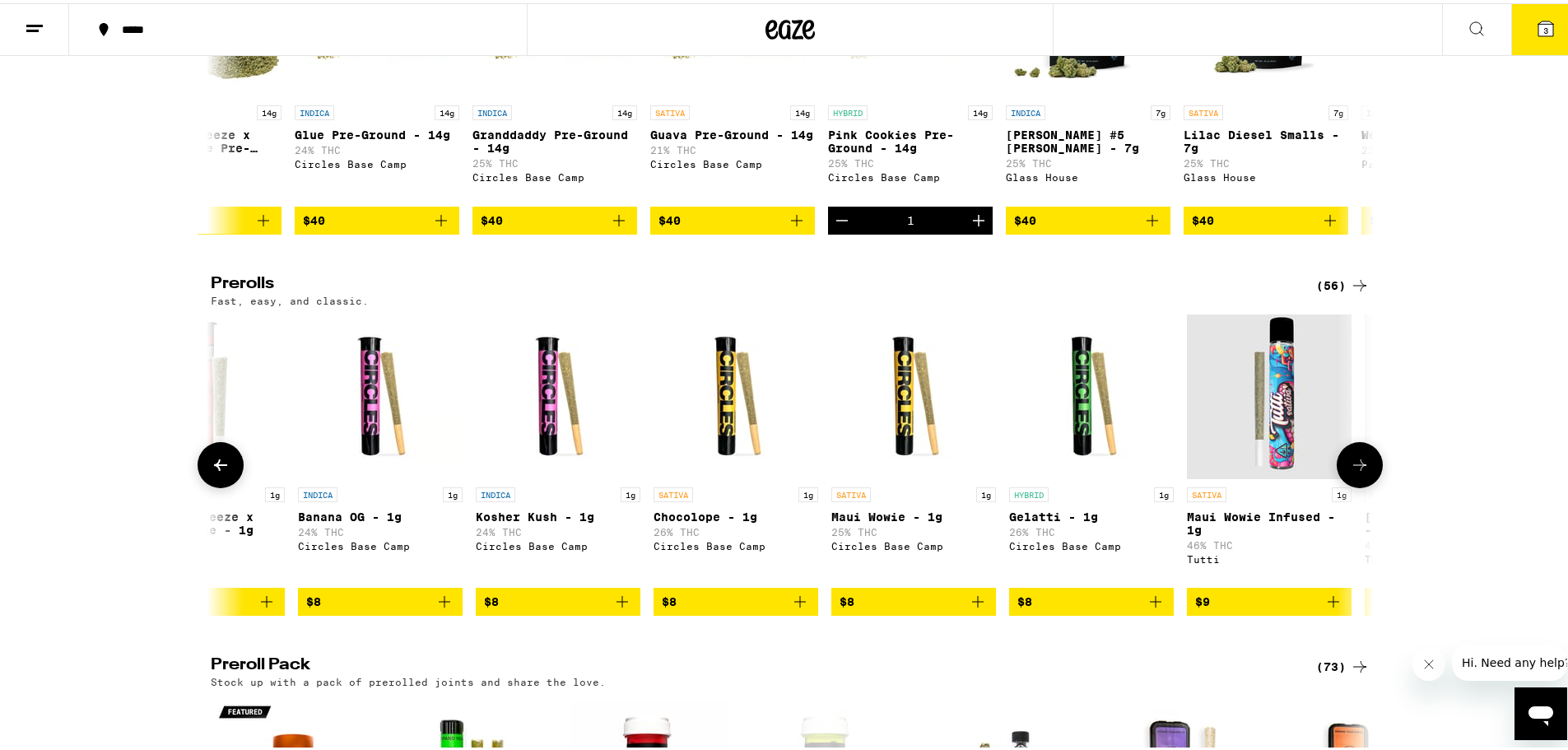
click at [383, 608] on span "$8" at bounding box center [380, 597] width 148 height 19
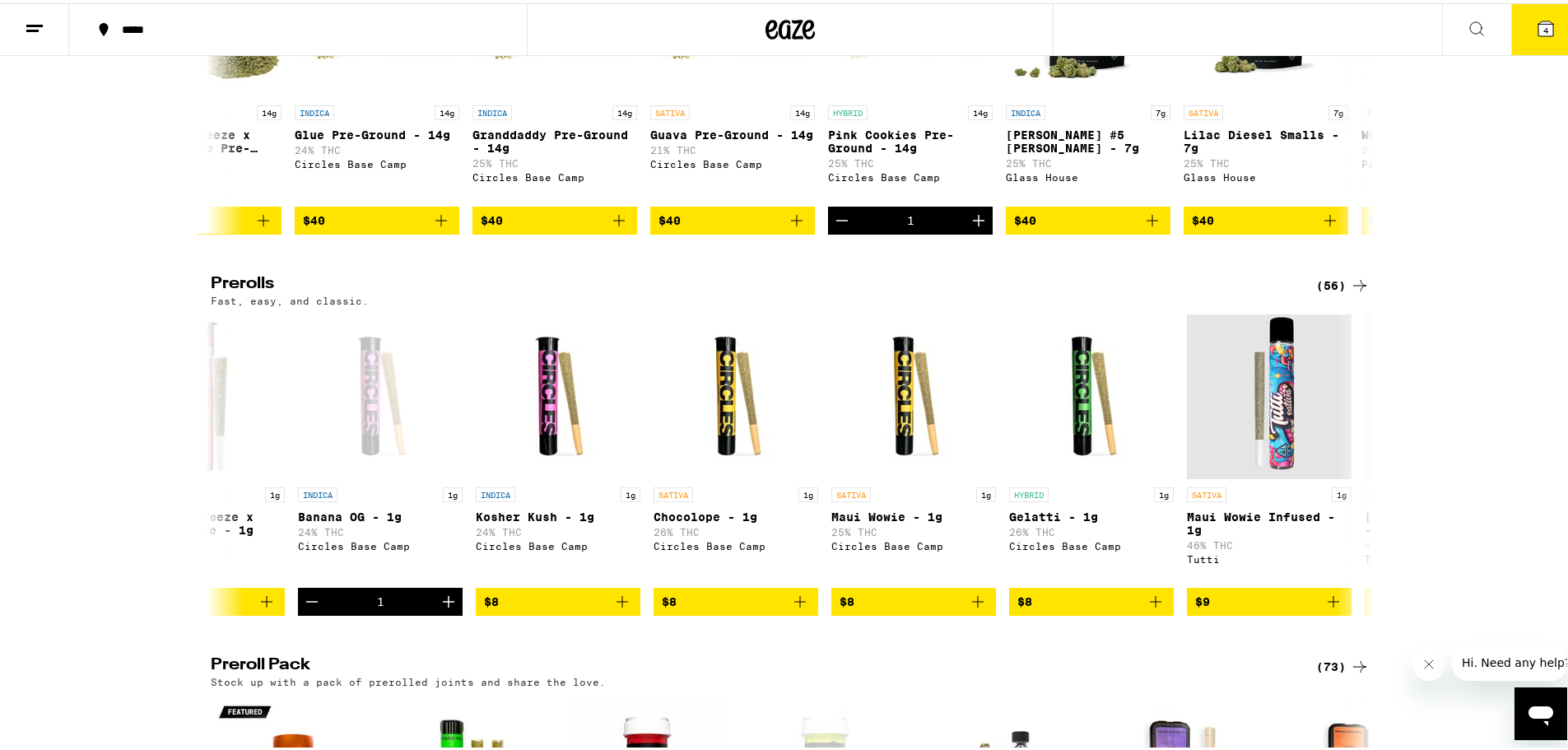
click at [1538, 29] on icon at bounding box center [1545, 26] width 15 height 15
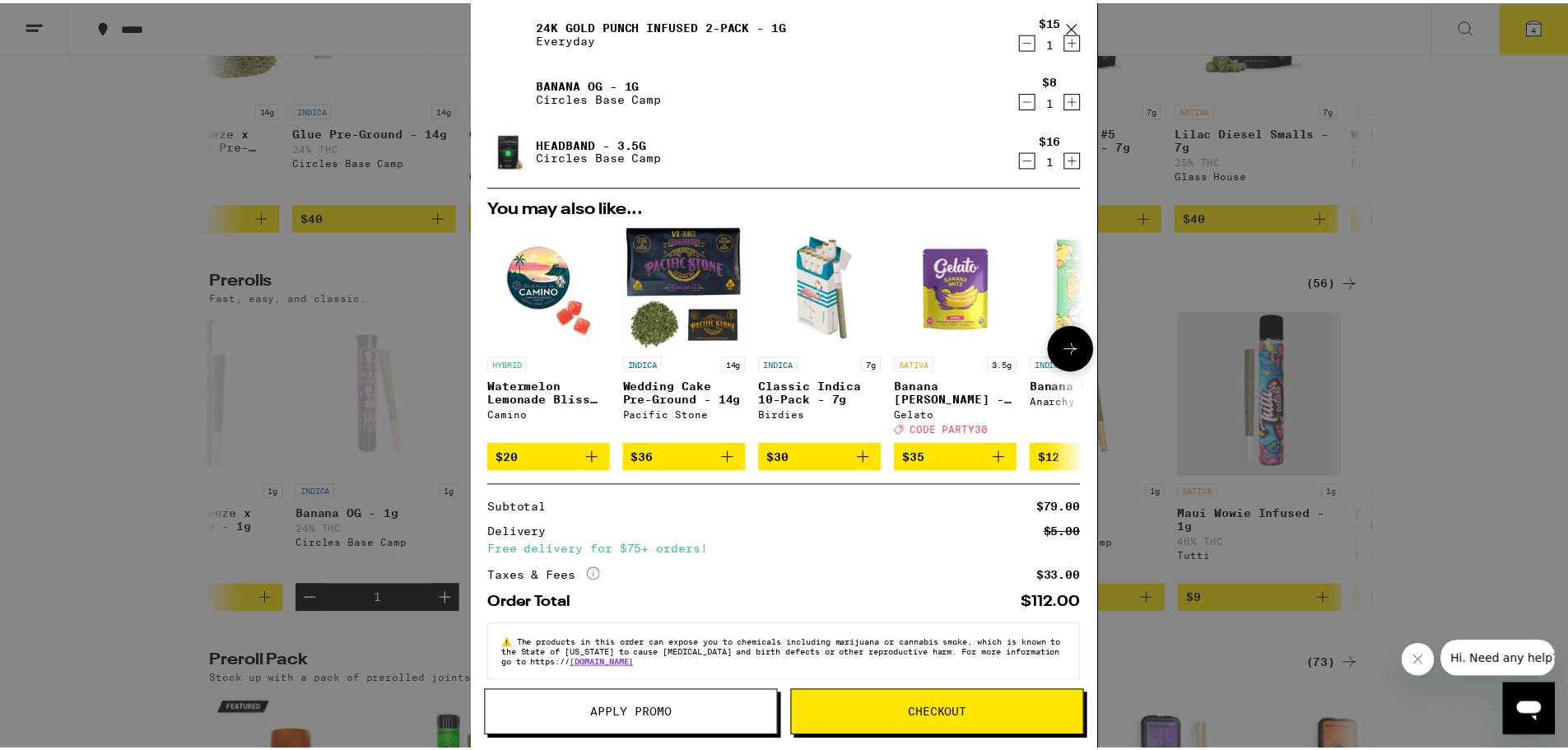
scroll to position [129, 0]
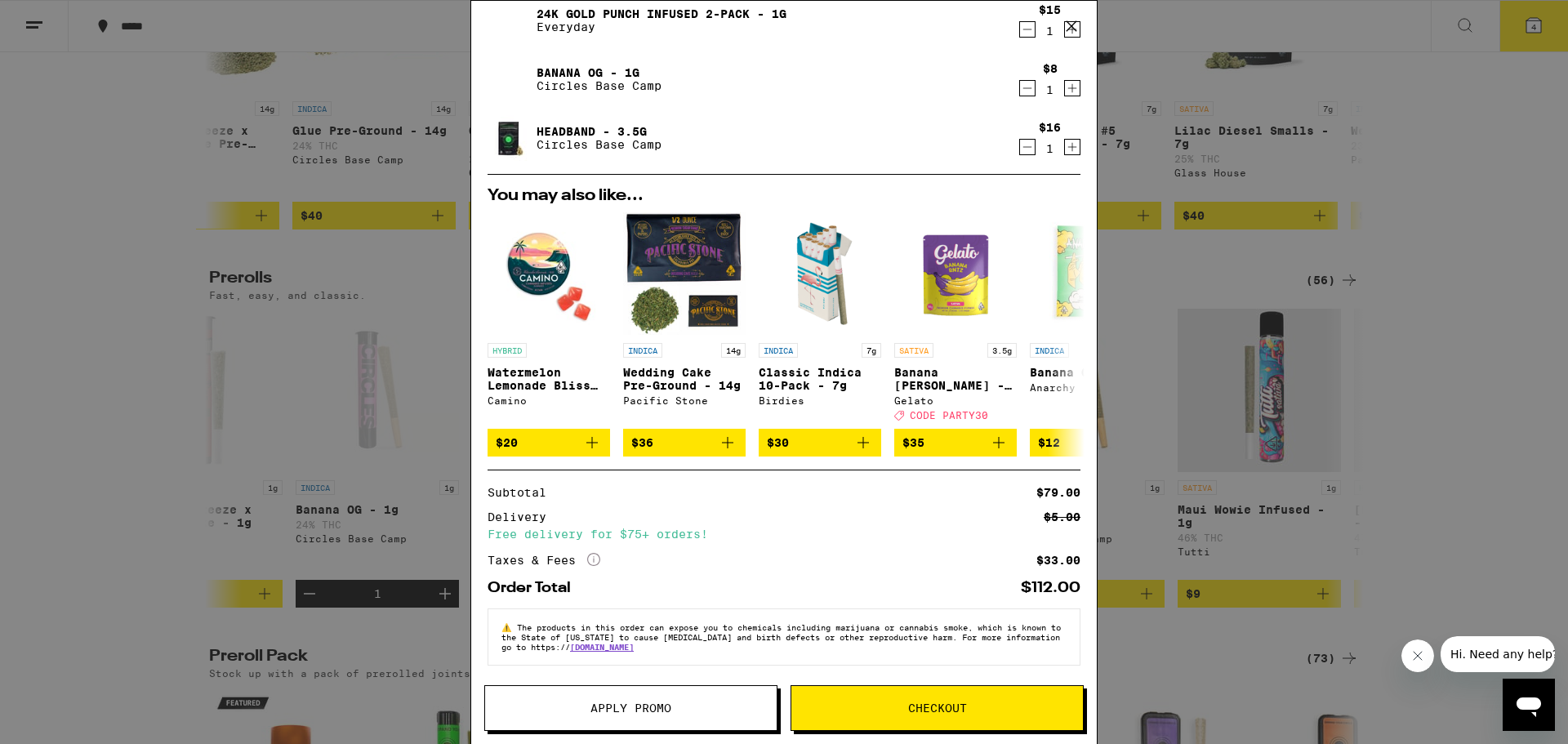
click at [679, 700] on button "Apply Promo" at bounding box center [630, 707] width 293 height 46
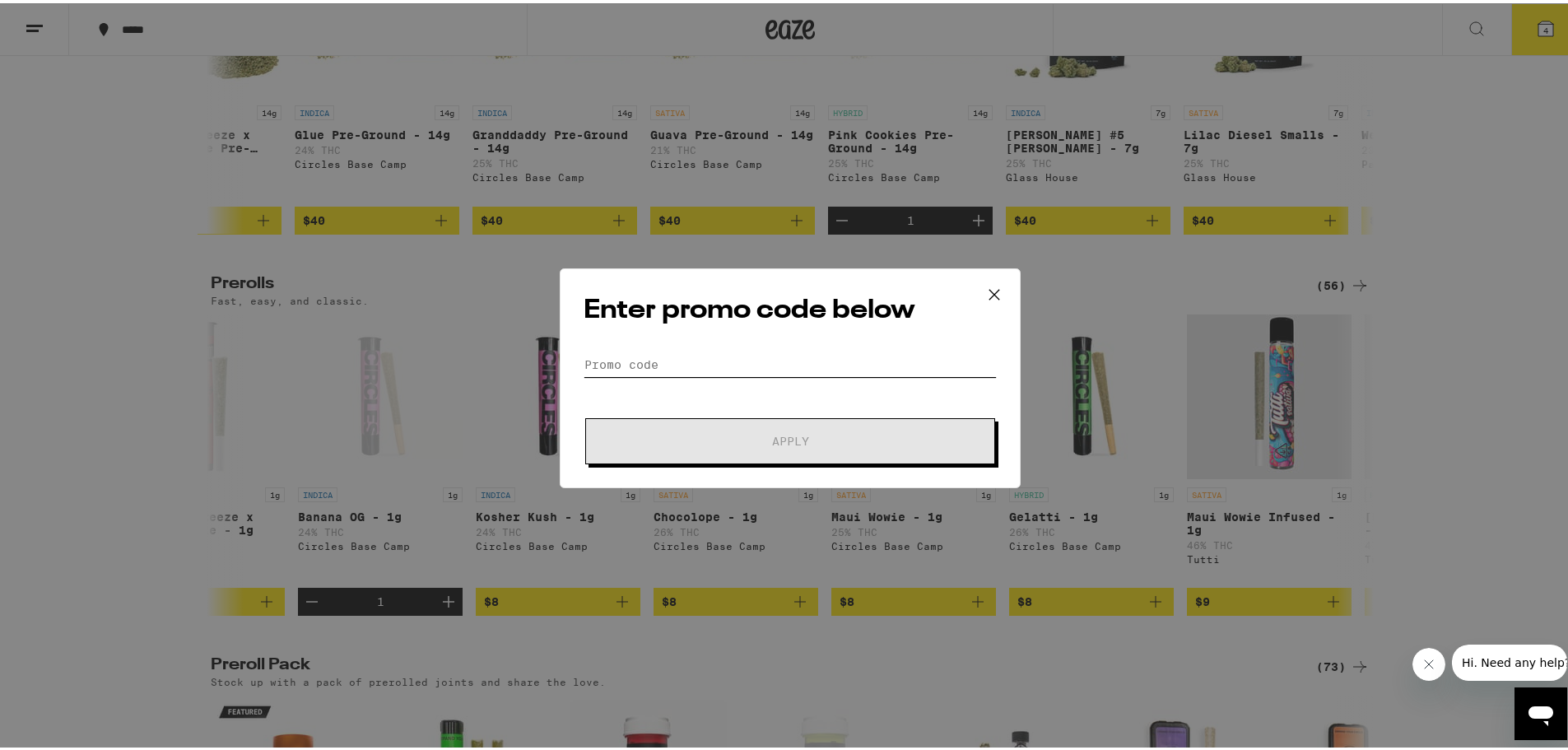
click at [612, 357] on input "Promo Code" at bounding box center [790, 361] width 413 height 25
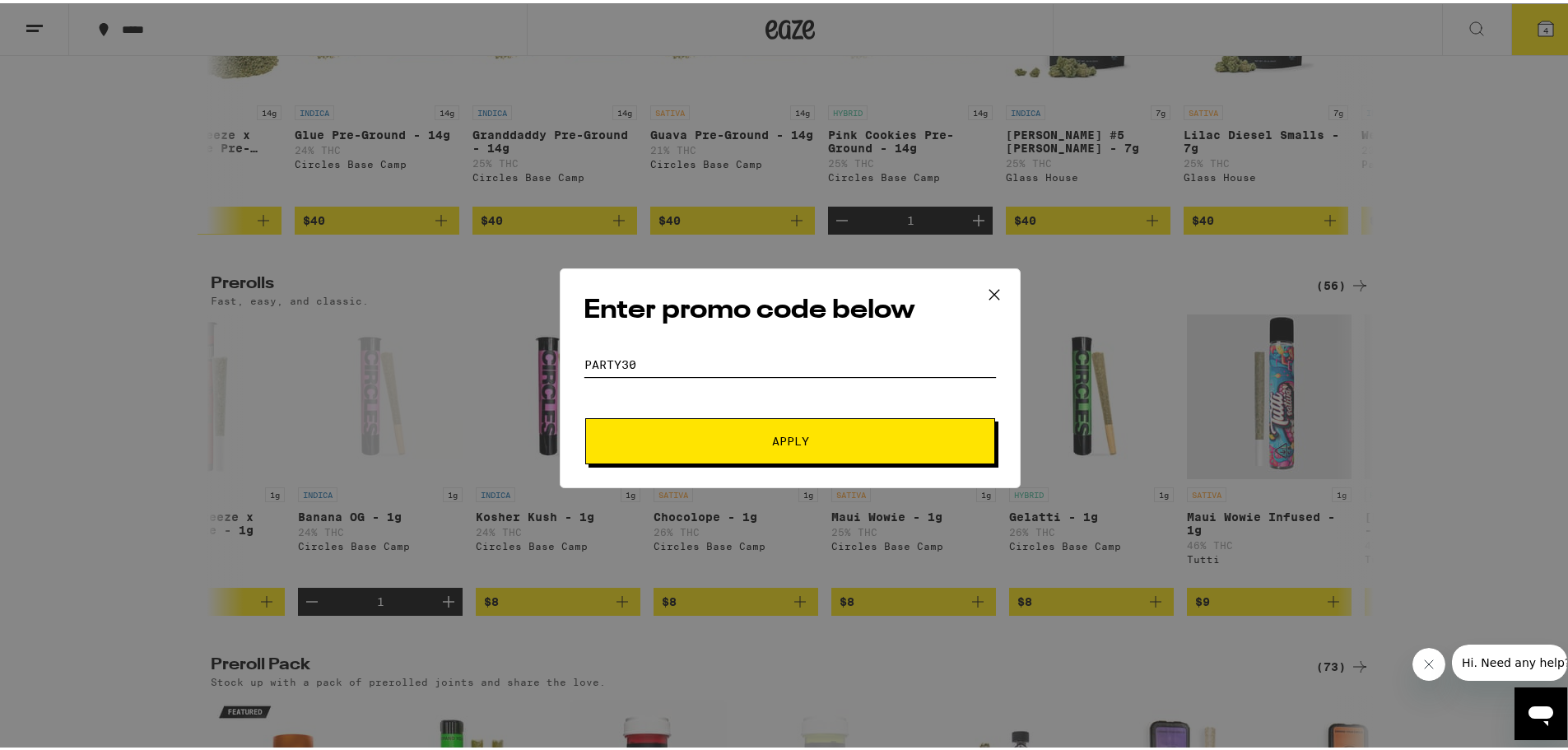
type input "Party30"
click at [776, 426] on button "Apply" at bounding box center [790, 438] width 409 height 46
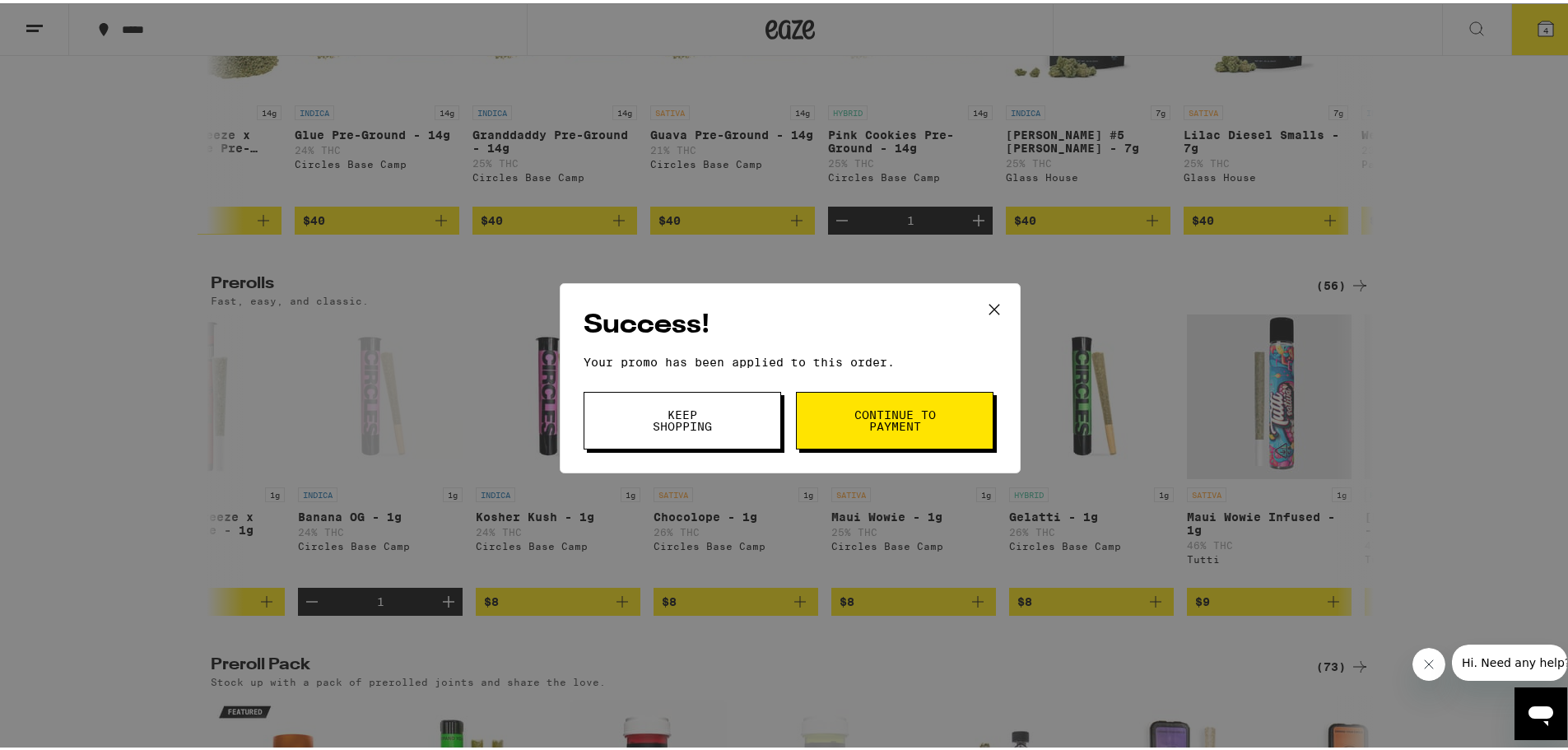
click at [900, 409] on span "Continue to payment" at bounding box center [894, 417] width 84 height 23
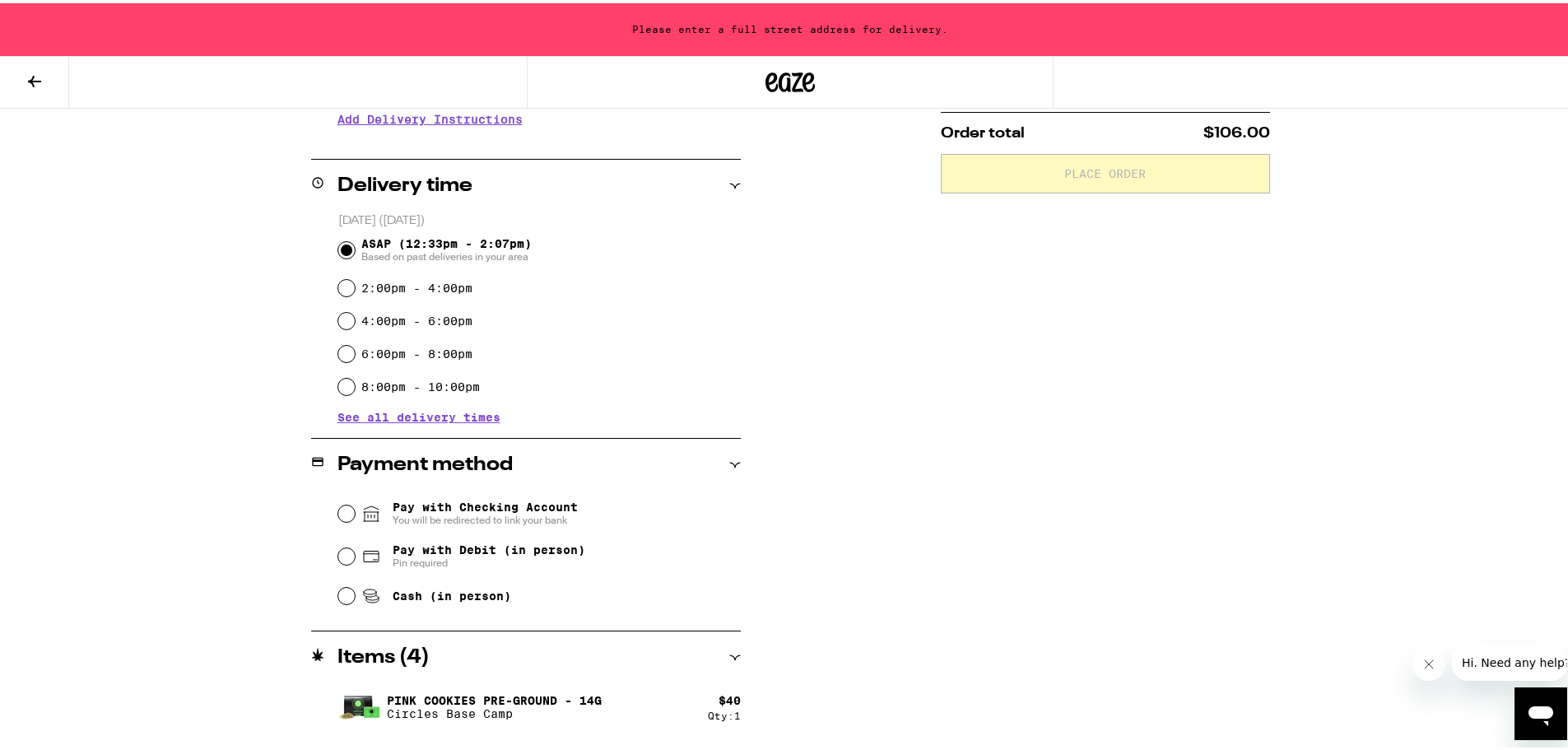
scroll to position [385, 0]
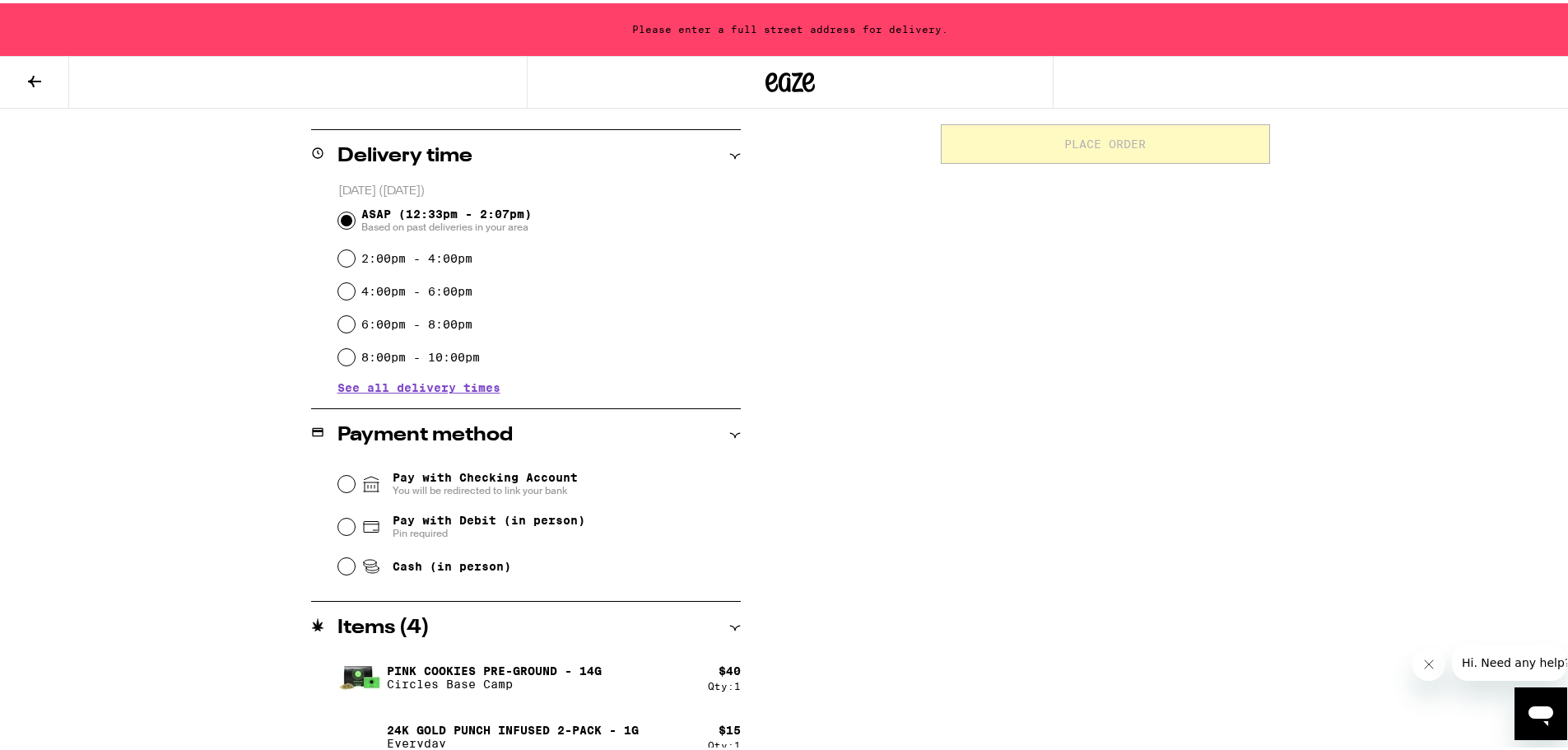
click at [352, 571] on div "Cash (in person)" at bounding box center [539, 562] width 402 height 36
click at [341, 571] on input "Cash (in person)" at bounding box center [347, 563] width 17 height 17
radio input "true"
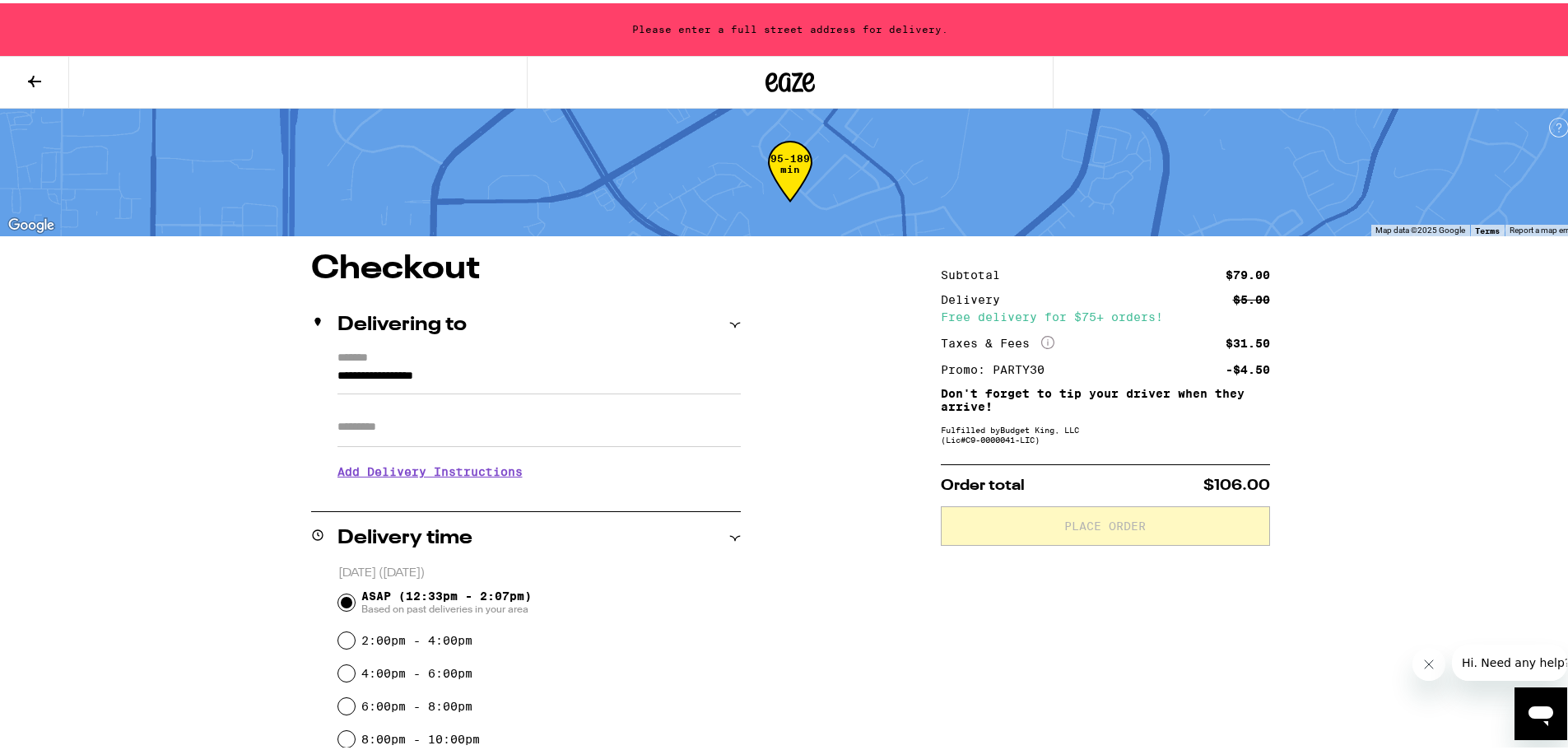
scroll to position [0, 0]
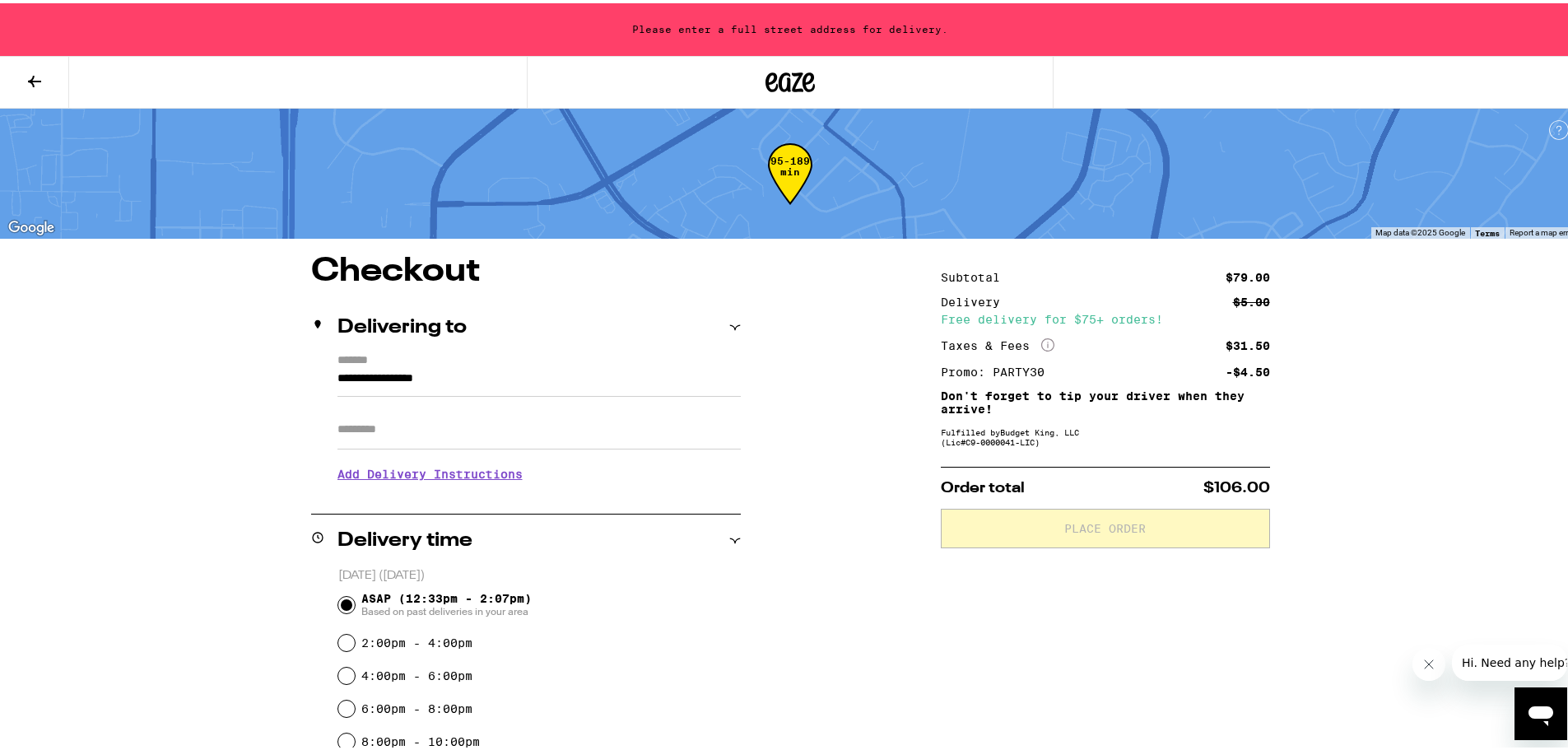
click at [411, 365] on input "**********" at bounding box center [539, 379] width 403 height 28
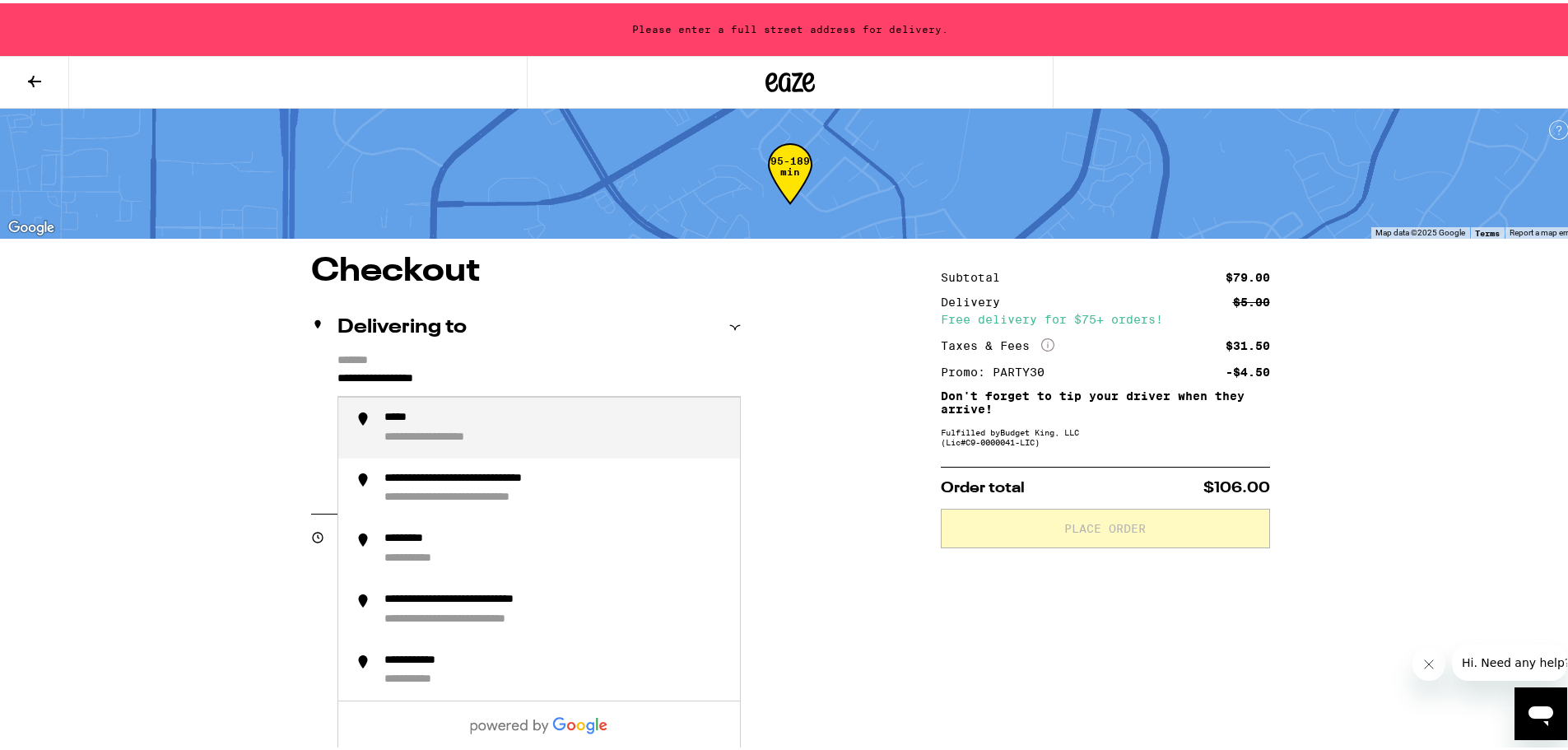
drag, startPoint x: 525, startPoint y: 377, endPoint x: 307, endPoint y: 364, distance: 218.4
click at [311, 364] on div "**********" at bounding box center [525, 421] width 430 height 142
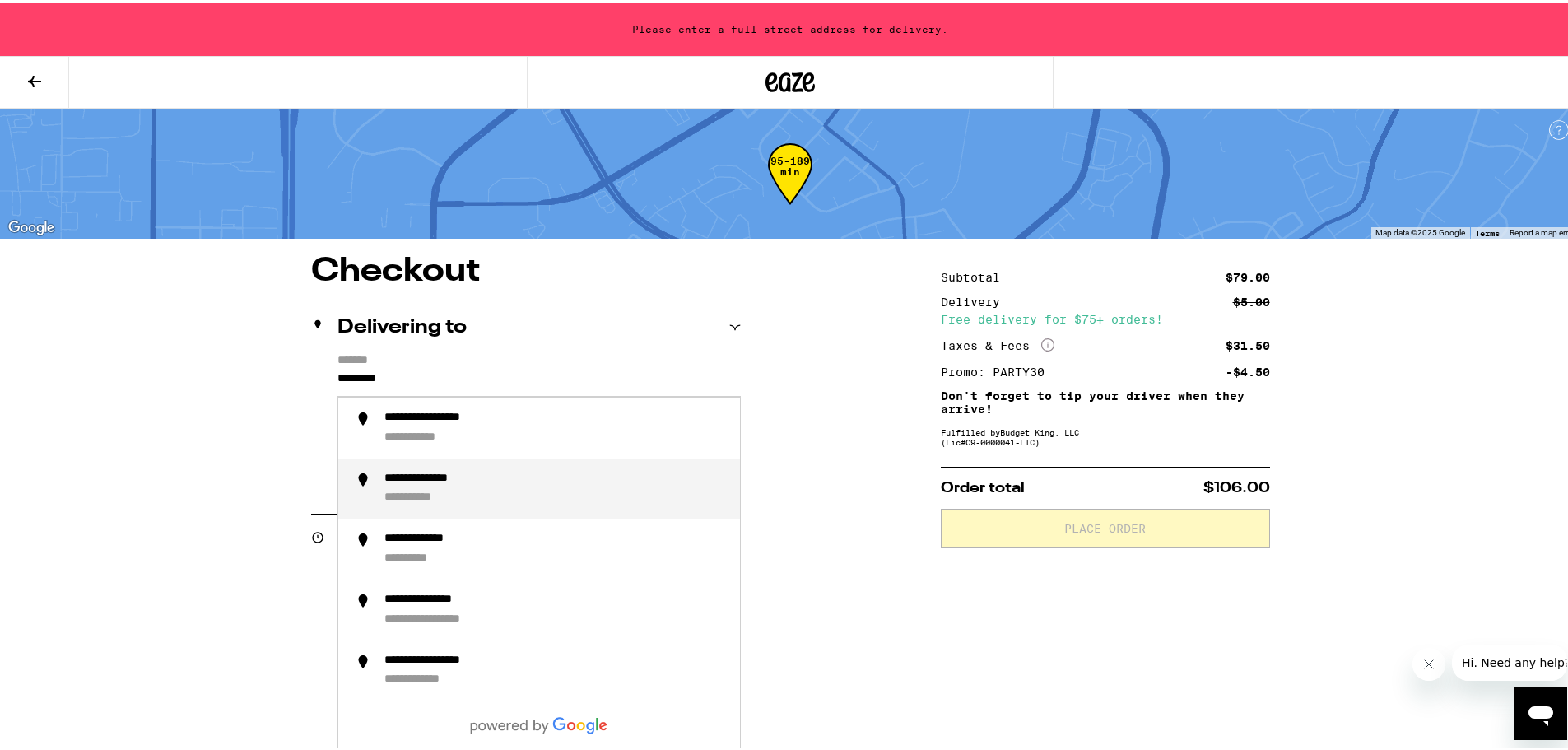
click at [436, 496] on div "**********" at bounding box center [425, 494] width 82 height 15
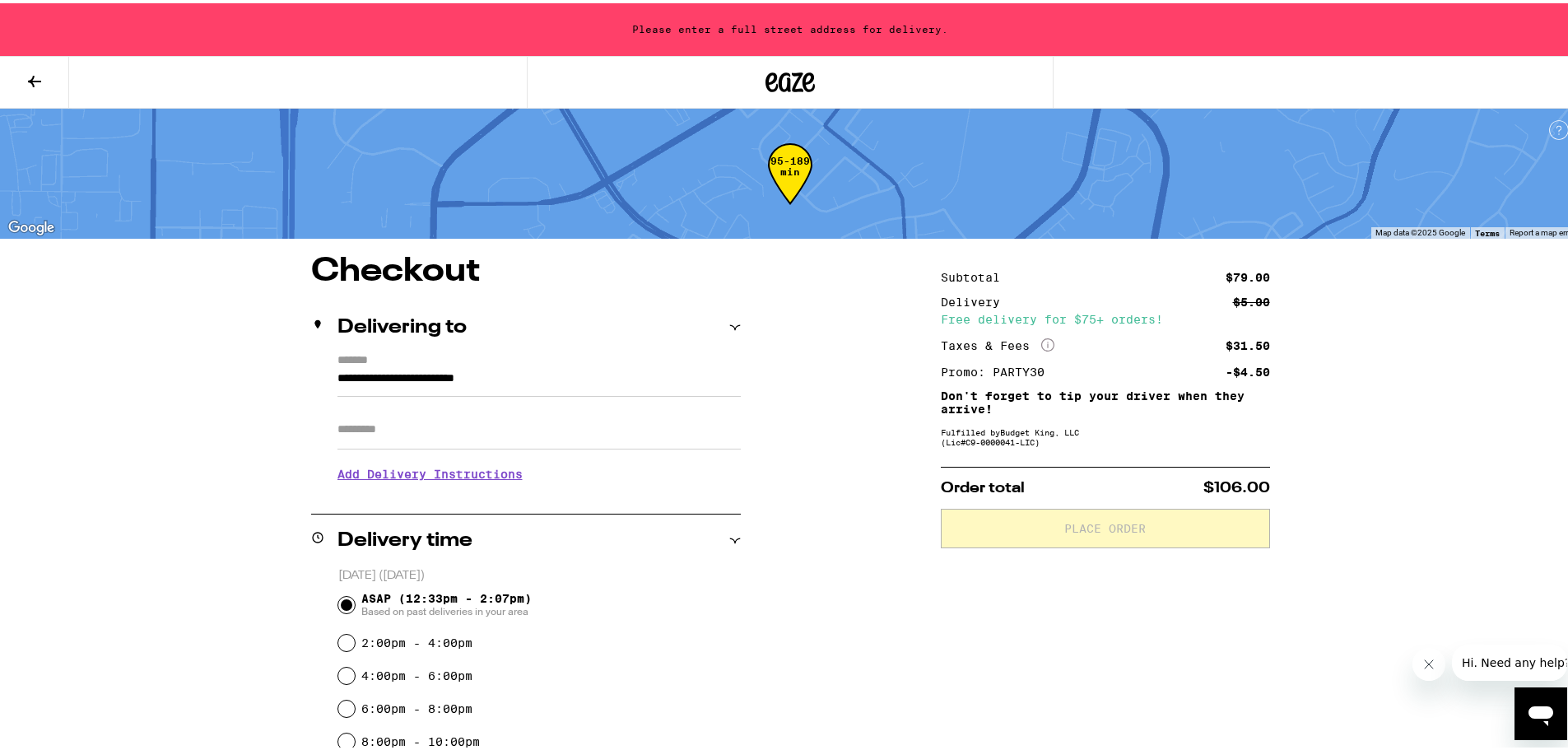
type input "**********"
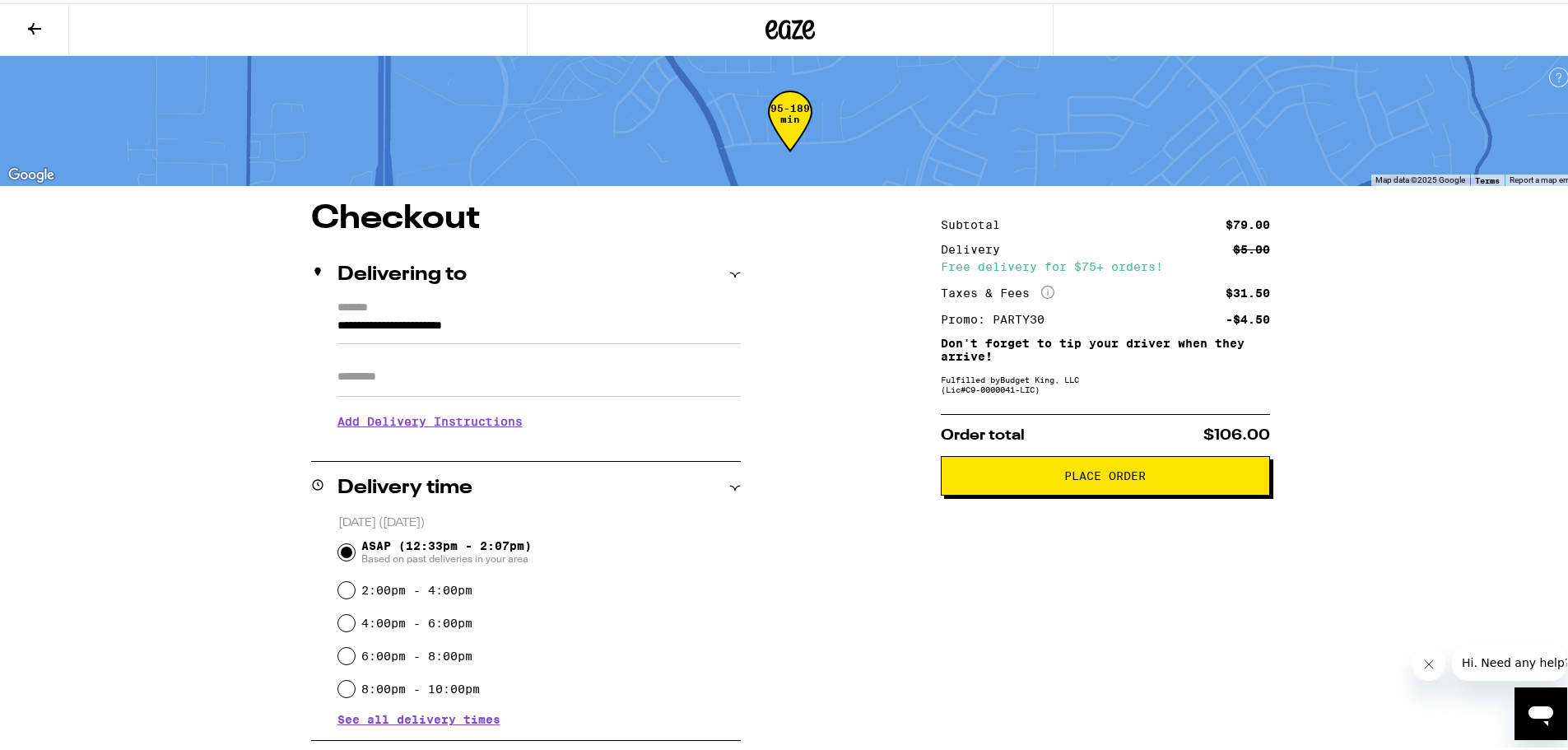
click at [1148, 476] on span "Place Order" at bounding box center [1104, 472] width 301 height 12
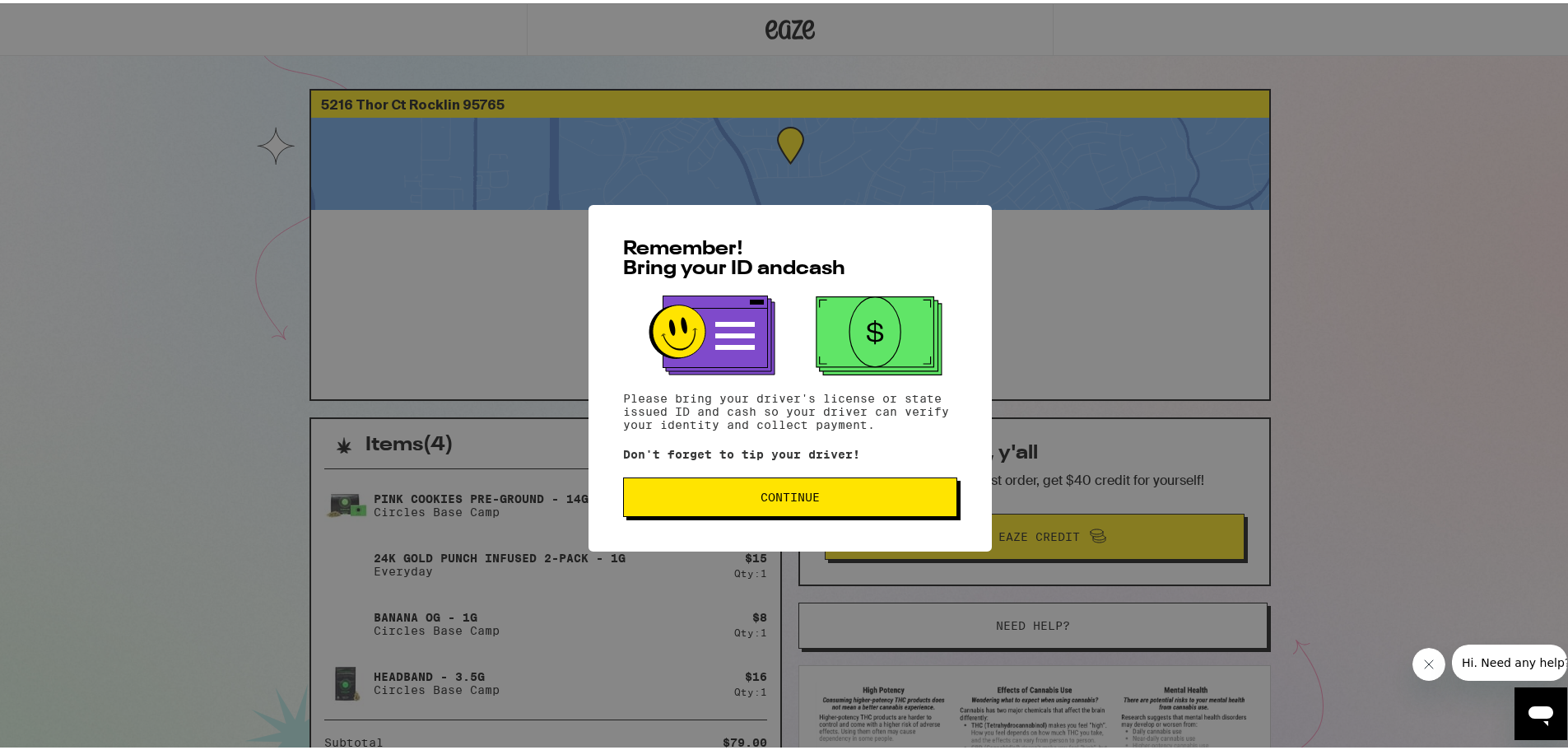
click at [803, 494] on span "Continue" at bounding box center [790, 493] width 59 height 12
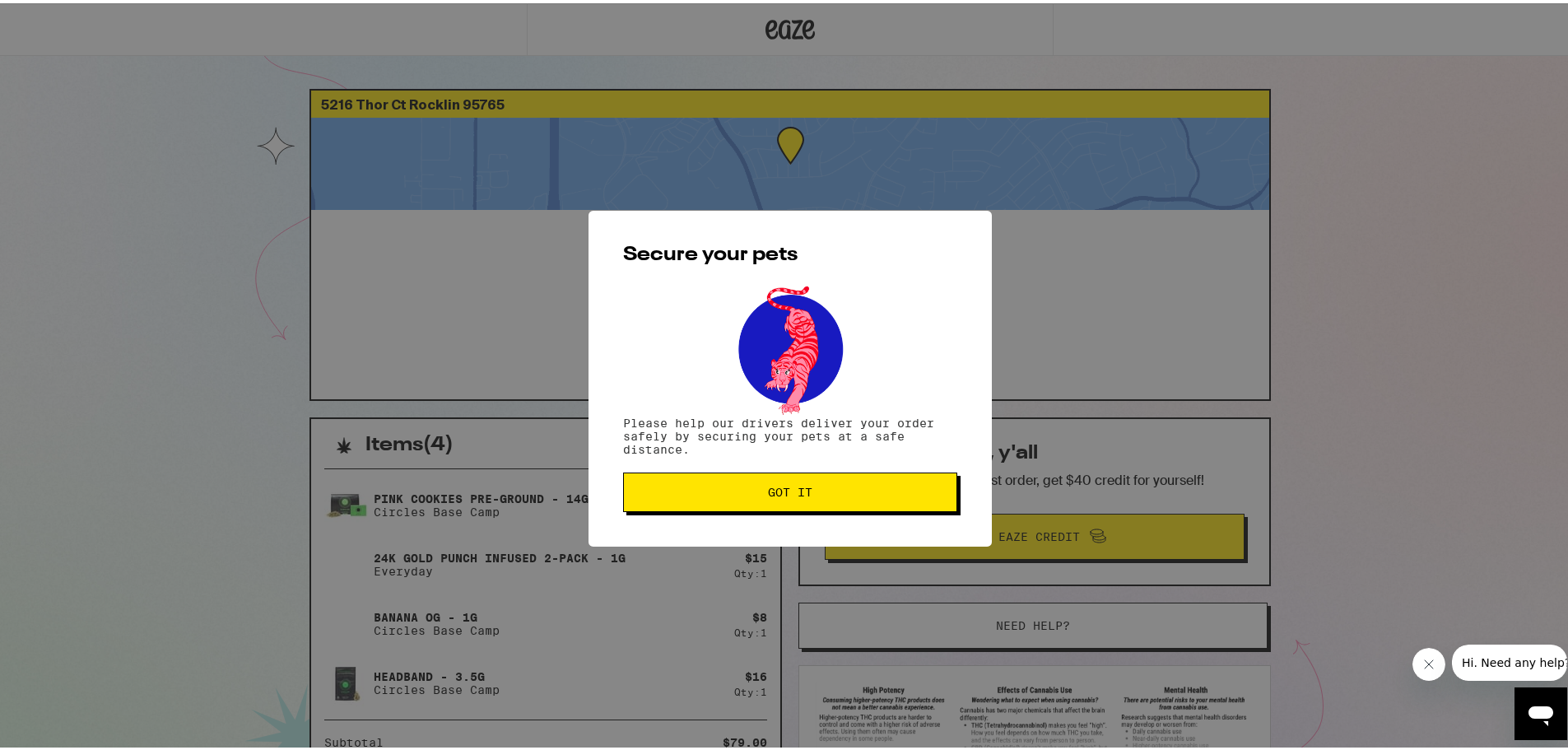
click at [798, 491] on span "Got it" at bounding box center [790, 489] width 44 height 12
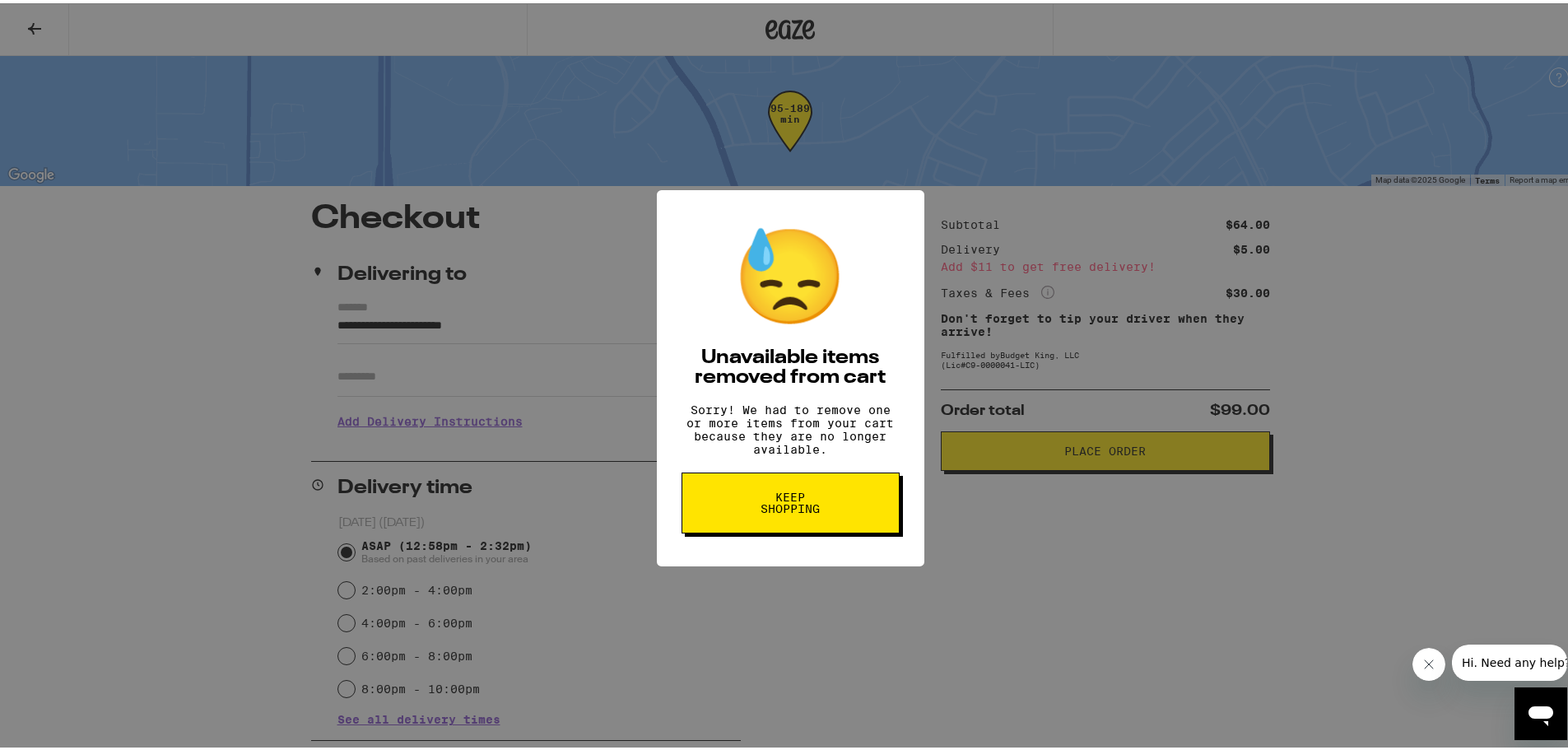
click at [785, 508] on span "Keep Shopping" at bounding box center [790, 499] width 85 height 23
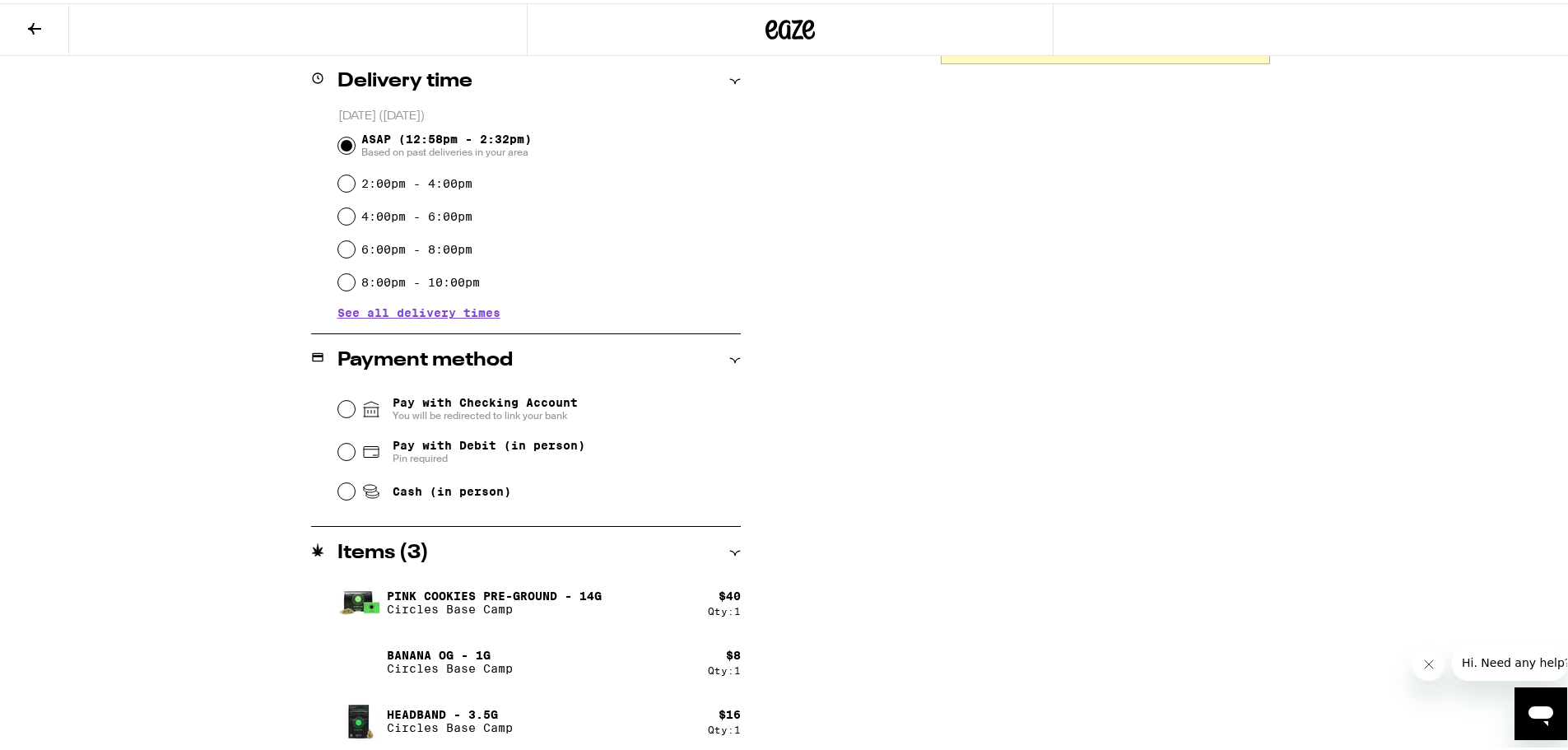
scroll to position [411, 0]
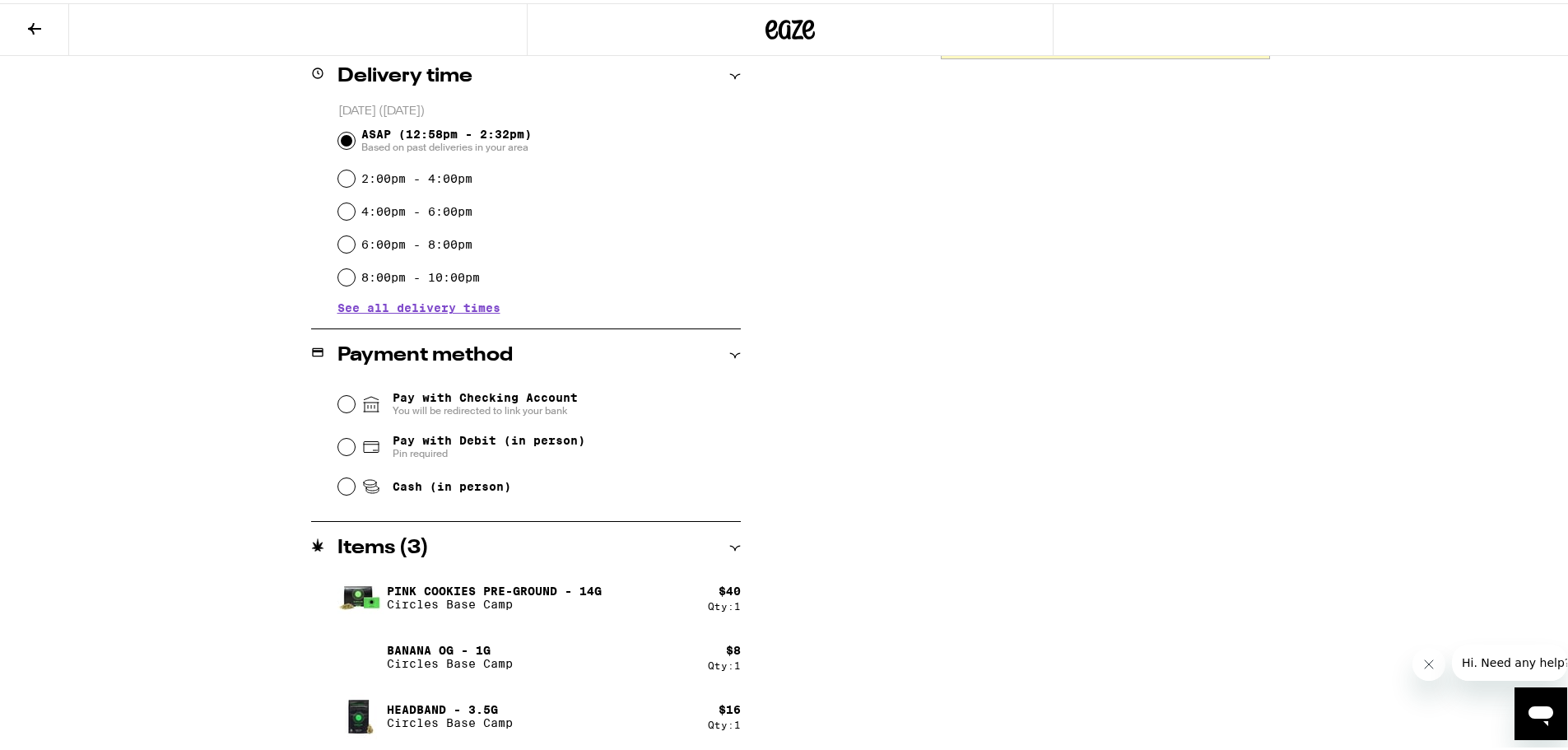
click at [198, 525] on div "**********" at bounding box center [790, 268] width 1185 height 962
click at [339, 486] on input "Cash (in person)" at bounding box center [347, 483] width 17 height 17
radio input "true"
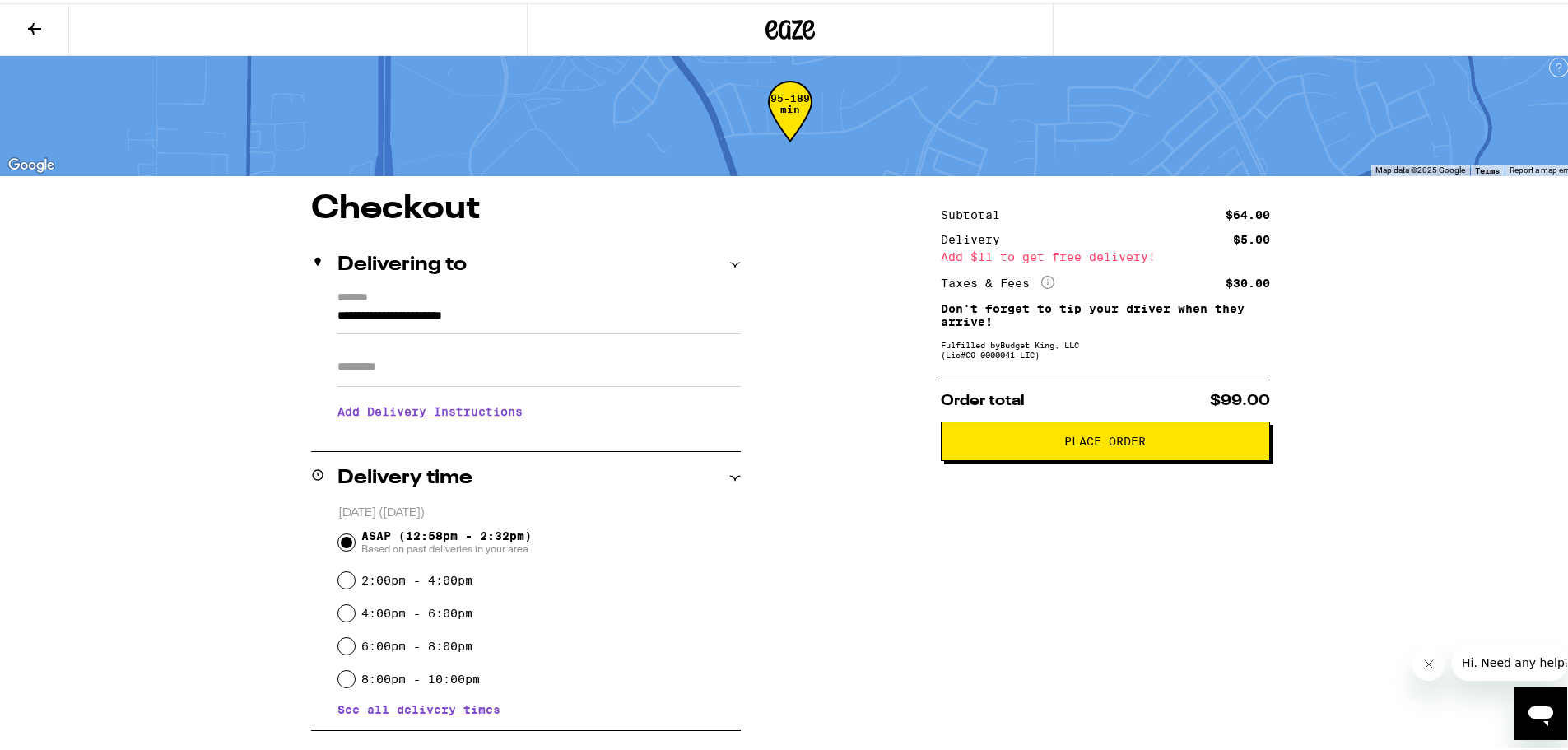
scroll to position [0, 0]
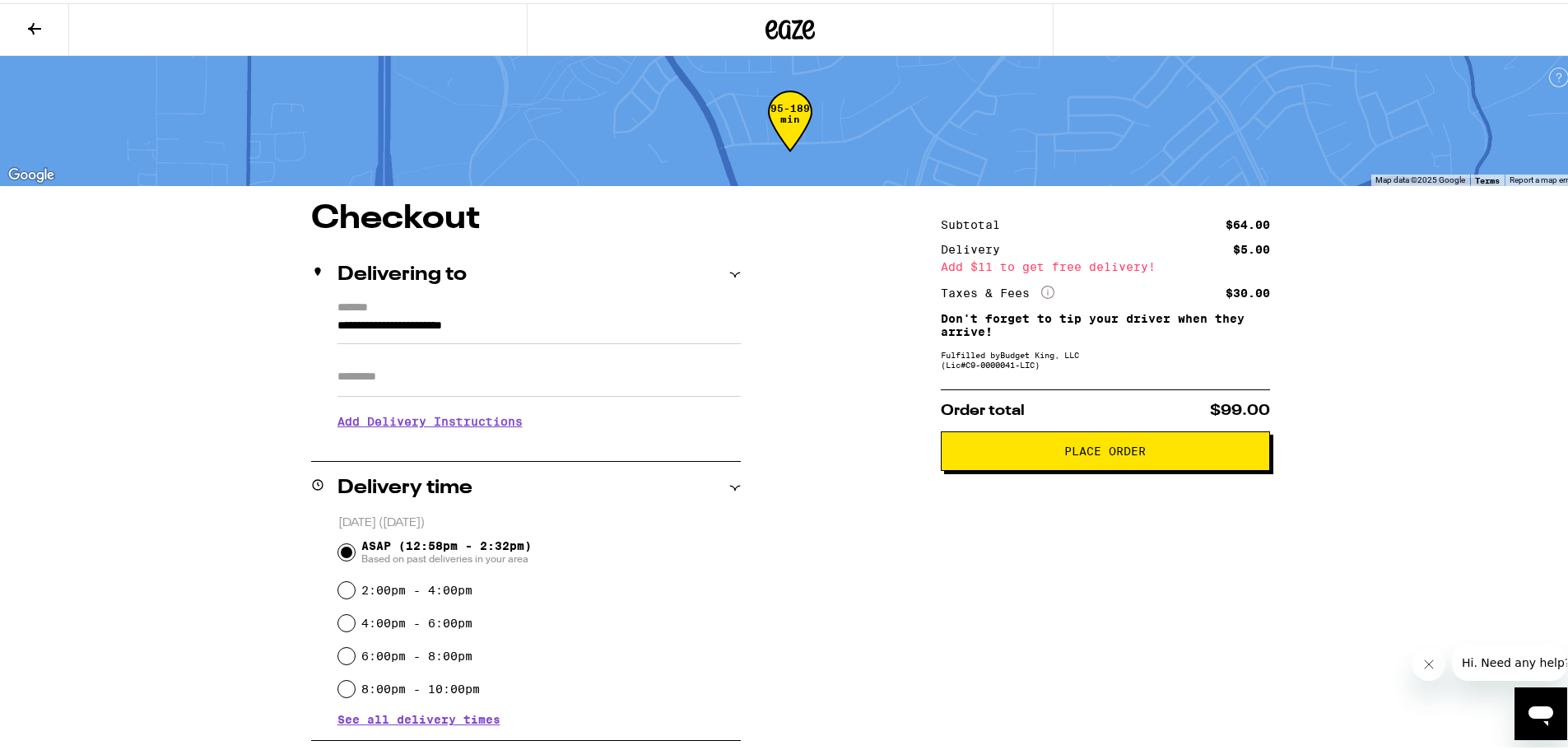
click at [20, 43] on button at bounding box center [34, 27] width 69 height 52
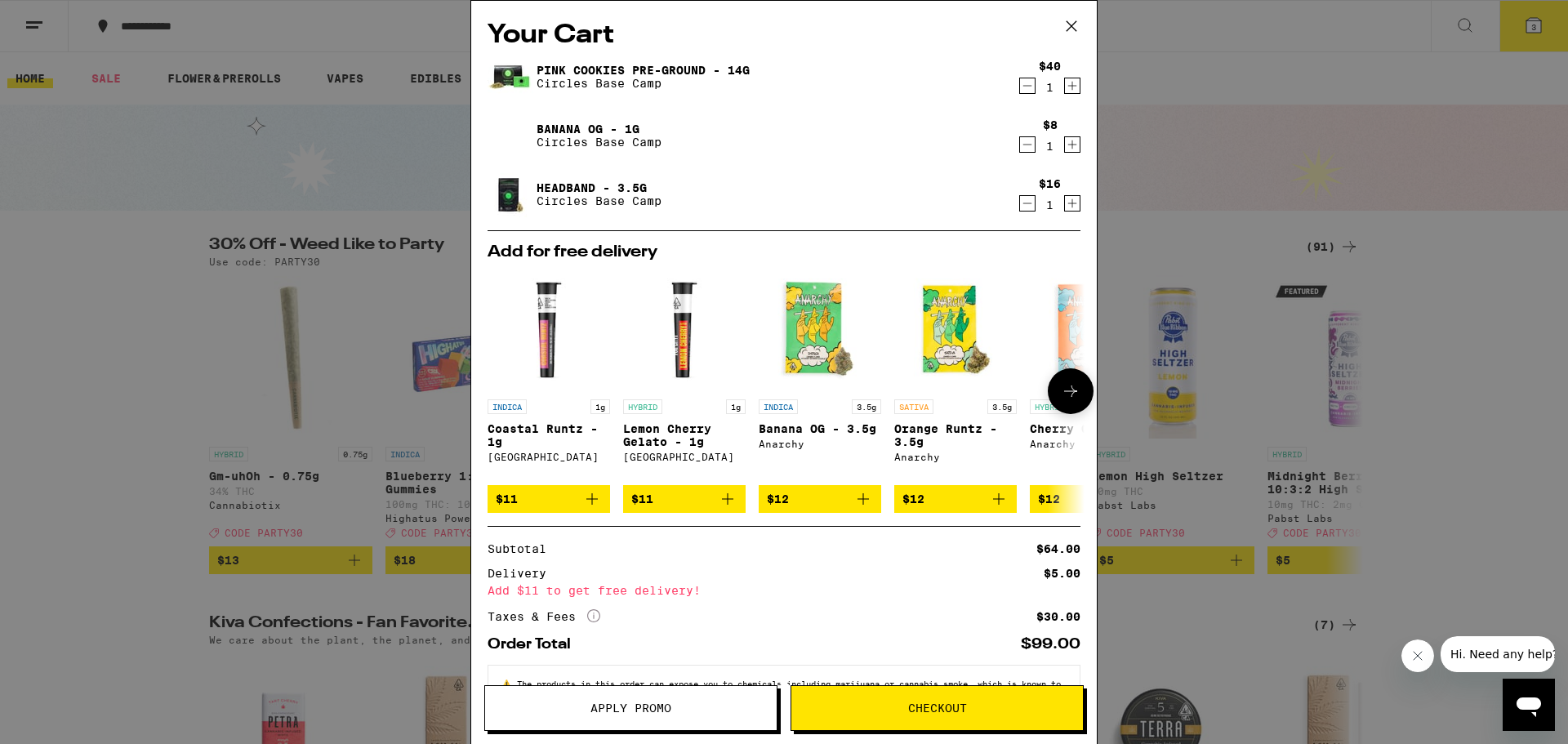
click at [807, 425] on p "Banana OG - 3.5g" at bounding box center [820, 428] width 122 height 13
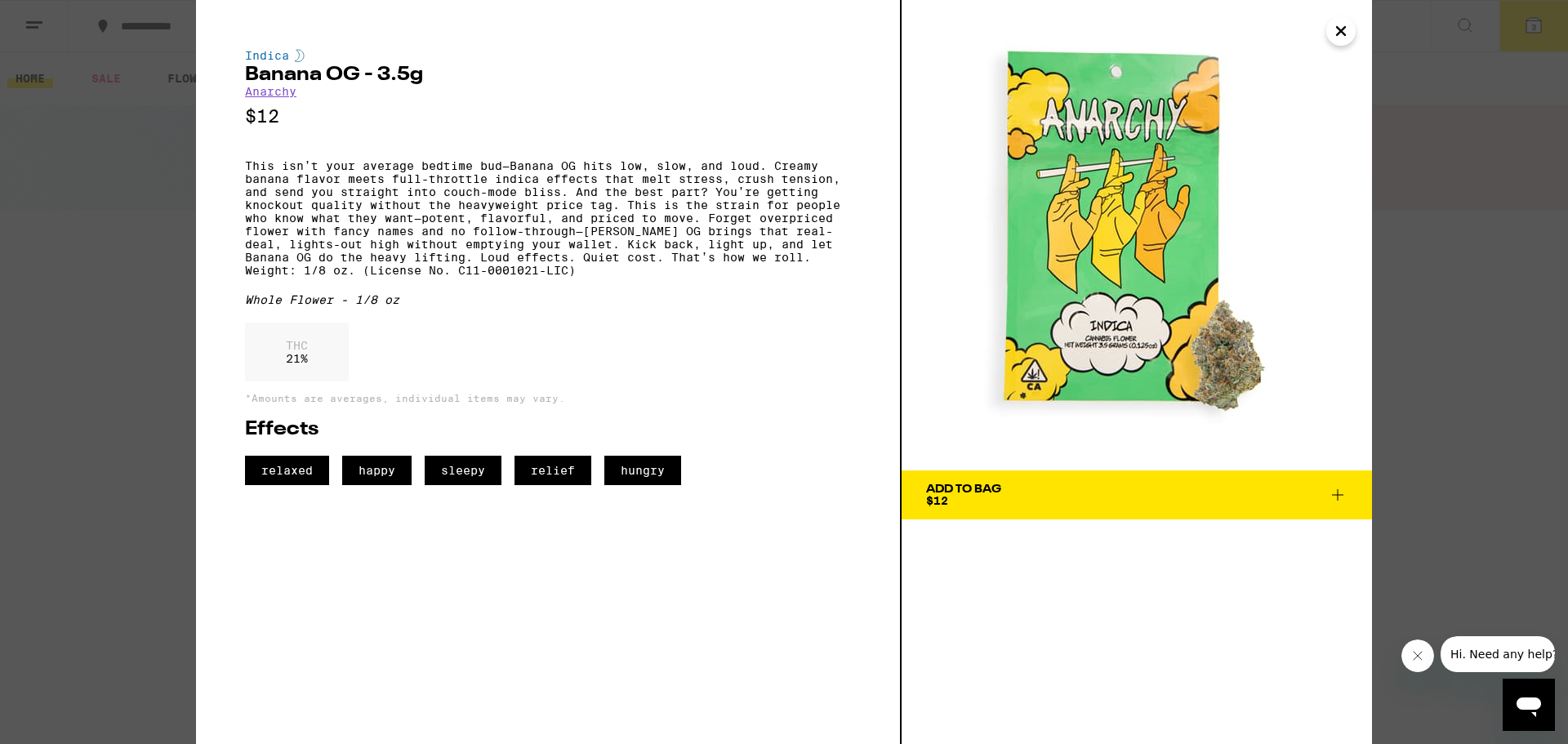
click at [1106, 493] on span "Add To Bag $12" at bounding box center [1136, 494] width 421 height 23
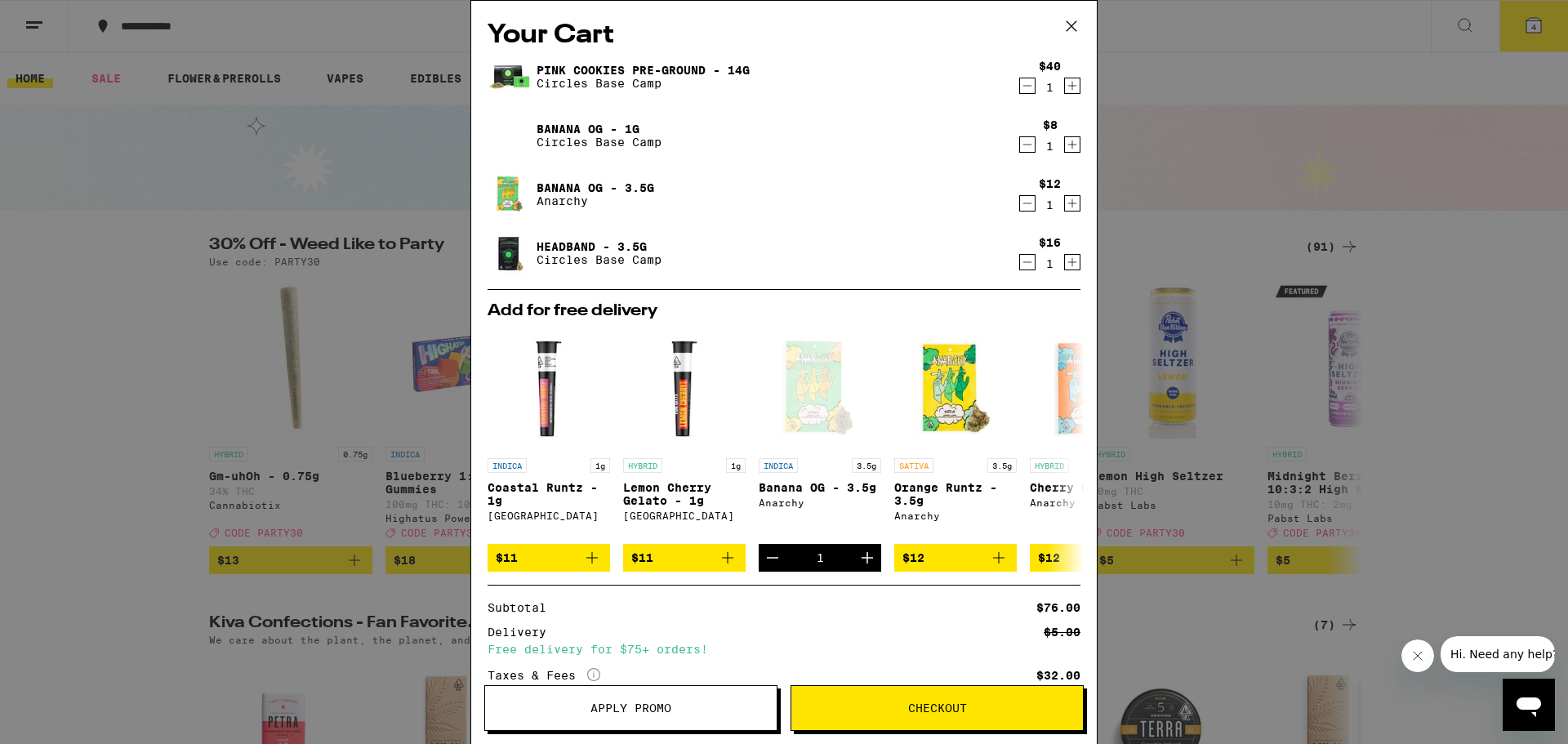
click at [931, 723] on button "Checkout" at bounding box center [937, 707] width 293 height 46
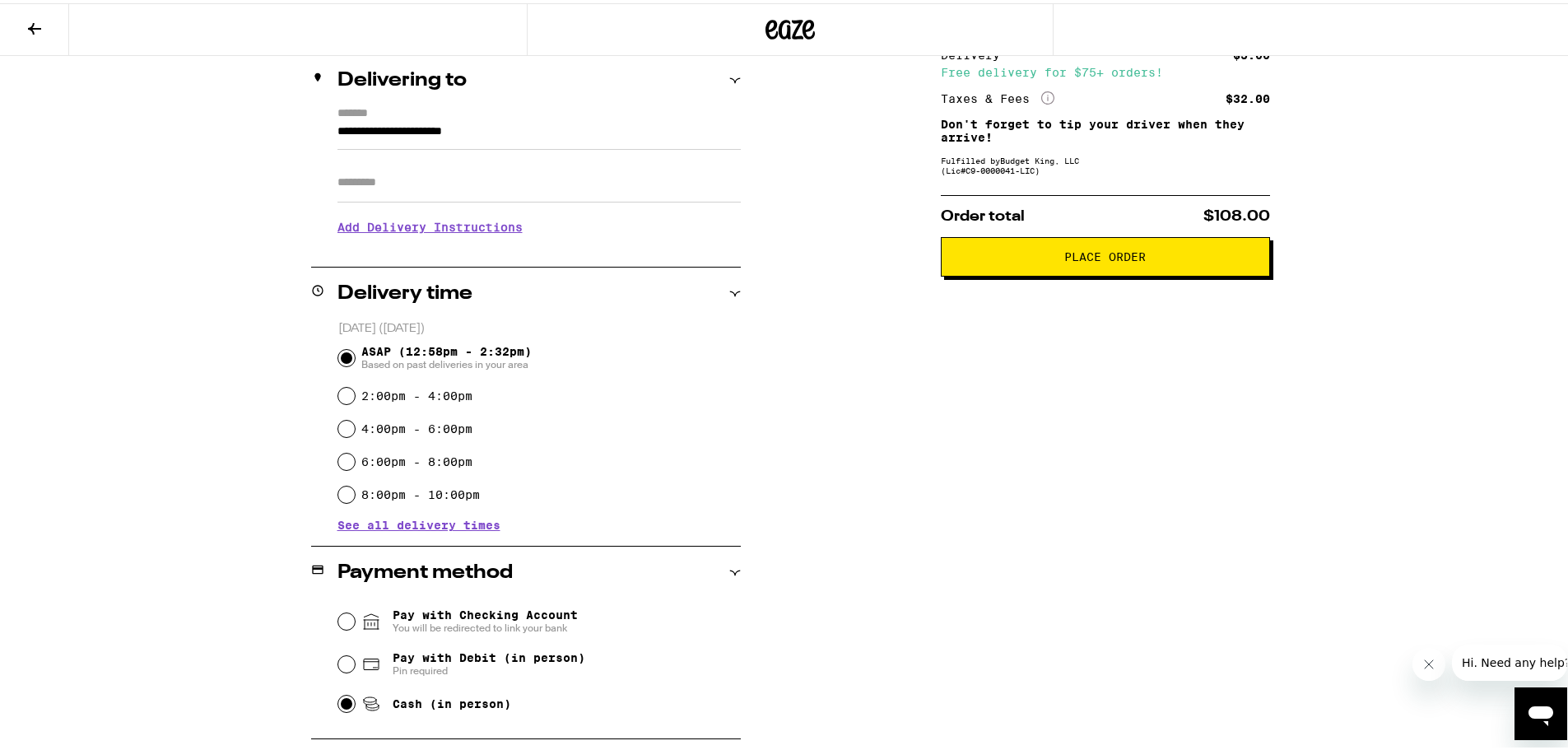
scroll to position [87, 0]
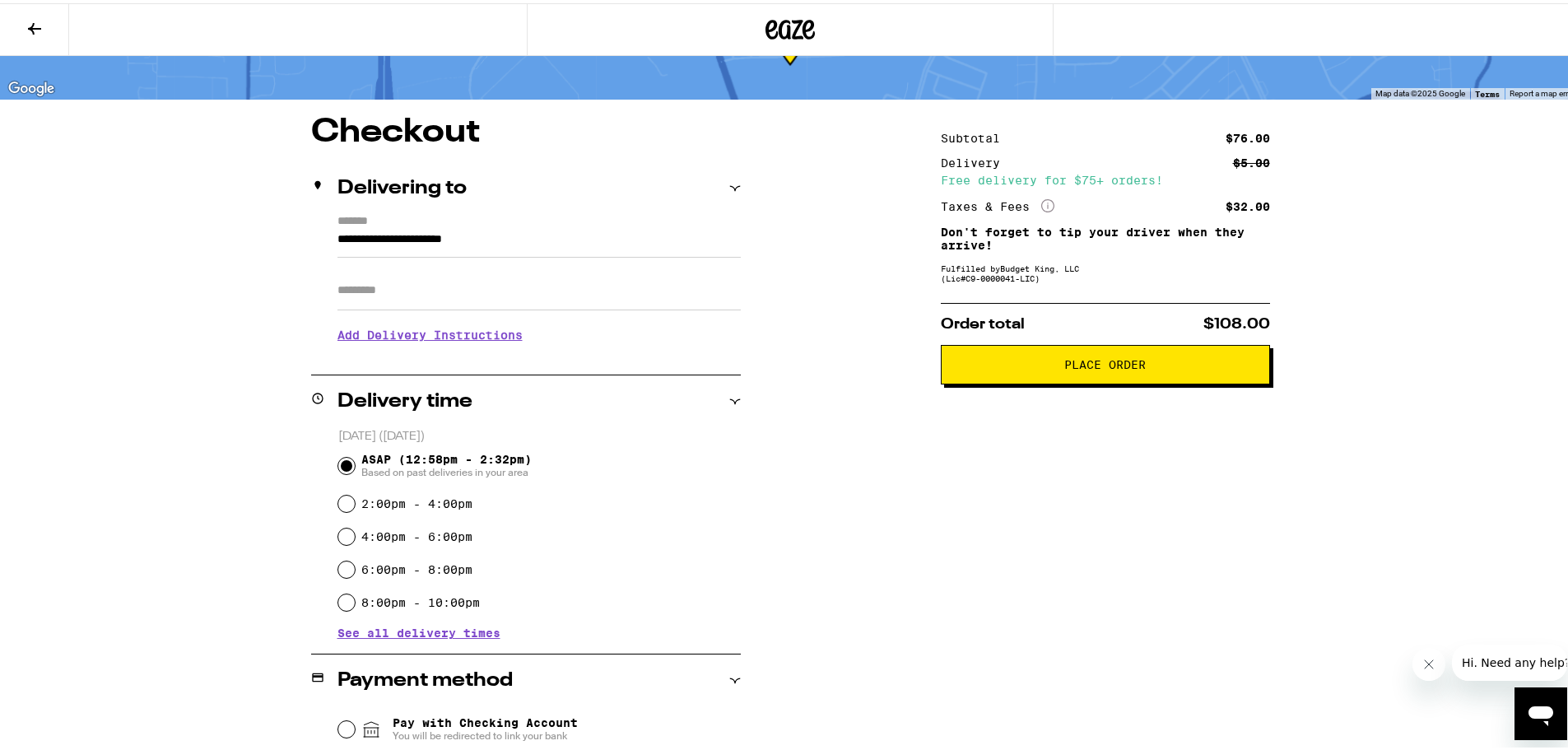
click at [1097, 354] on button "Place Order" at bounding box center [1105, 361] width 329 height 40
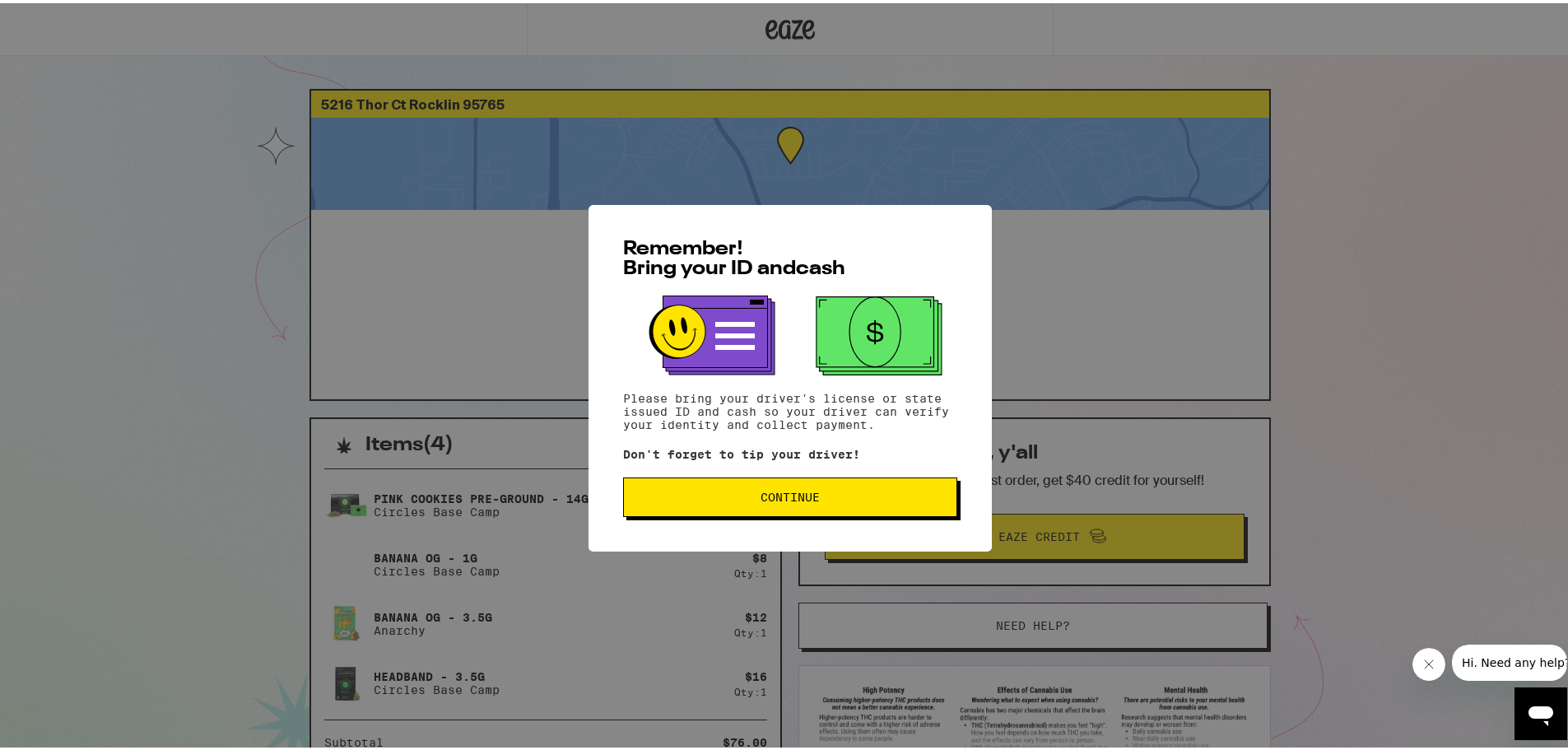
click at [774, 500] on span "Continue" at bounding box center [790, 493] width 59 height 12
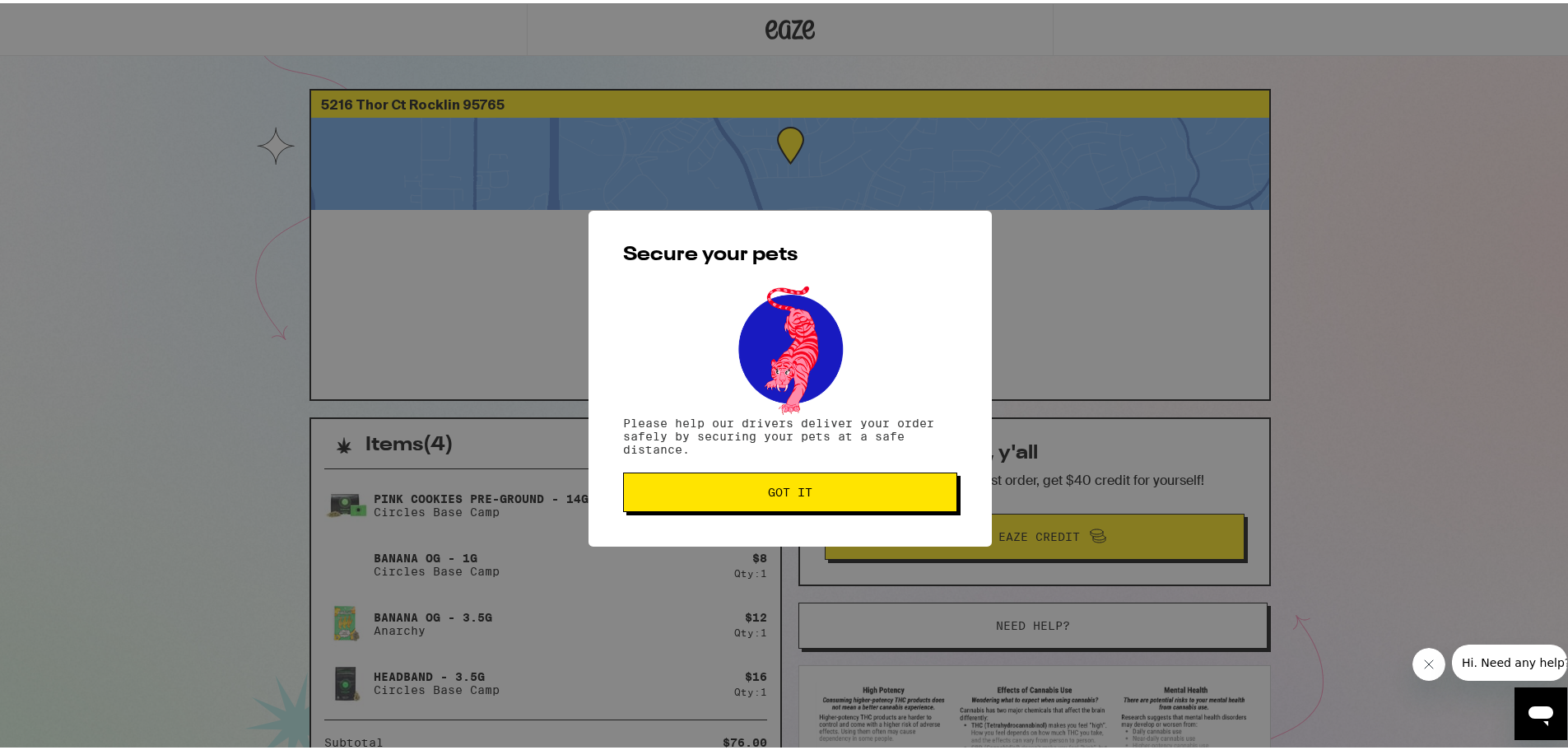
click at [778, 488] on span "Got it" at bounding box center [790, 489] width 44 height 12
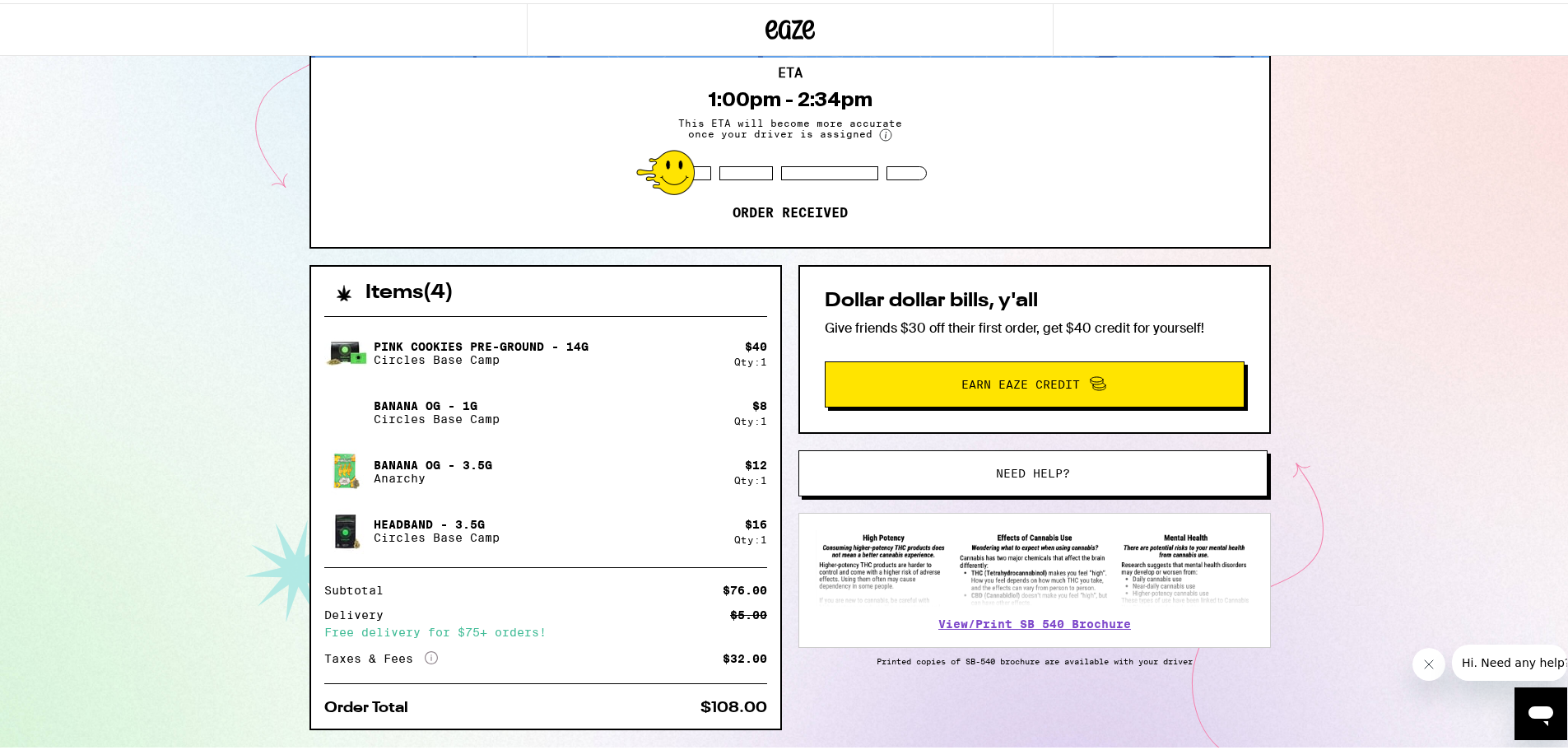
scroll to position [195, 0]
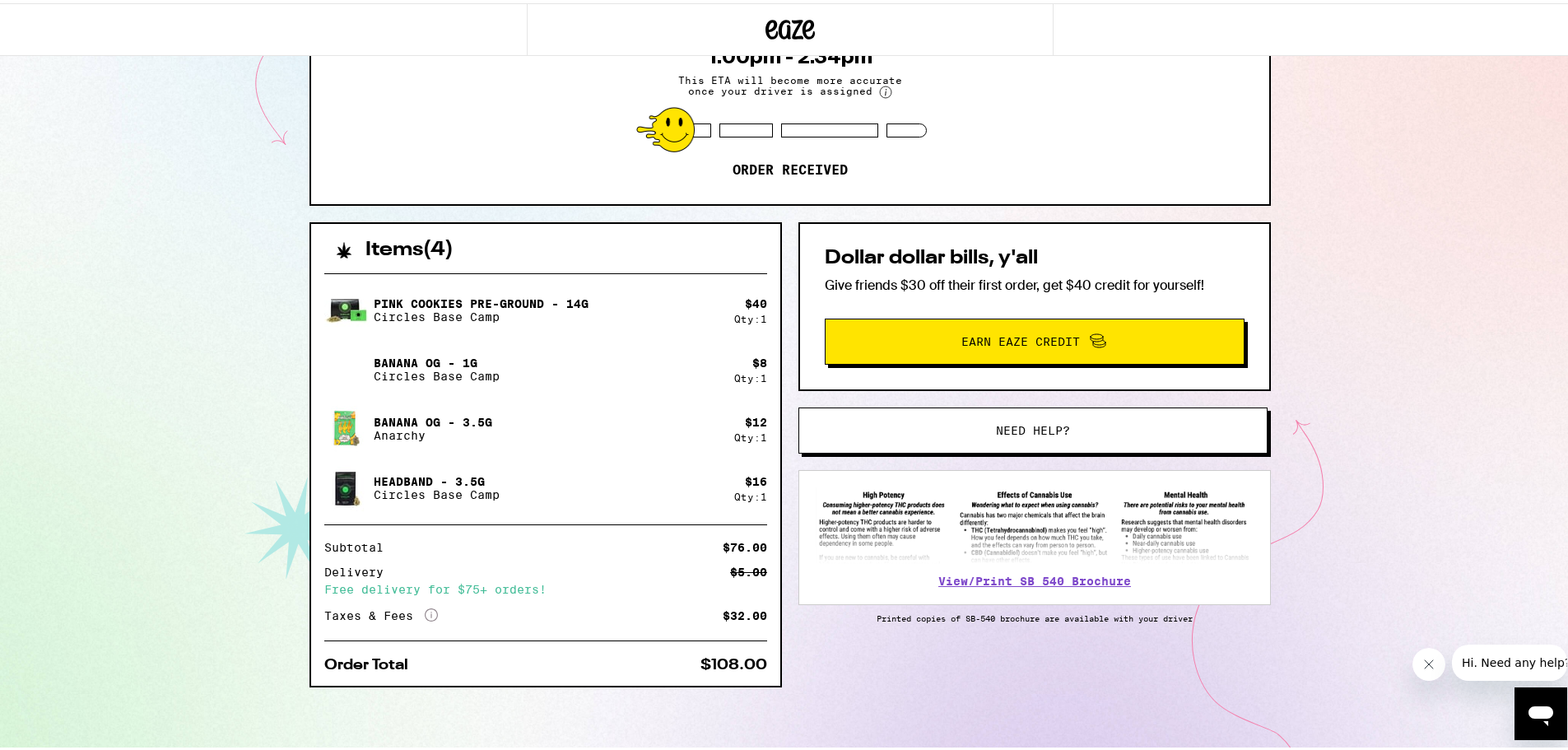
click at [424, 612] on icon "More Info" at bounding box center [431, 611] width 13 height 13
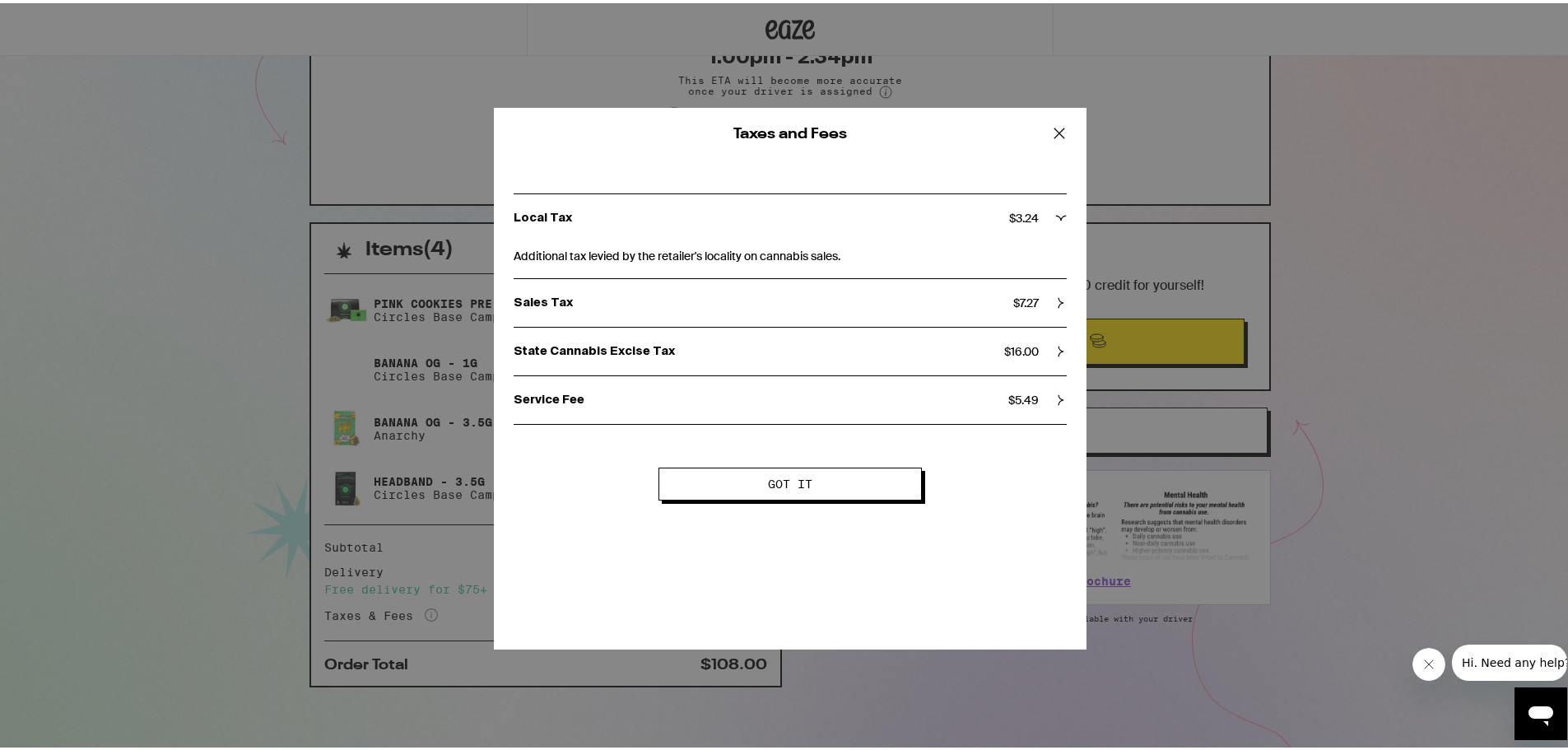
click at [786, 479] on span "Got it" at bounding box center [790, 480] width 44 height 12
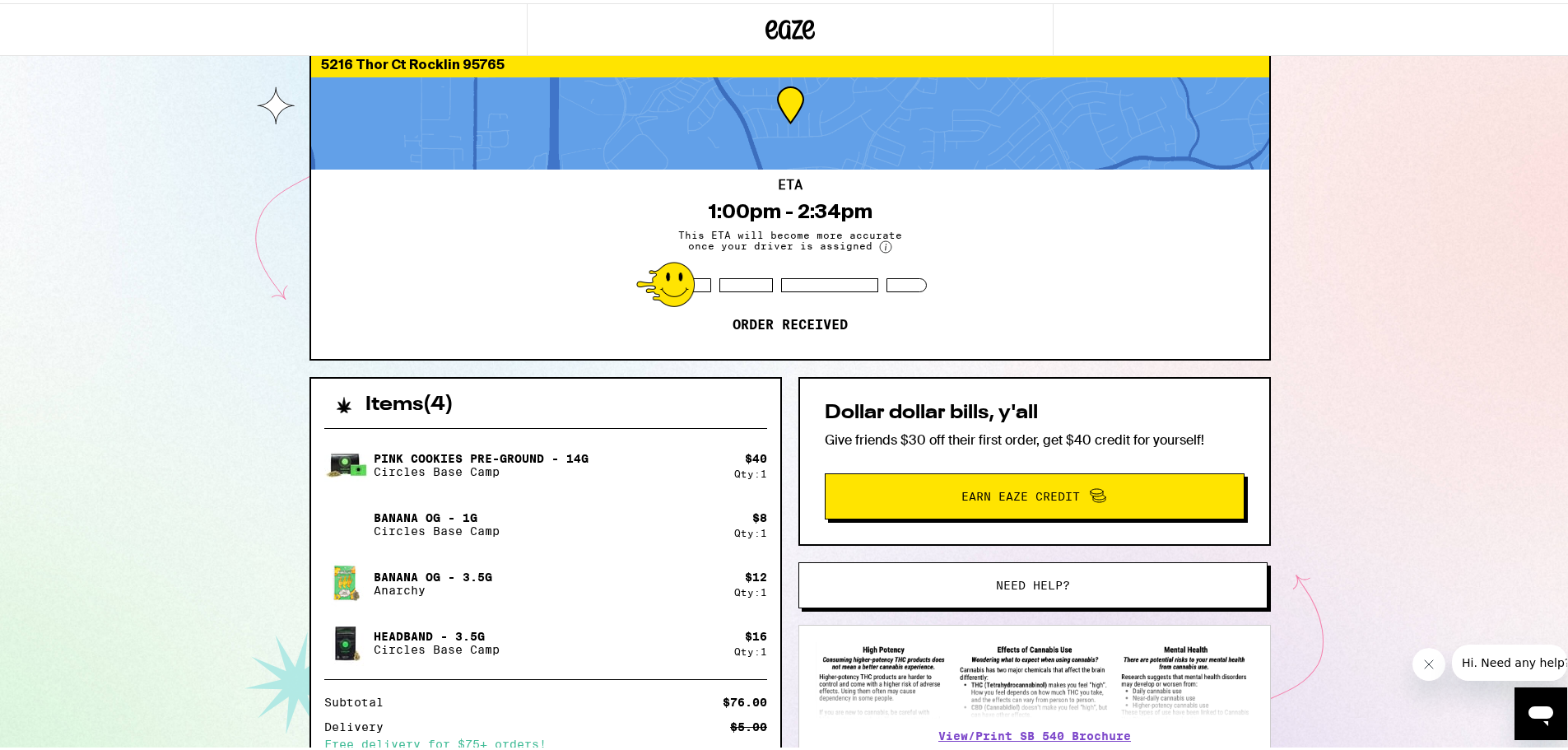
scroll to position [4, 0]
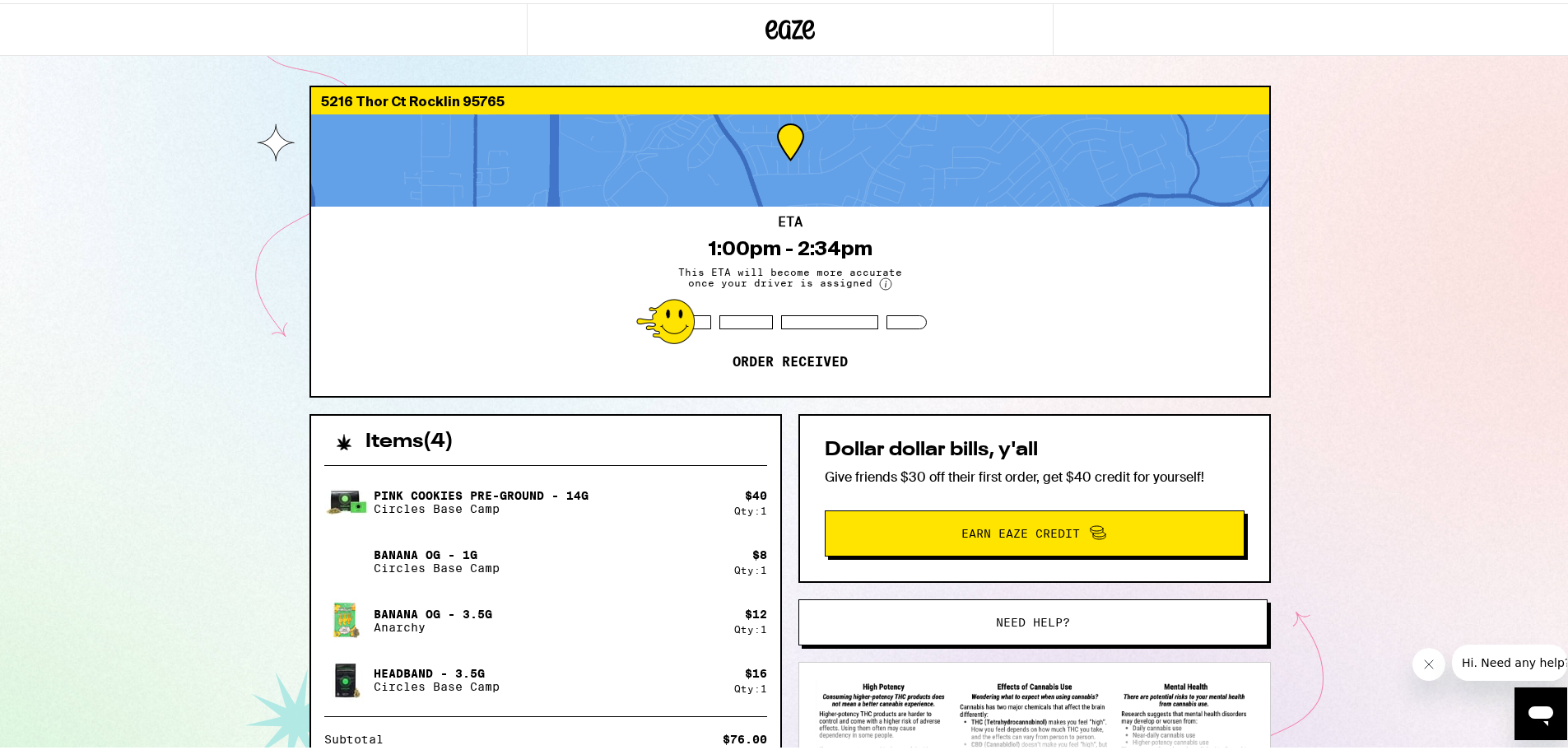
click at [414, 630] on p "Anarchy" at bounding box center [432, 624] width 119 height 13
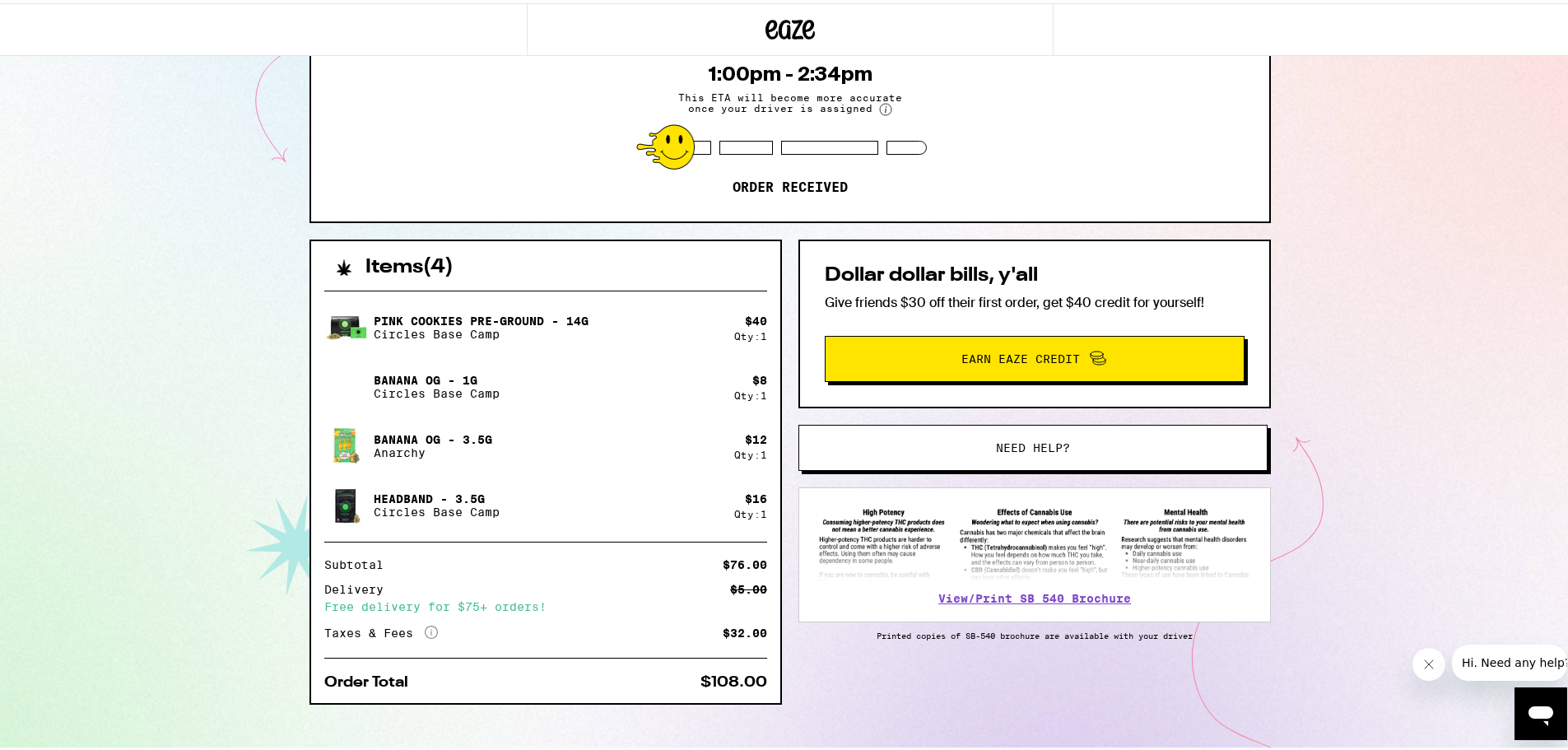
scroll to position [195, 0]
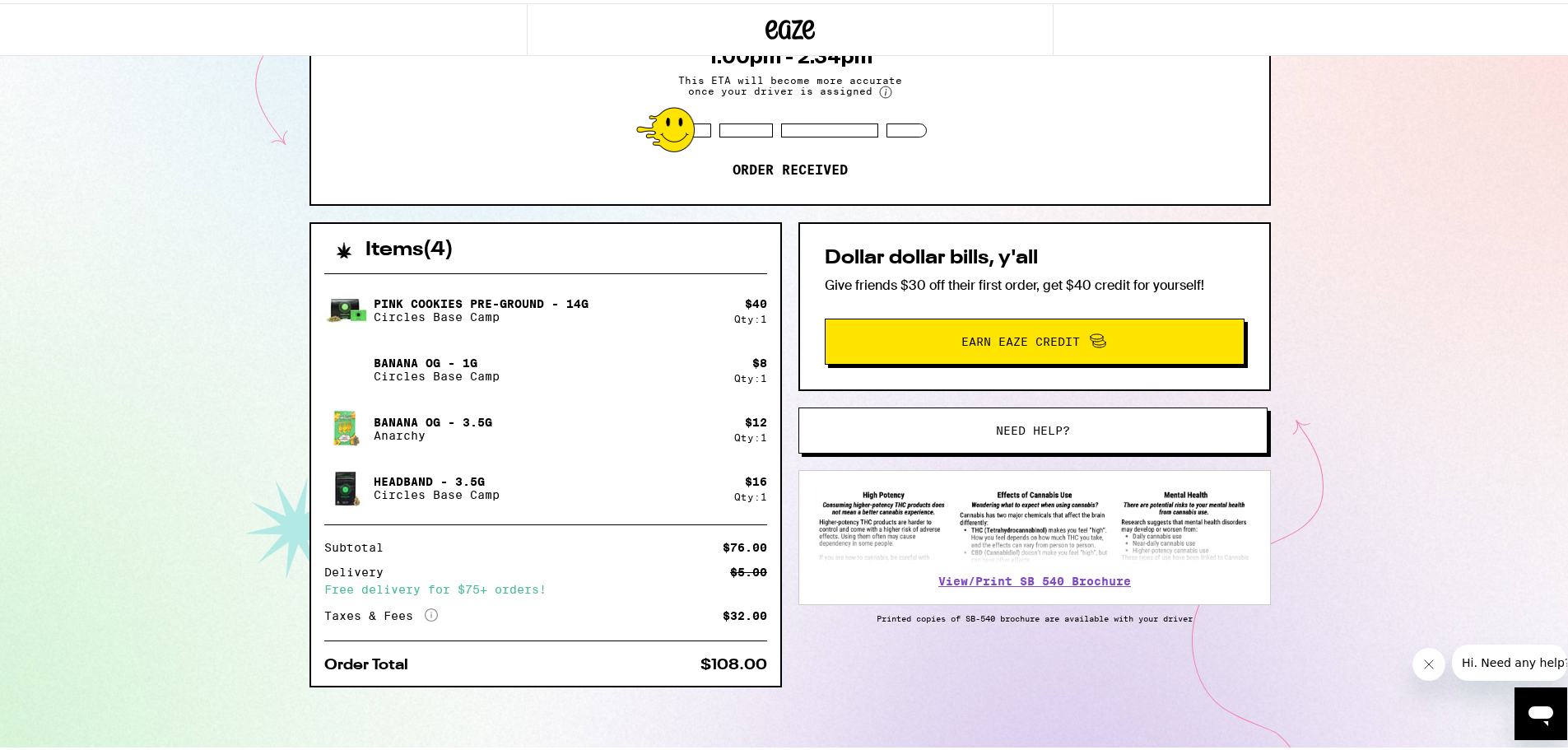
click at [338, 421] on img at bounding box center [347, 425] width 46 height 46
click at [435, 421] on p "Banana OG - 3.5g" at bounding box center [432, 419] width 119 height 13
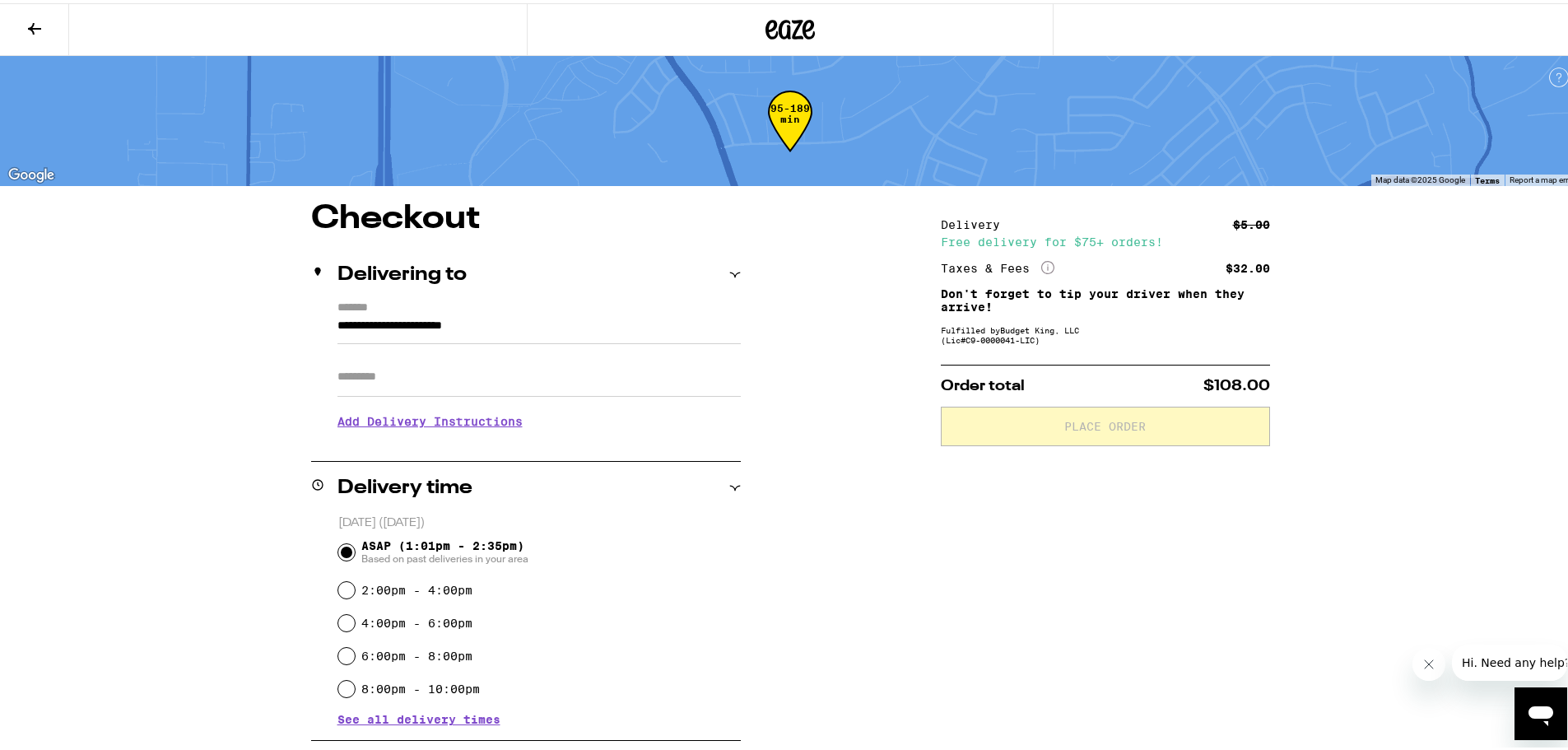
drag, startPoint x: 228, startPoint y: 313, endPoint x: 230, endPoint y: 298, distance: 15.1
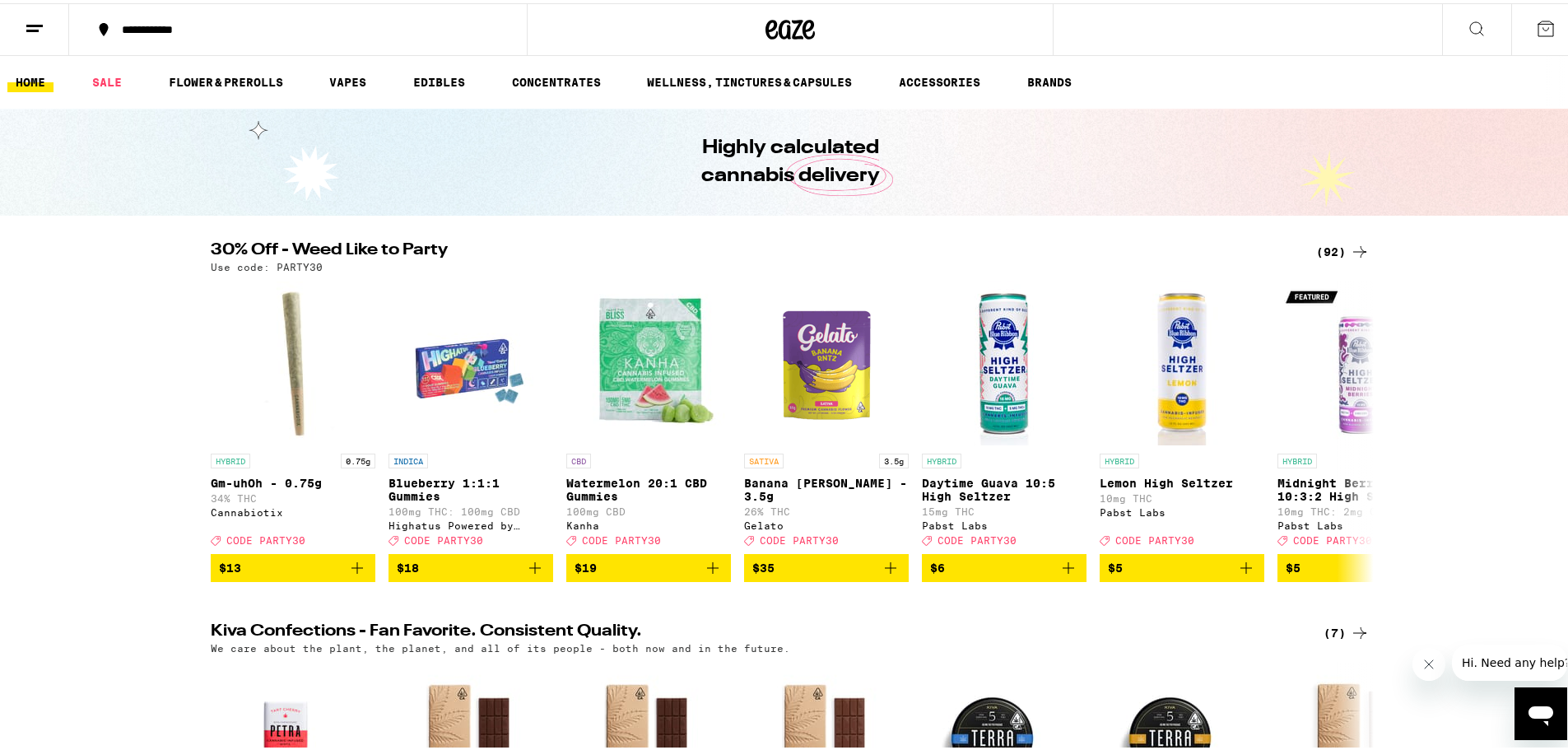
click at [1536, 29] on icon at bounding box center [1545, 25] width 19 height 19
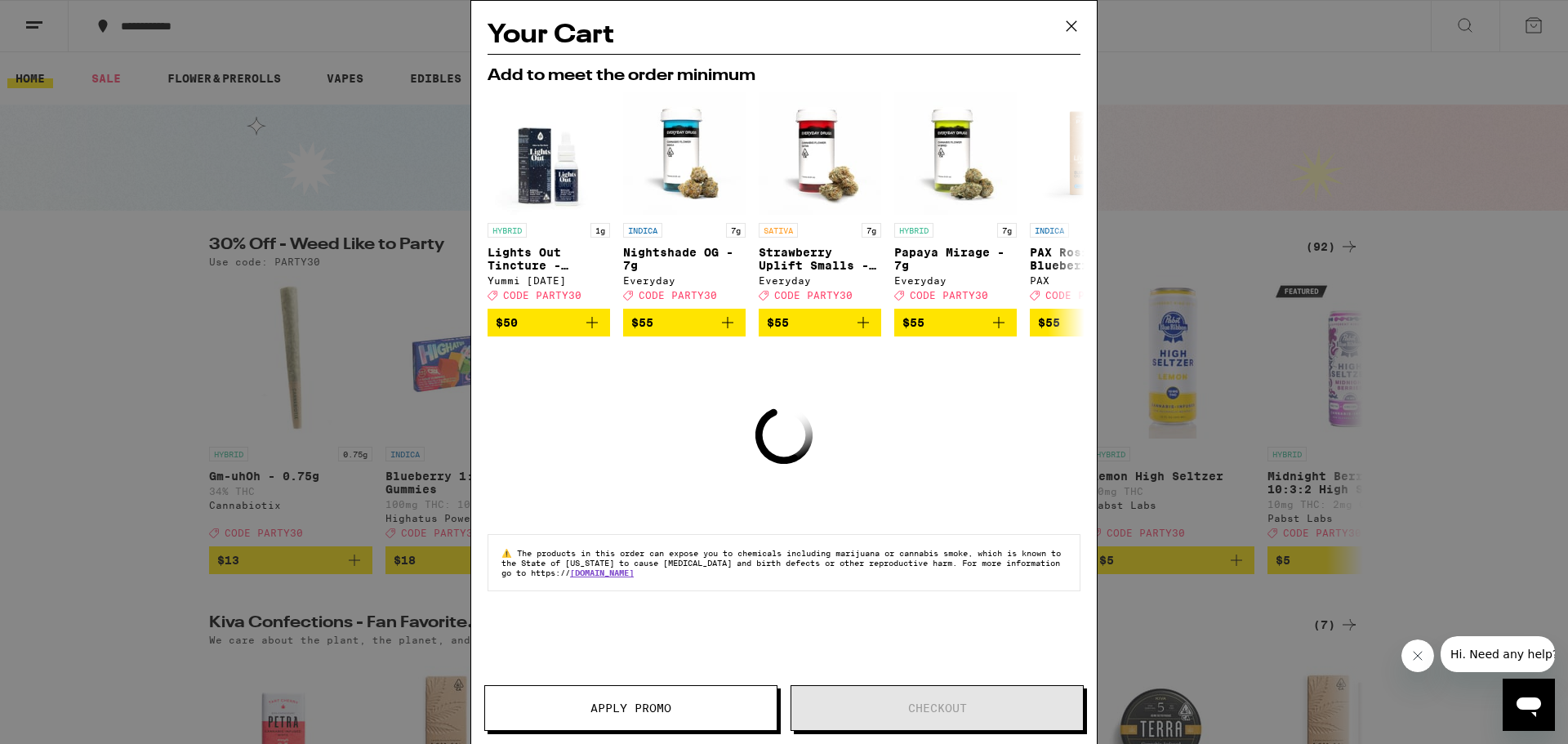
click at [1074, 28] on icon at bounding box center [1071, 26] width 10 height 10
